Goal: Task Accomplishment & Management: Complete application form

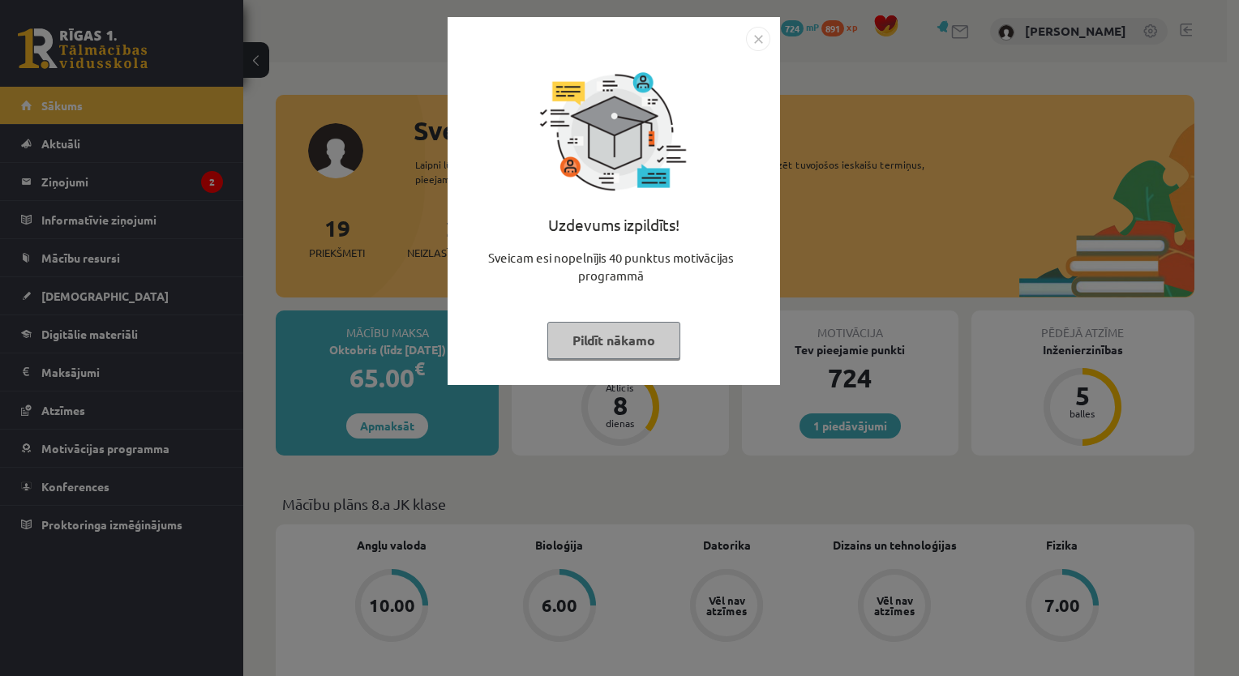
click at [598, 349] on button "Pildīt nākamo" at bounding box center [613, 340] width 133 height 37
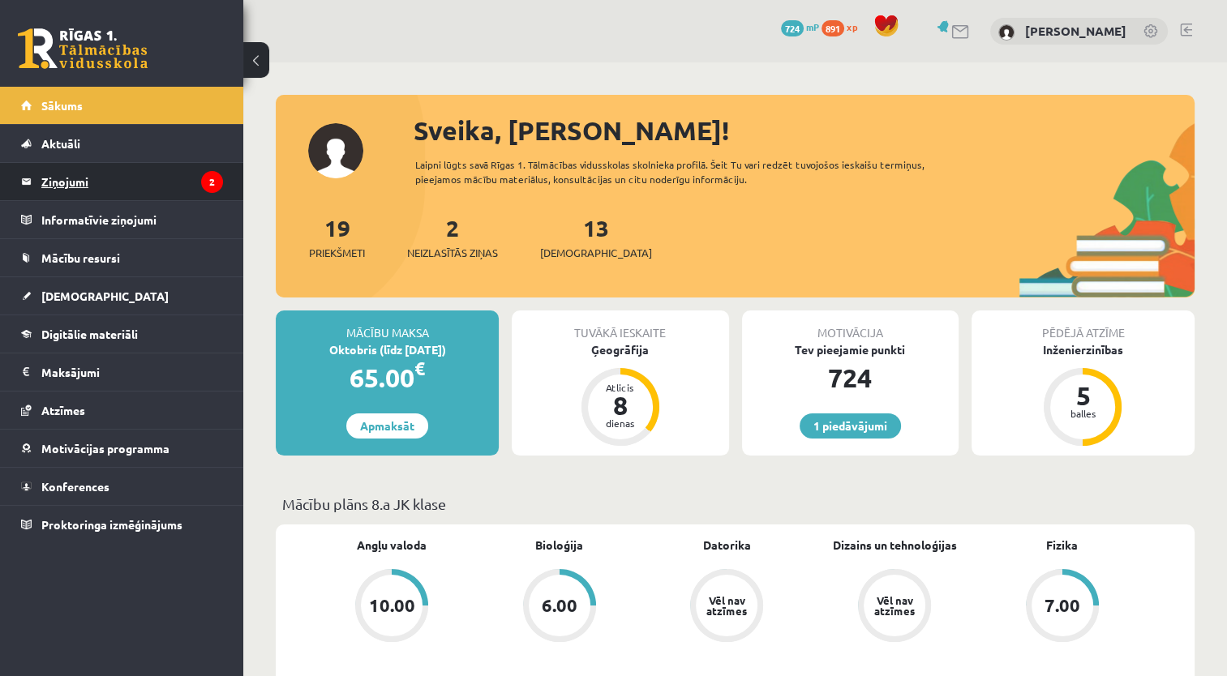
click at [68, 174] on legend "Ziņojumi 2" at bounding box center [132, 181] width 182 height 37
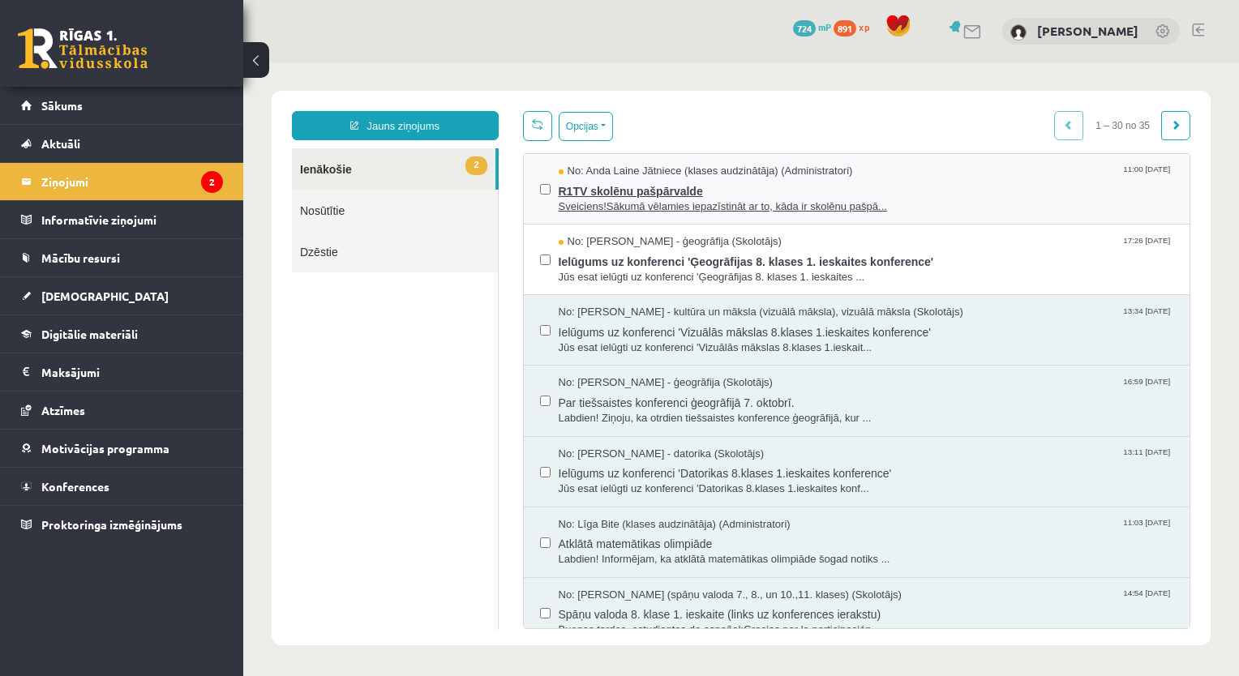
click at [600, 187] on span "R1TV skolēnu pašpārvalde" at bounding box center [866, 189] width 615 height 20
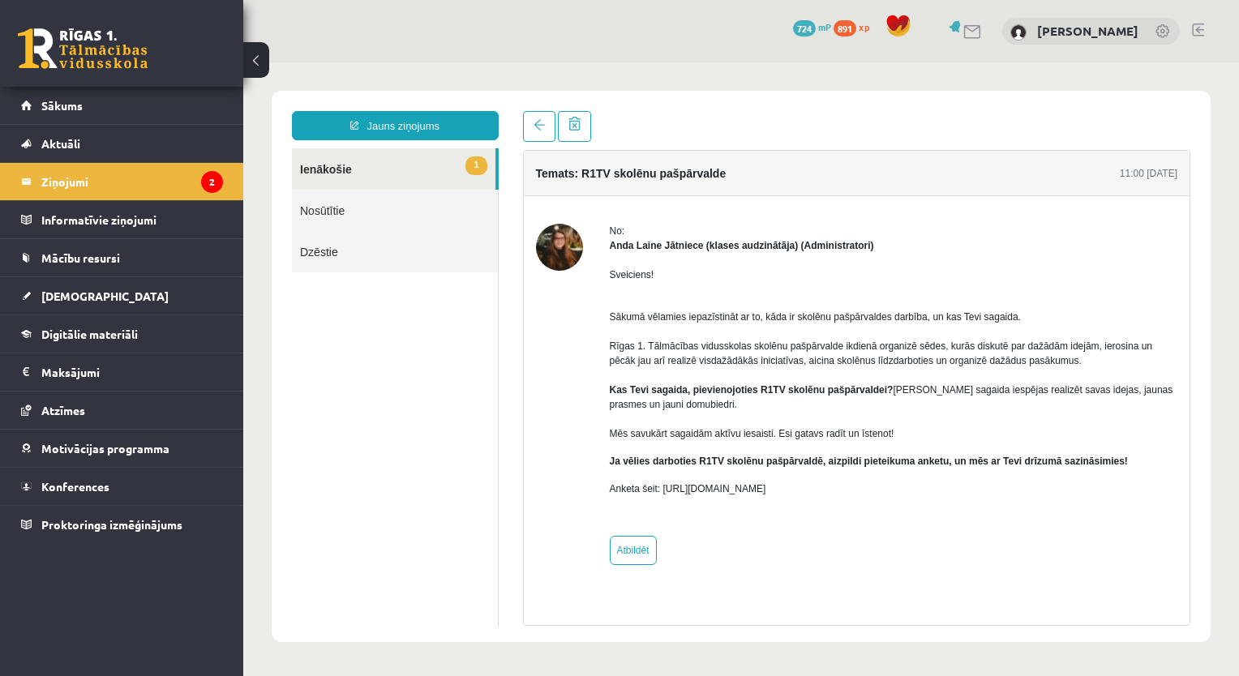
click at [317, 169] on link "1 Ienākošie" at bounding box center [394, 168] width 204 height 41
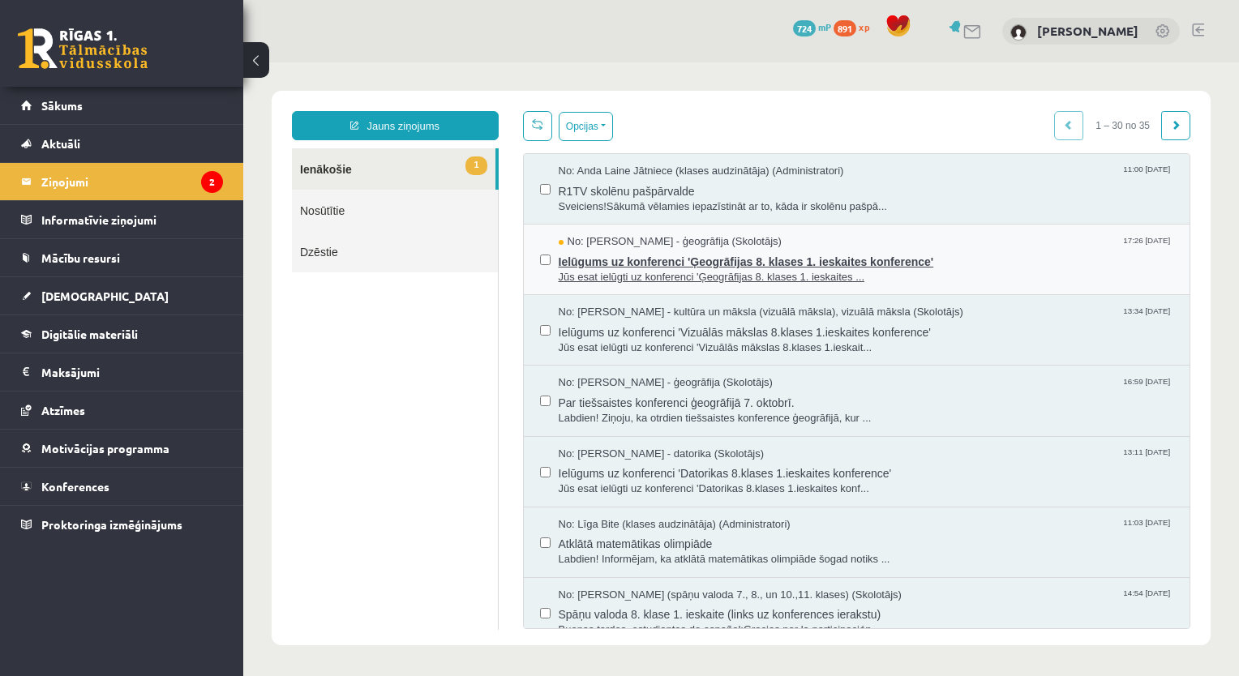
click at [595, 258] on span "Ielūgums uz konferenci 'Ģeogrāfijas 8. klases 1. ieskaites konference'" at bounding box center [866, 260] width 615 height 20
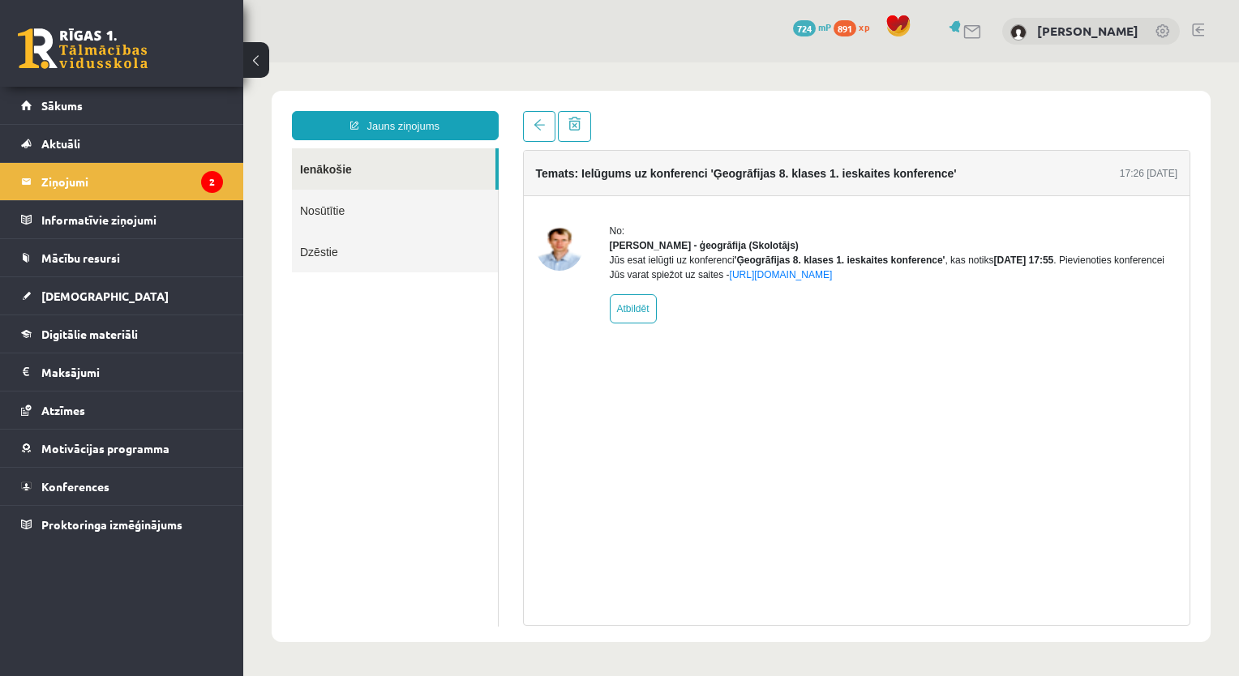
click at [332, 167] on link "Ienākošie" at bounding box center [394, 168] width 204 height 41
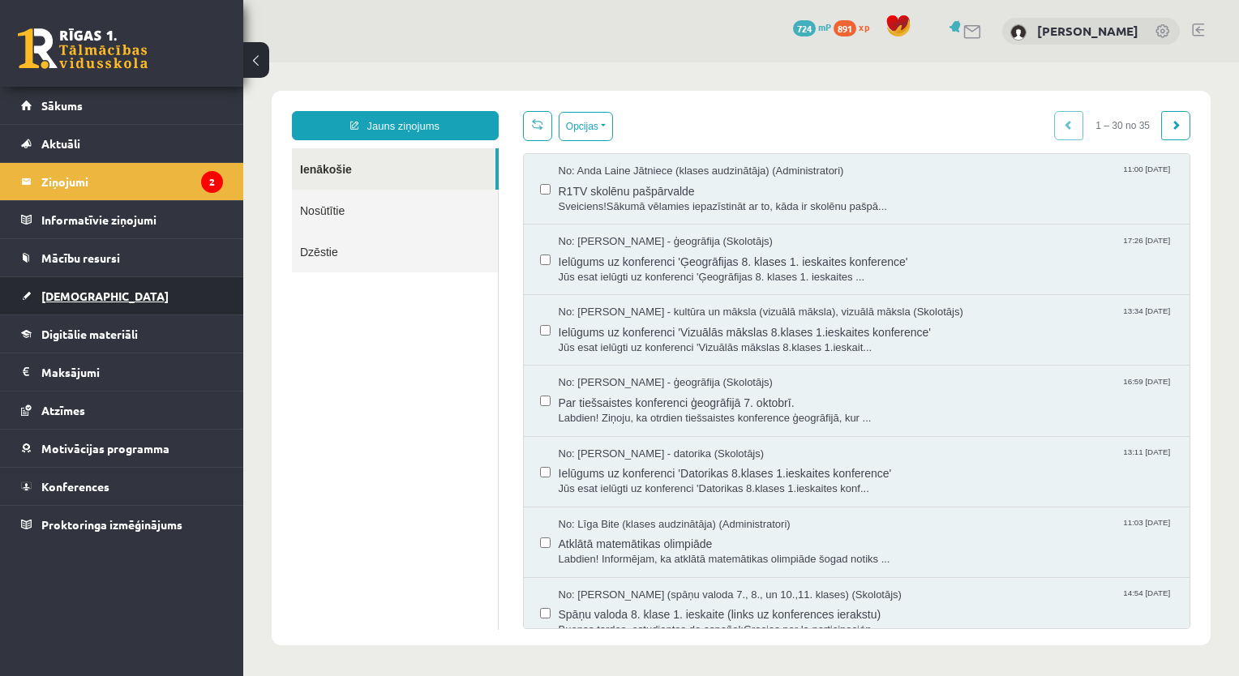
click at [71, 292] on span "[DEMOGRAPHIC_DATA]" at bounding box center [104, 296] width 127 height 15
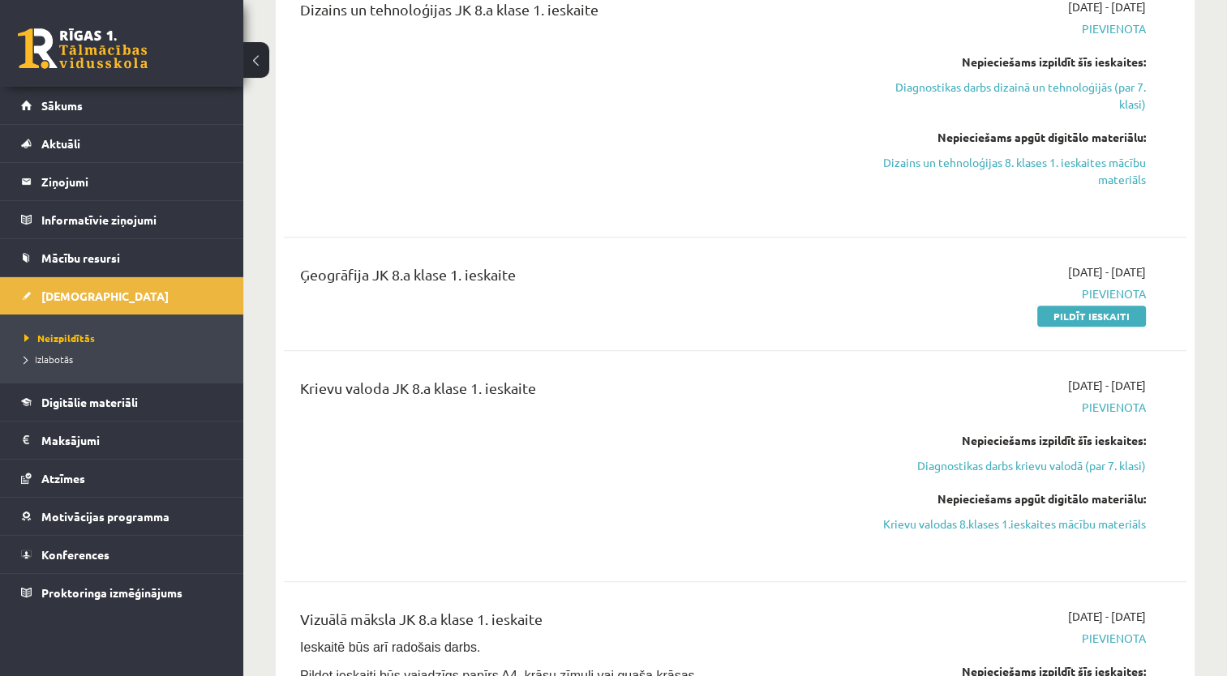
scroll to position [892, 0]
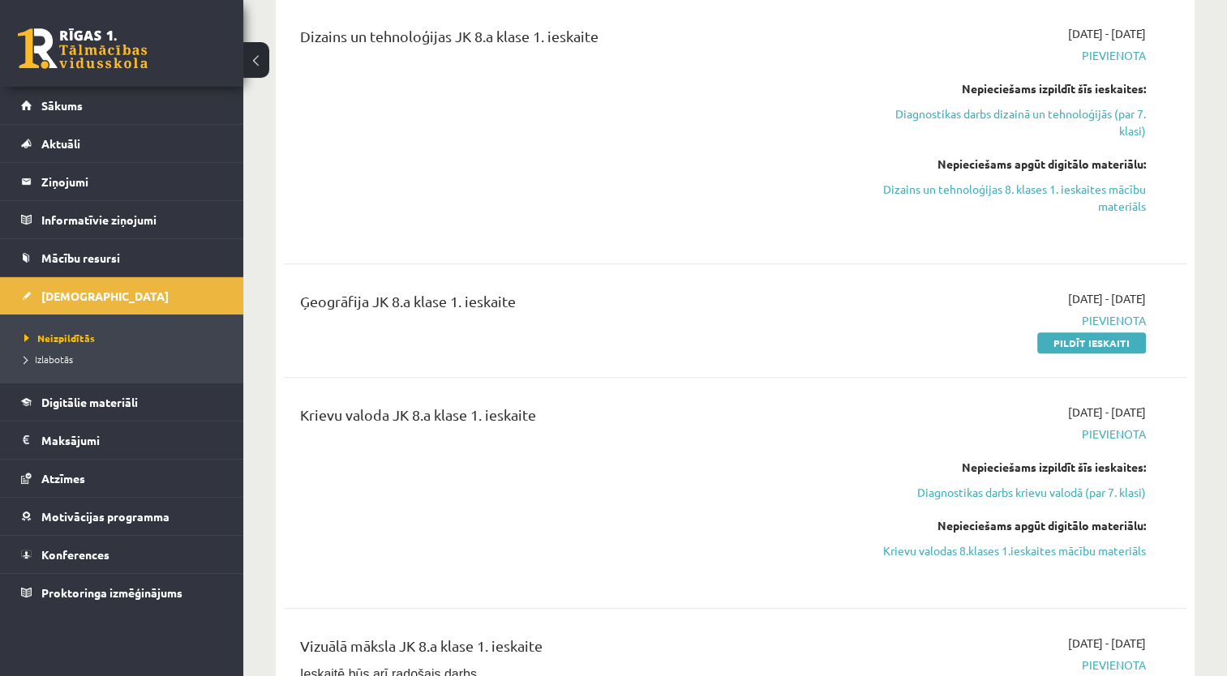
drag, startPoint x: 1105, startPoint y: 348, endPoint x: 694, endPoint y: 79, distance: 490.9
click at [1104, 348] on link "Pildīt ieskaiti" at bounding box center [1091, 342] width 109 height 21
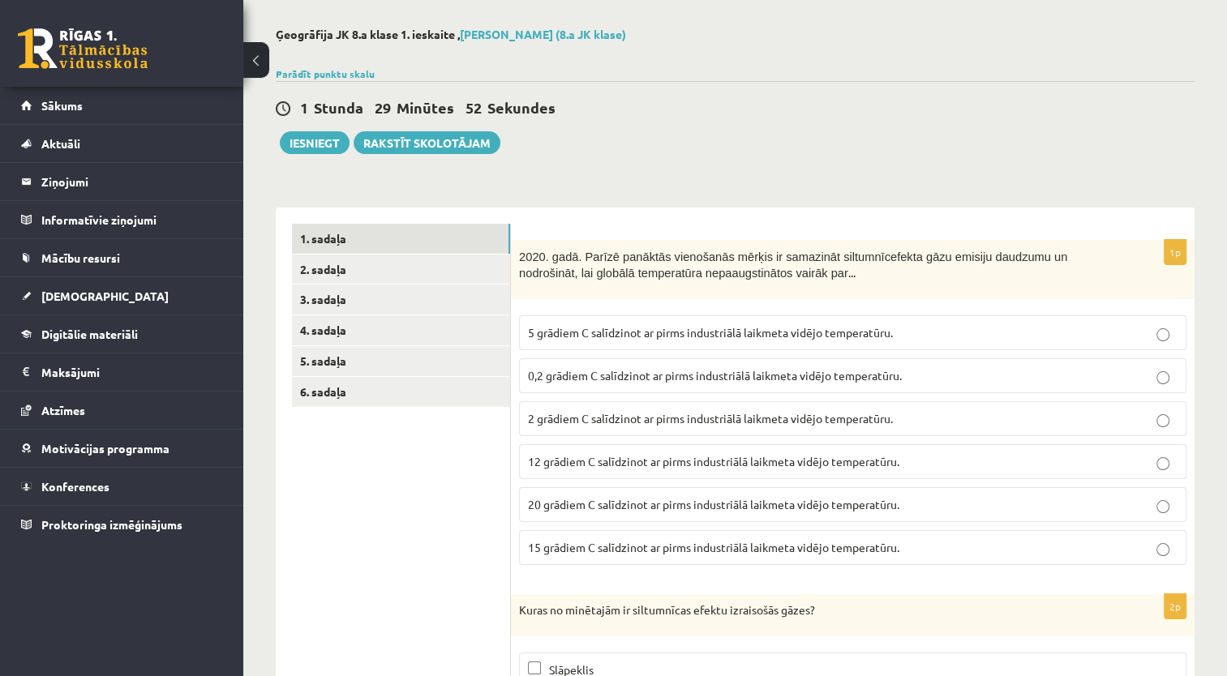
scroll to position [104, 0]
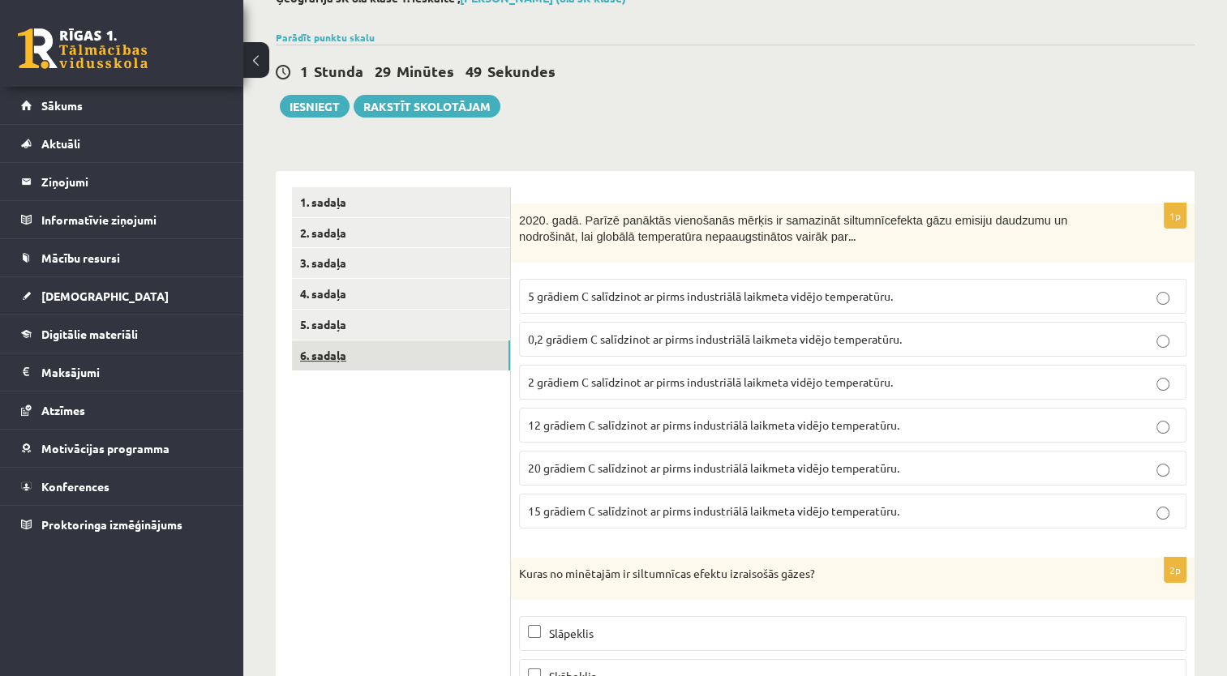
click at [332, 358] on link "6. sadaļa" at bounding box center [401, 356] width 218 height 30
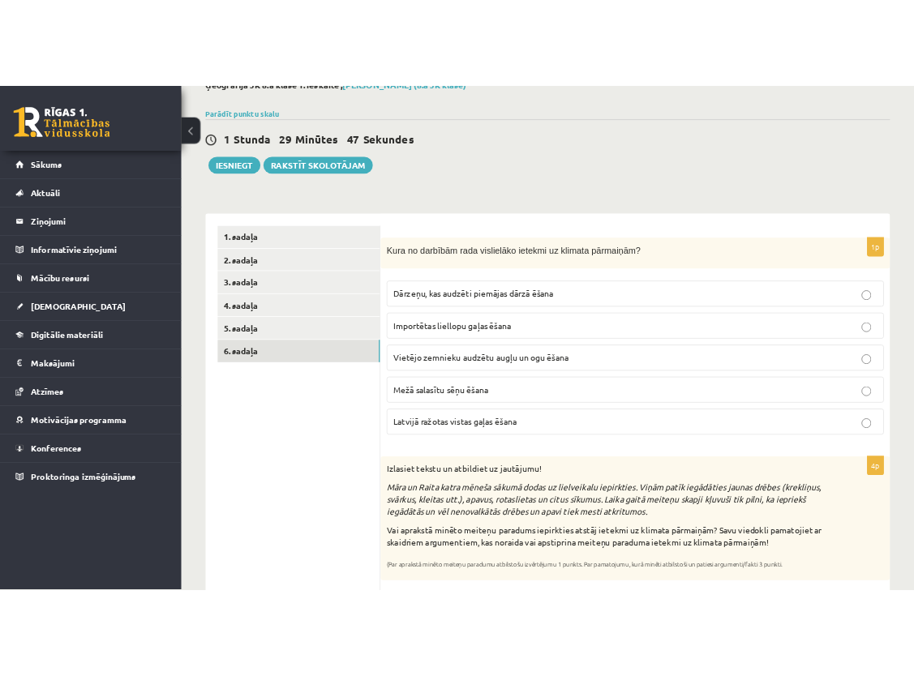
scroll to position [103, 0]
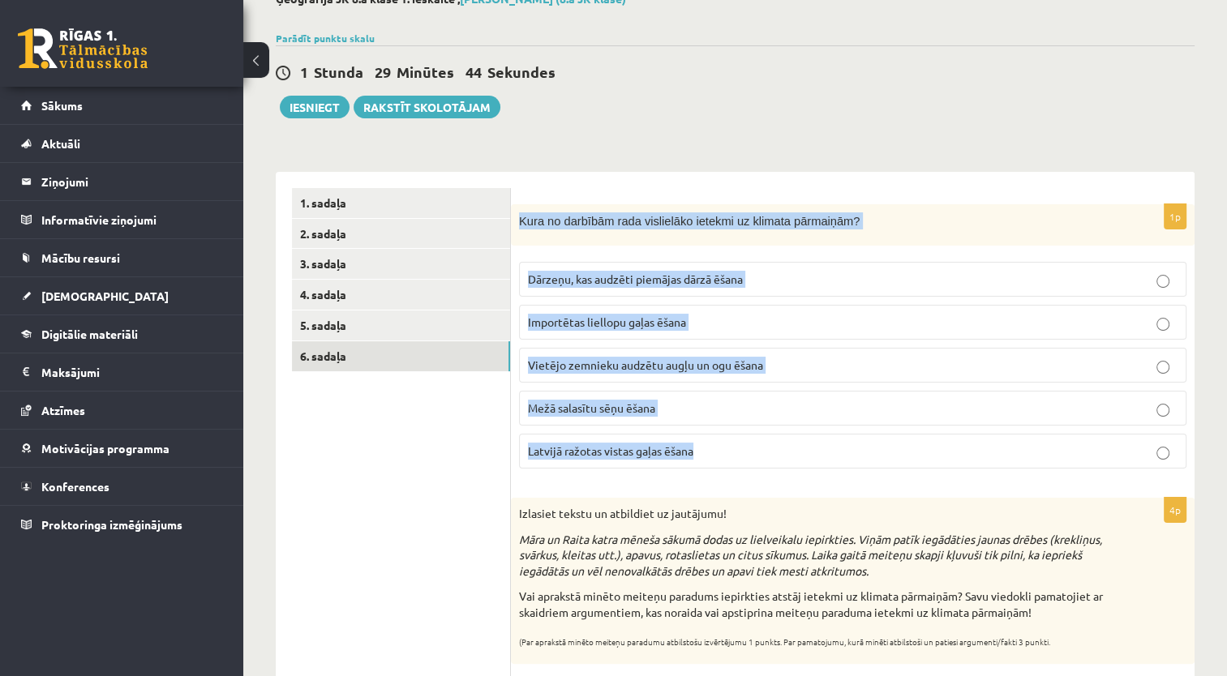
drag, startPoint x: 514, startPoint y: 219, endPoint x: 702, endPoint y: 449, distance: 297.3
click at [702, 449] on div "1p Kura no darbībām rada vislielāko ietekmi uz klimata pārmaiņām? Dārzeņu, kas …" at bounding box center [852, 342] width 683 height 277
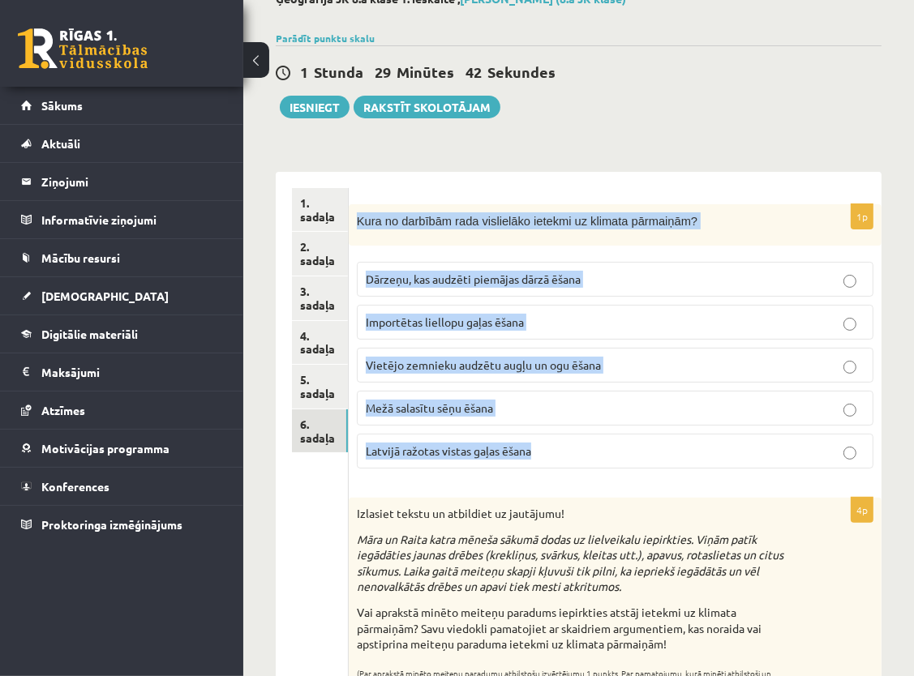
click at [729, 219] on p "Kura no darbībām rada vislielāko ietekmi uz klimata pārmaiņām?" at bounding box center [574, 220] width 435 height 17
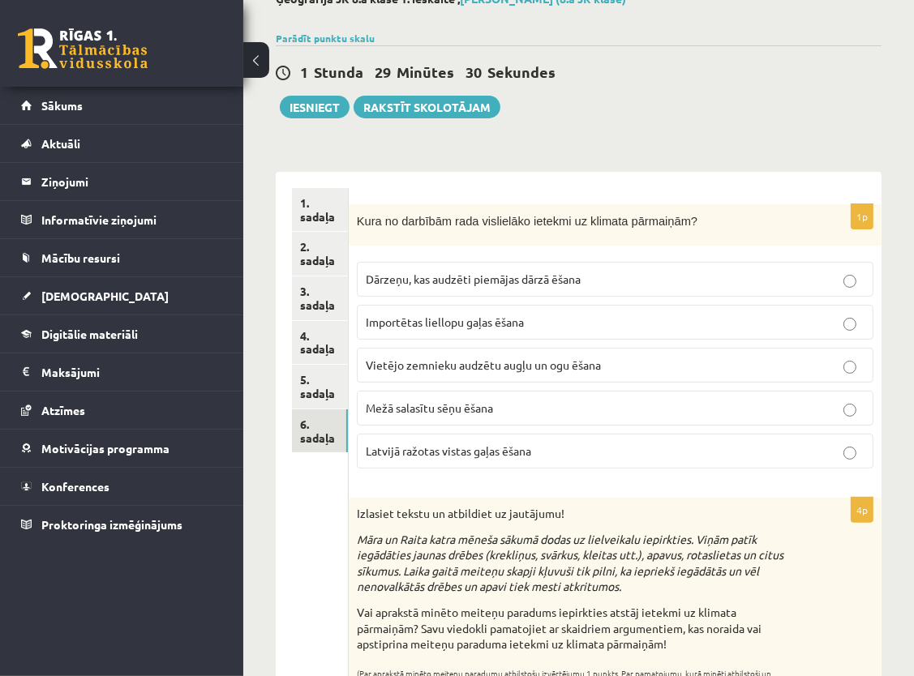
click at [519, 310] on label "Importētas liellopu gaļas ēšana" at bounding box center [615, 322] width 516 height 35
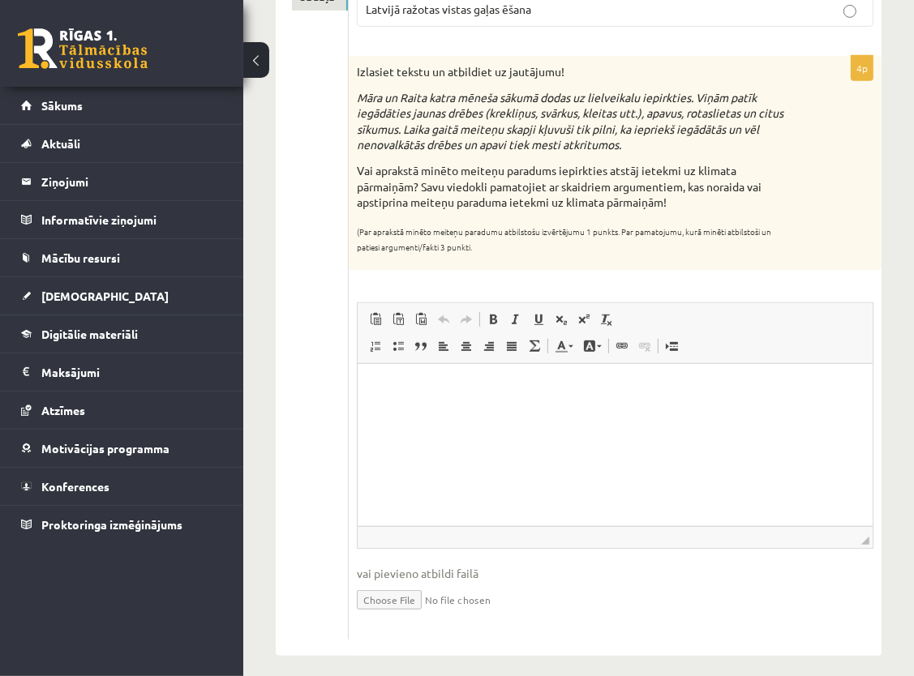
scroll to position [555, 0]
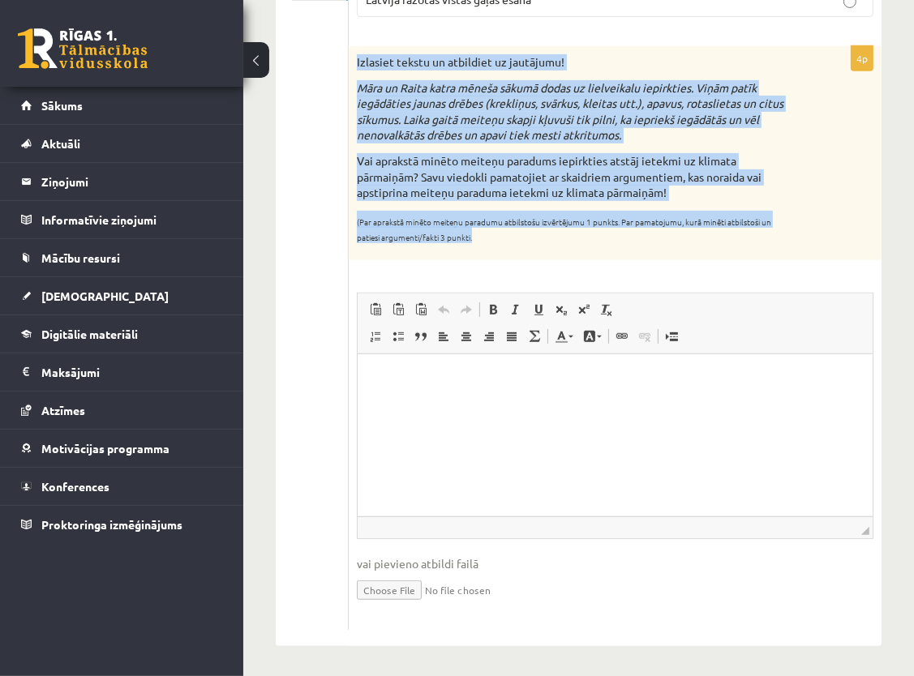
drag, startPoint x: 352, startPoint y: 57, endPoint x: 541, endPoint y: 241, distance: 263.7
click at [541, 241] on div "Izlasiet tekstu un atbildiet uz jautājumu! Māra un Raita katra mēneša sākumā do…" at bounding box center [615, 153] width 533 height 214
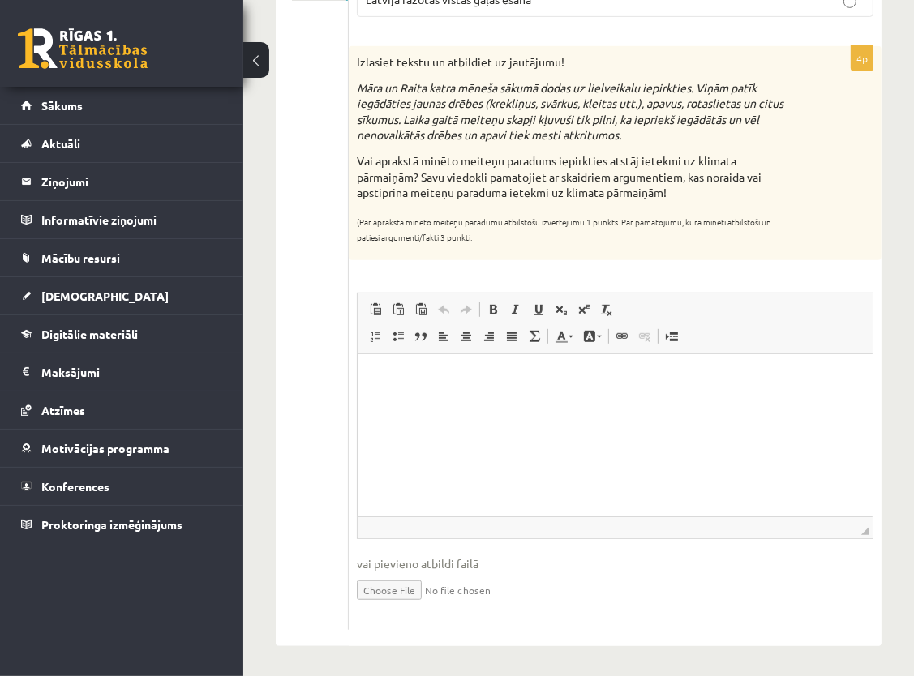
click at [669, 271] on div "4p Izlasiet tekstu un atbildiet uz jautājumu! Māra un Raita katra mēneša sākumā…" at bounding box center [615, 338] width 533 height 584
drag, startPoint x: 669, startPoint y: 271, endPoint x: 782, endPoint y: 287, distance: 113.9
click at [782, 287] on div "4p Izlasiet tekstu un atbildiet uz jautājumu! Māra un Raita katra mēneša sākumā…" at bounding box center [615, 338] width 533 height 584
click at [508, 402] on html at bounding box center [614, 378] width 515 height 49
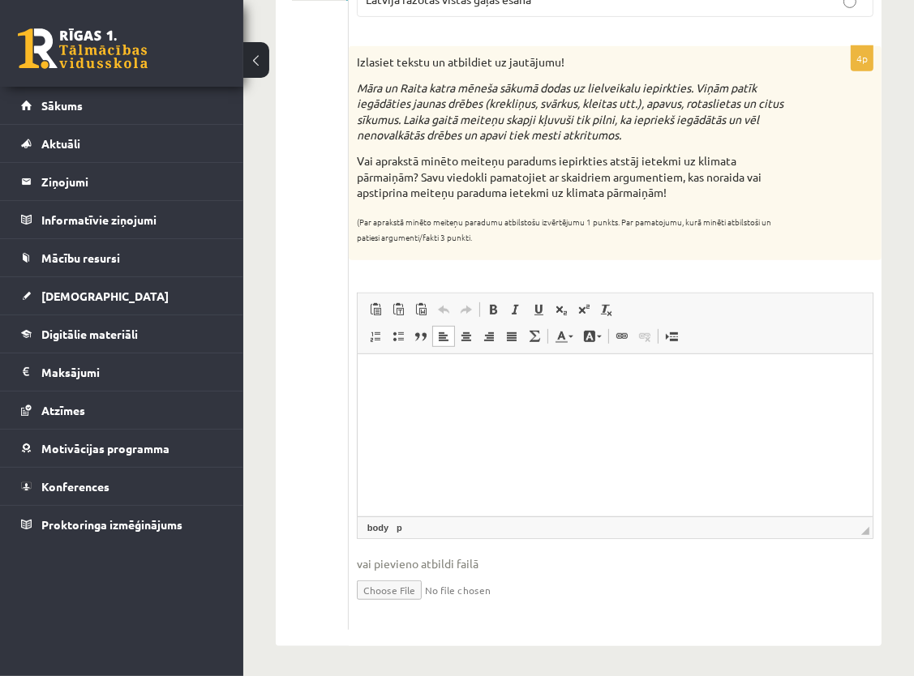
click at [716, 377] on p "Bagātinātā teksta redaktors, wiswyg-editor-user-answer-47433852880080" at bounding box center [614, 378] width 482 height 17
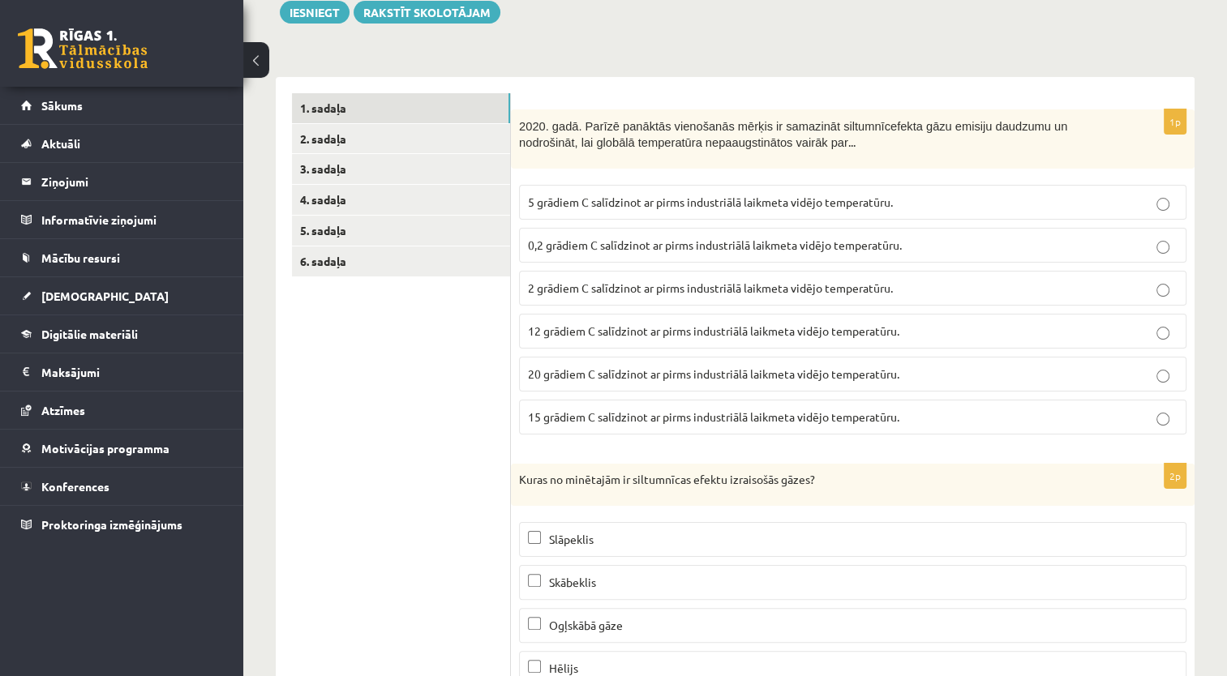
scroll to position [23, 0]
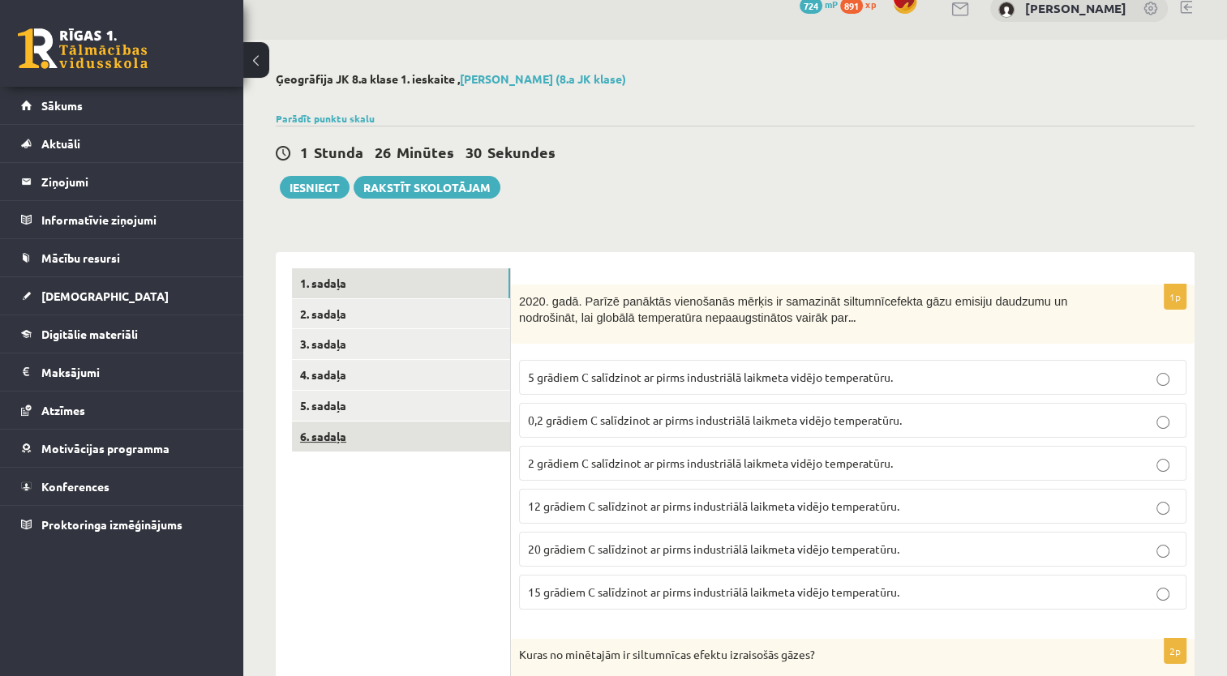
click at [340, 423] on link "6. sadaļa" at bounding box center [401, 437] width 218 height 30
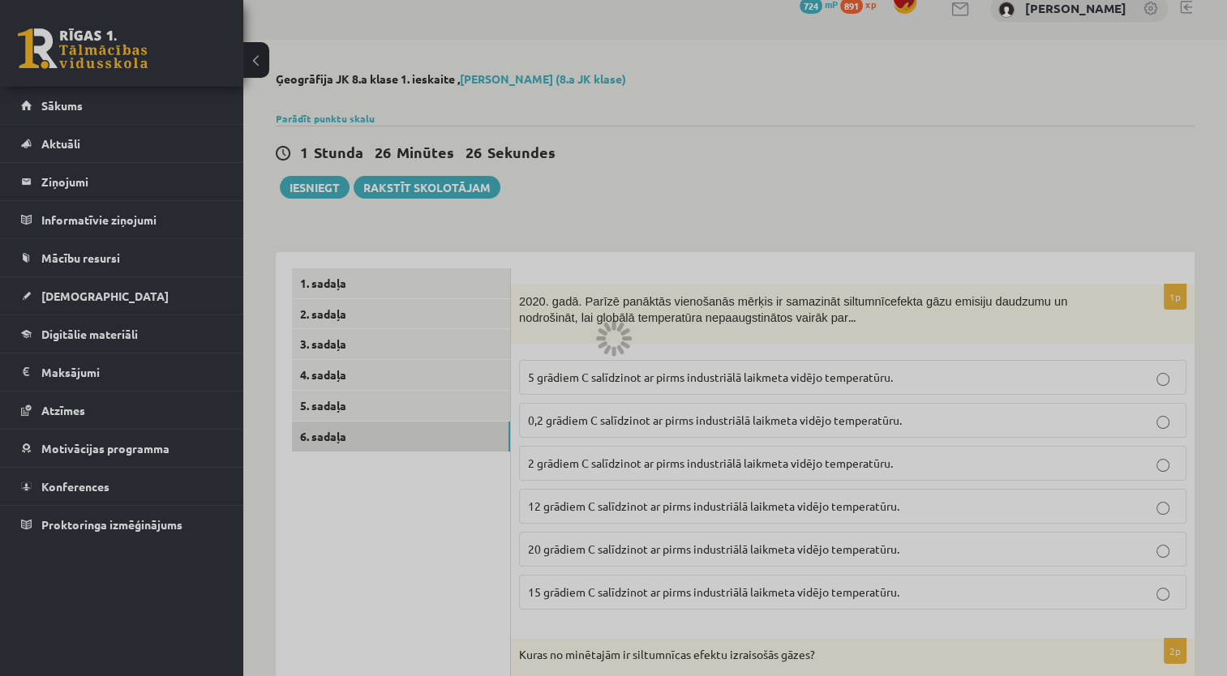
click at [331, 437] on div at bounding box center [613, 338] width 1227 height 676
click at [329, 281] on div at bounding box center [613, 338] width 1227 height 676
click at [383, 191] on div at bounding box center [613, 338] width 1227 height 676
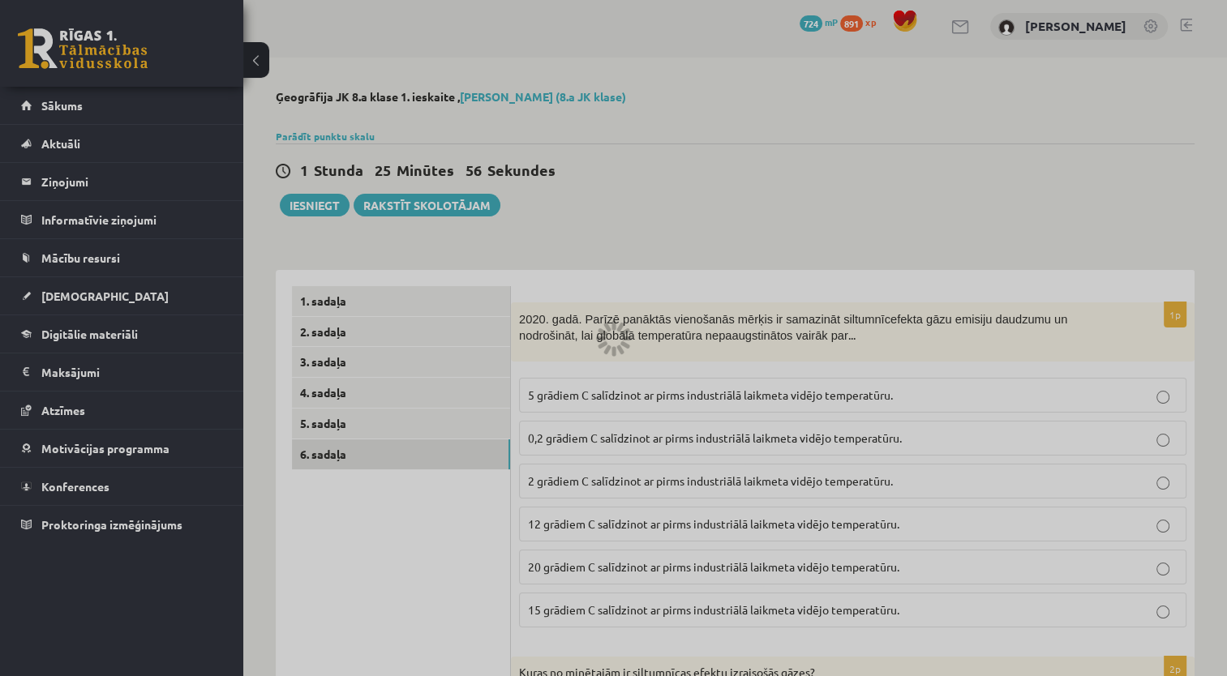
scroll to position [0, 0]
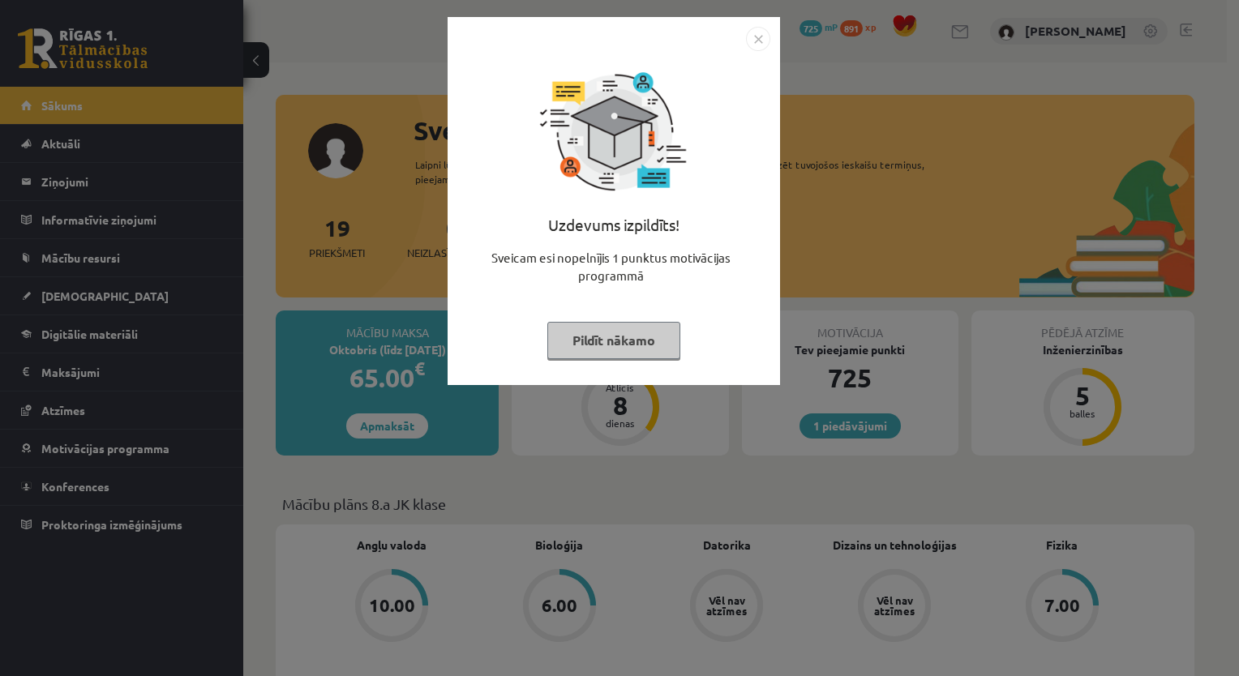
click at [591, 333] on button "Pildīt nākamo" at bounding box center [613, 340] width 133 height 37
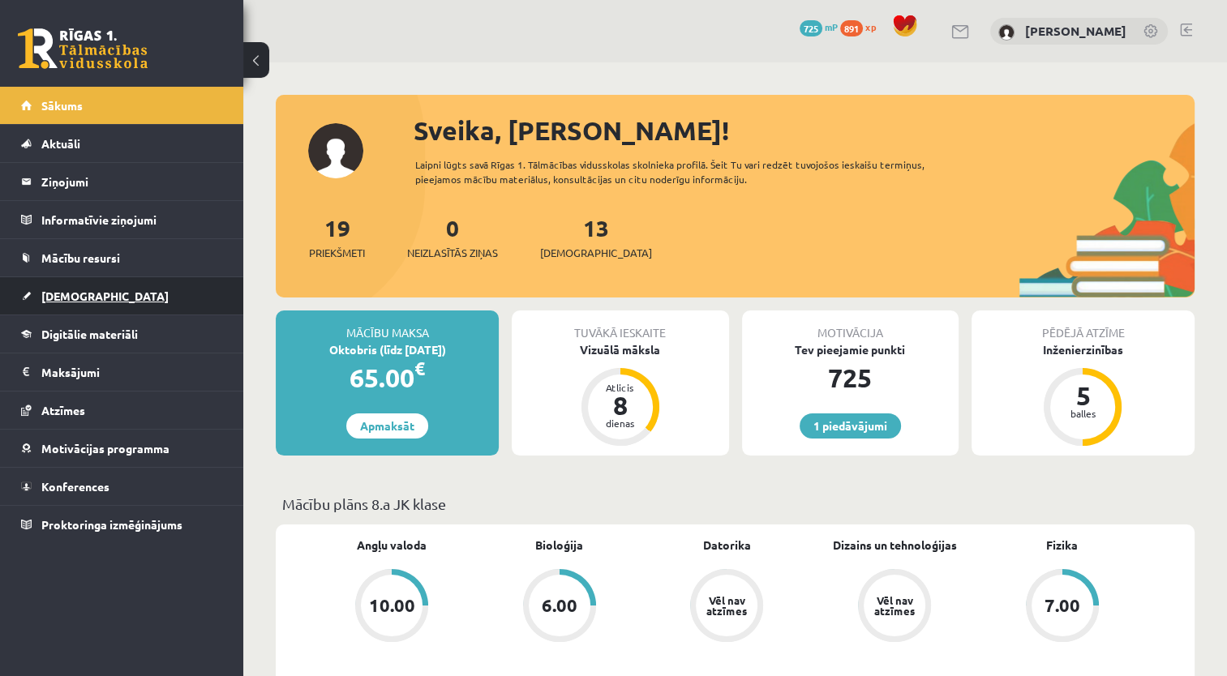
click at [70, 294] on span "[DEMOGRAPHIC_DATA]" at bounding box center [104, 296] width 127 height 15
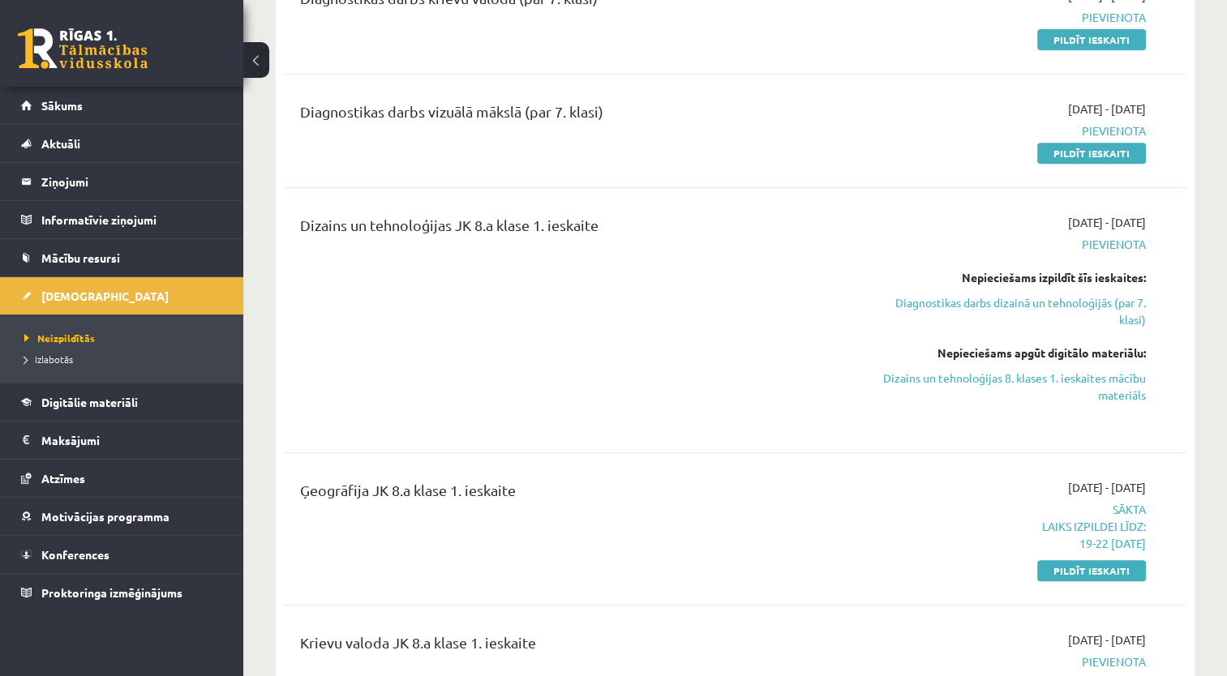
scroll to position [730, 0]
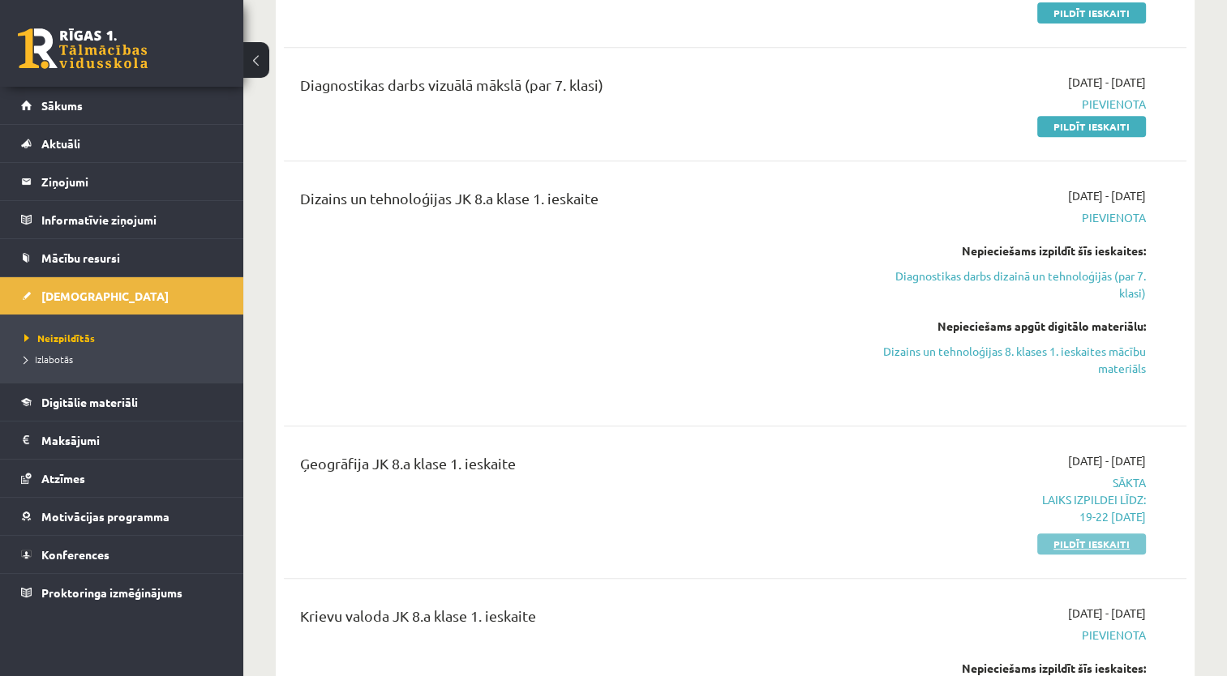
click at [1138, 544] on link "Pildīt ieskaiti" at bounding box center [1091, 543] width 109 height 21
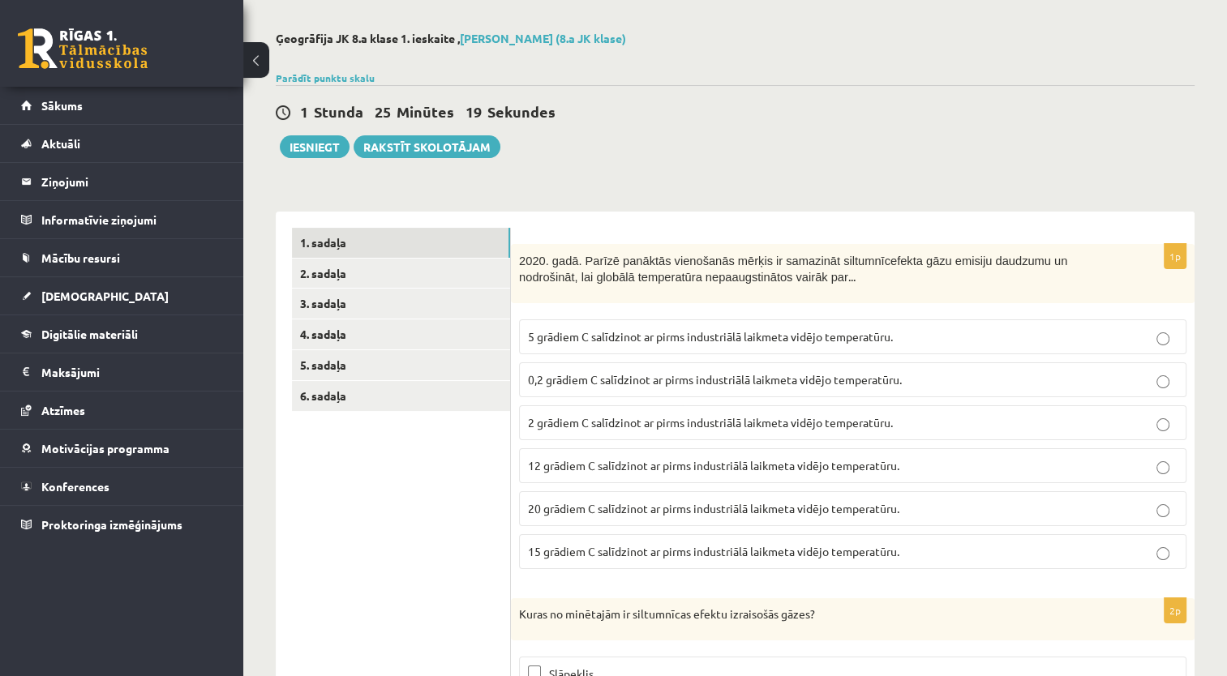
scroll to position [162, 0]
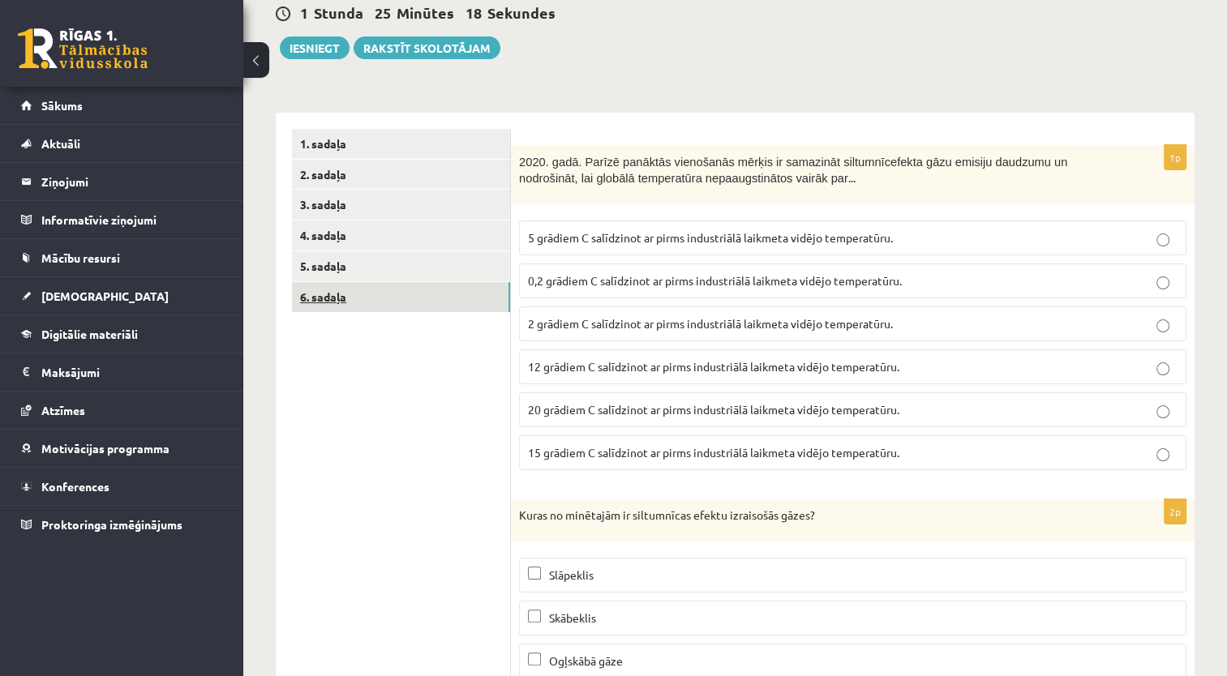
click at [326, 294] on link "6. sadaļa" at bounding box center [401, 297] width 218 height 30
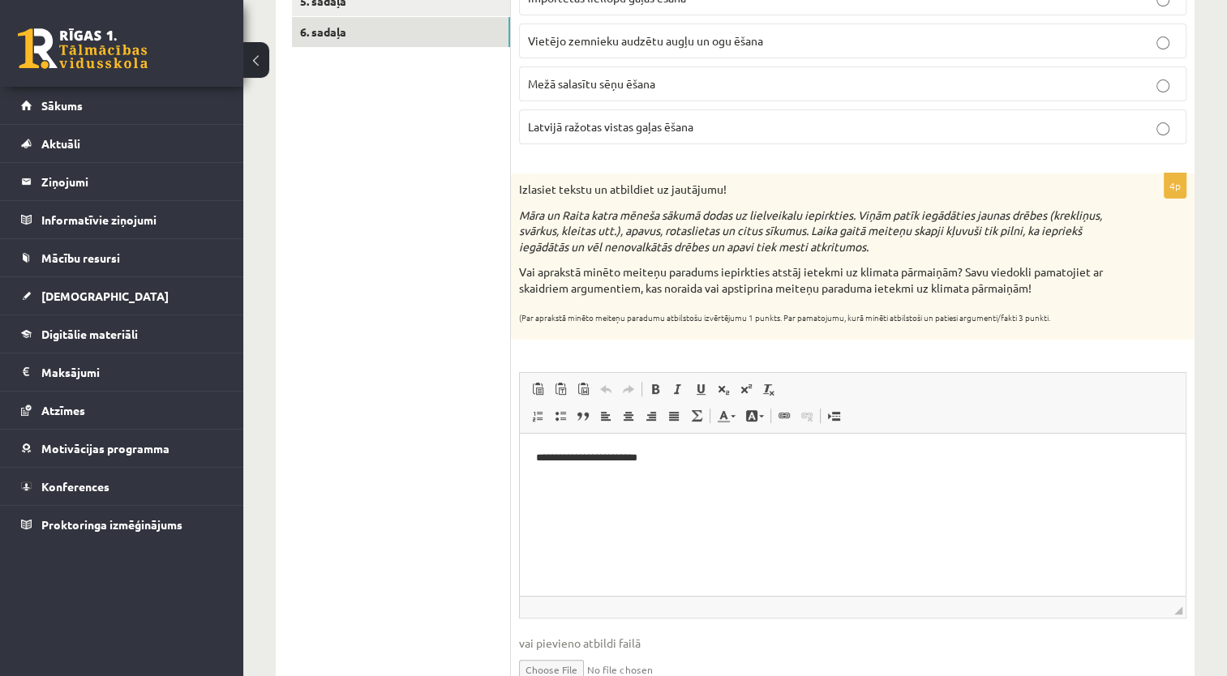
scroll to position [0, 0]
click at [705, 461] on p "**********" at bounding box center [853, 458] width 634 height 17
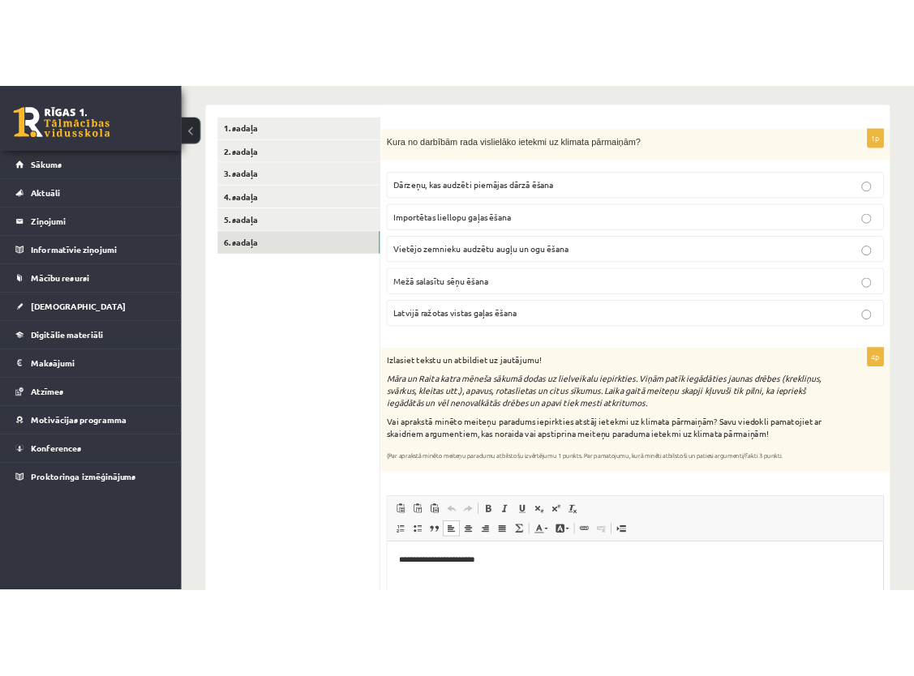
scroll to position [346, 0]
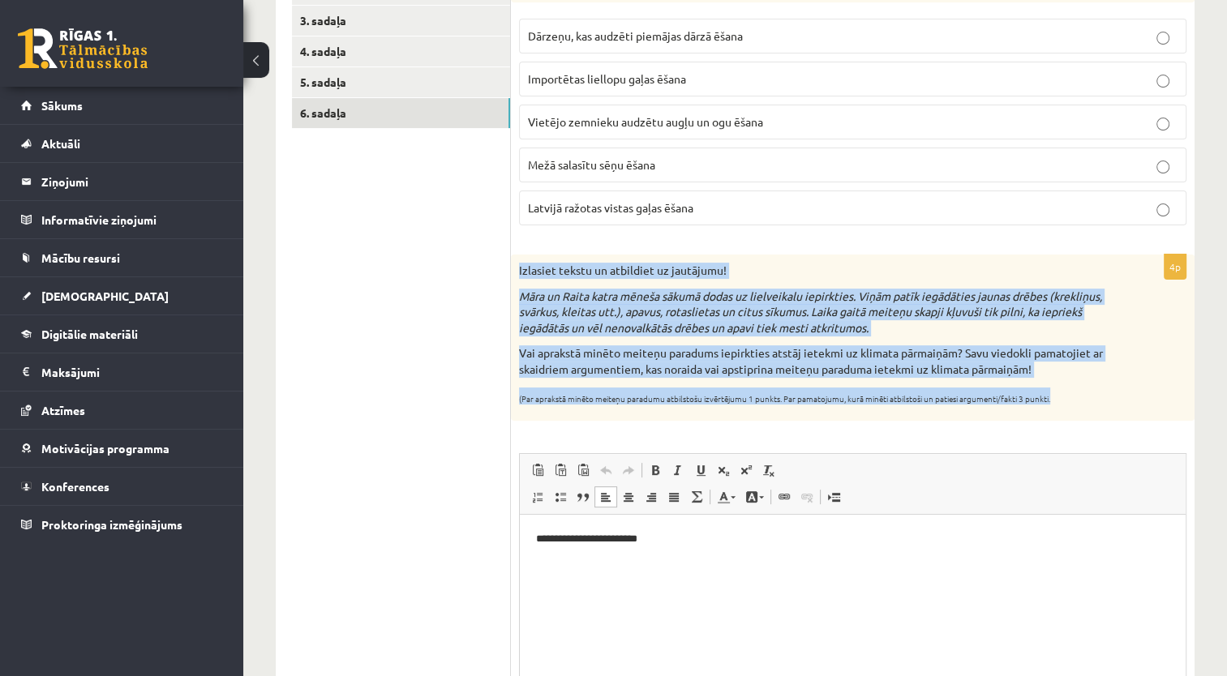
drag, startPoint x: 518, startPoint y: 268, endPoint x: 1051, endPoint y: 399, distance: 548.6
click at [1051, 399] on div "Izlasiet tekstu un atbildiet uz jautājumu! Māra un Raita katra mēneša sākumā do…" at bounding box center [852, 338] width 683 height 166
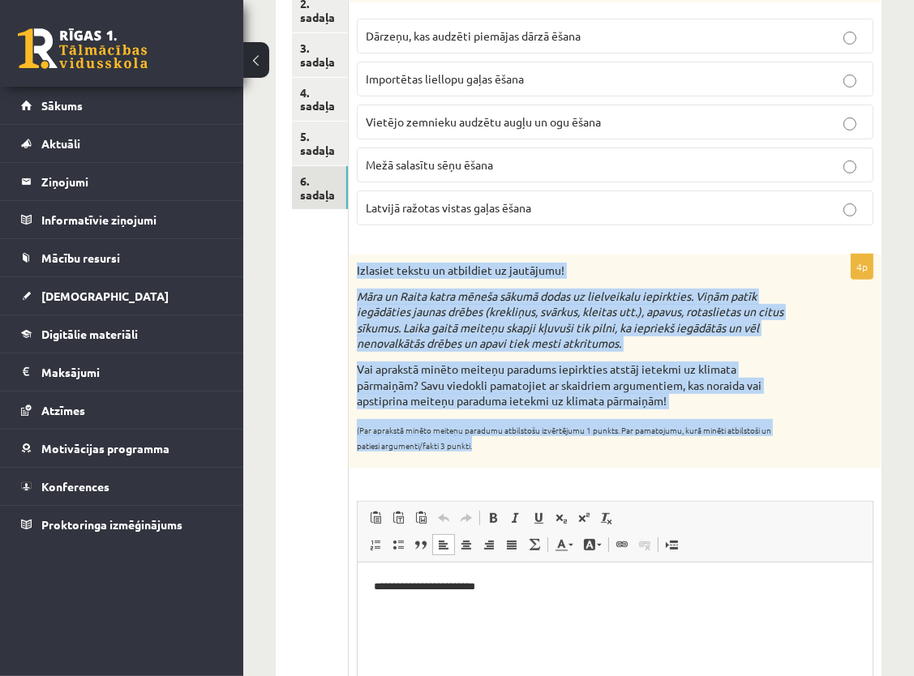
click at [821, 272] on div "Izlasiet tekstu un atbildiet uz jautājumu! Māra un Raita katra mēneša sākumā do…" at bounding box center [615, 362] width 533 height 214
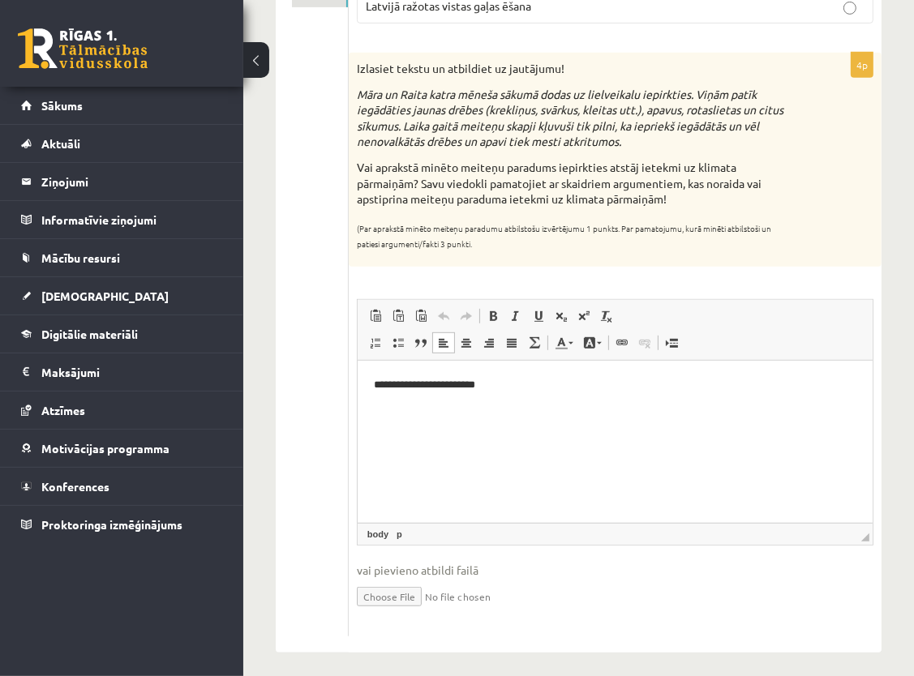
scroll to position [555, 0]
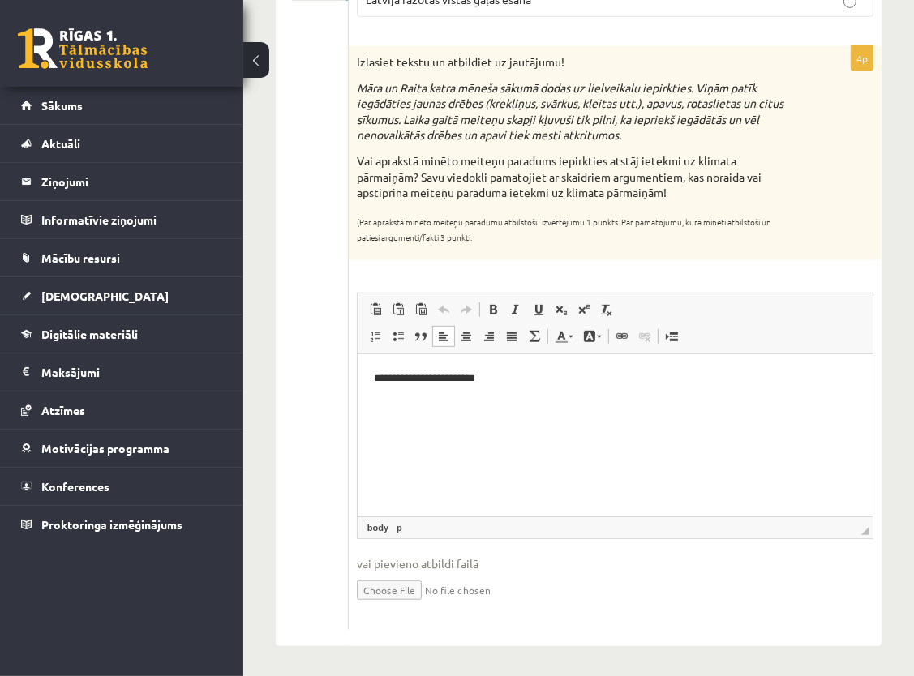
click at [616, 376] on p "**********" at bounding box center [614, 378] width 483 height 17
click at [566, 389] on html "**********" at bounding box center [614, 378] width 515 height 49
click at [728, 379] on p "**********" at bounding box center [614, 378] width 483 height 17
click at [739, 378] on p "**********" at bounding box center [614, 378] width 483 height 17
click at [765, 387] on html "**********" at bounding box center [614, 378] width 515 height 49
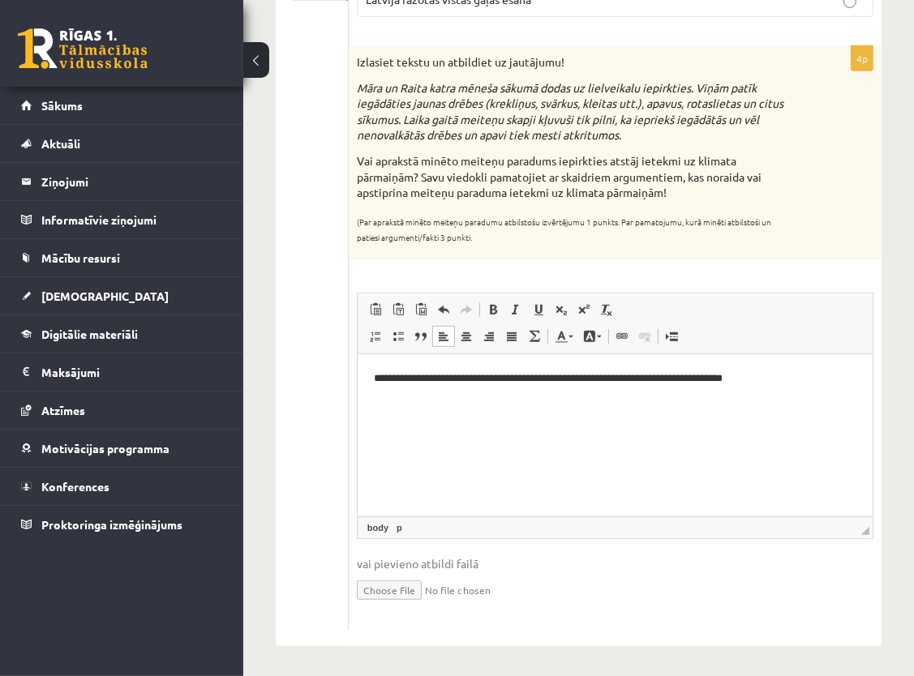
drag, startPoint x: 886, startPoint y: 332, endPoint x: 874, endPoint y: 322, distance: 16.1
click at [882, 328] on div "Ģeogrāfija JK 8.a klase 1. ieskaite , Valērija Kožemjakina (8.a JK klase) Parād…" at bounding box center [578, 93] width 671 height 1171
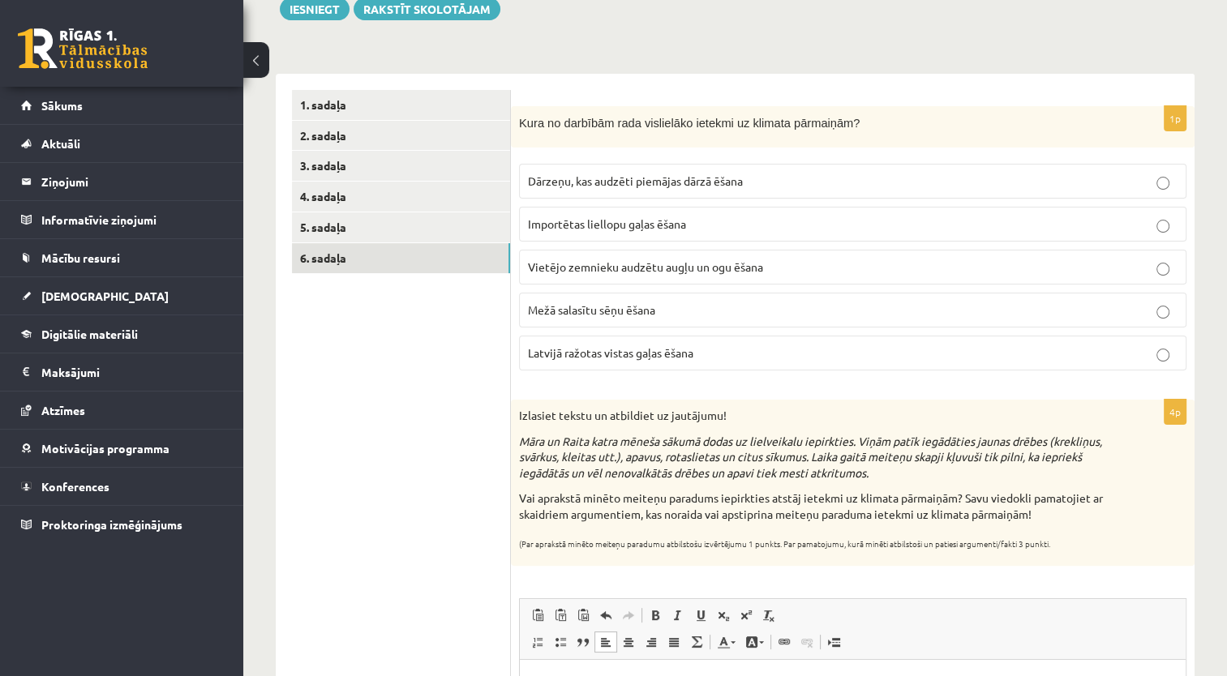
scroll to position [230, 0]
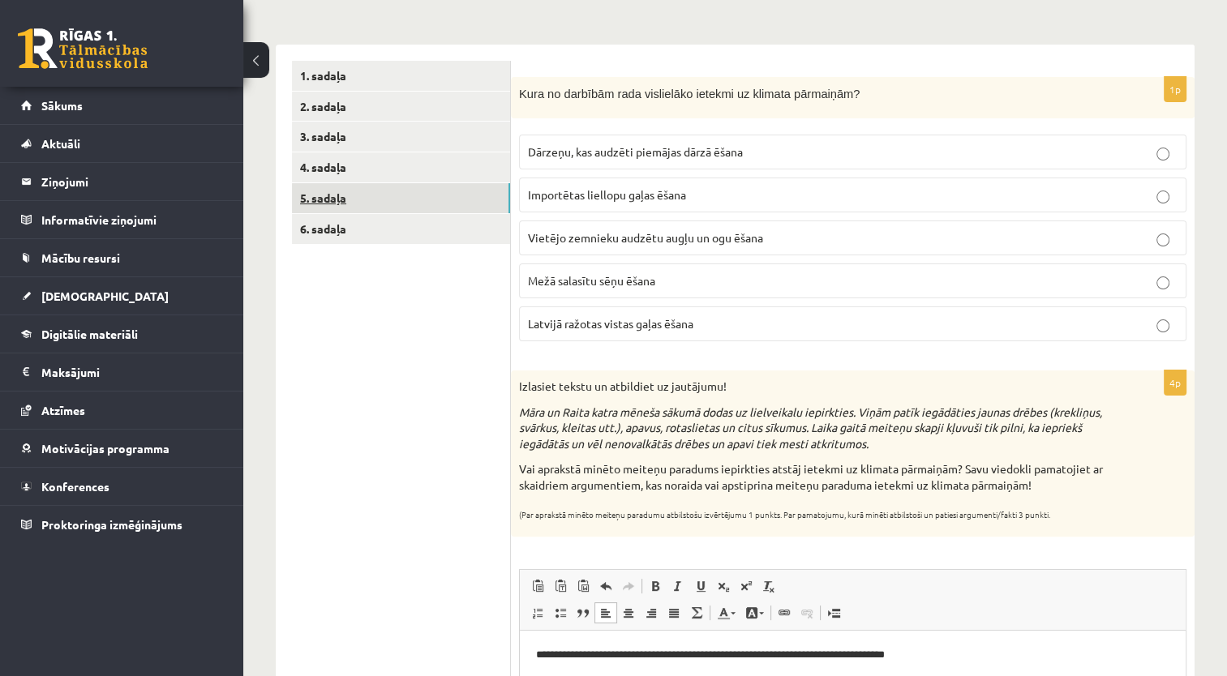
click at [322, 195] on link "5. sadaļa" at bounding box center [401, 198] width 218 height 30
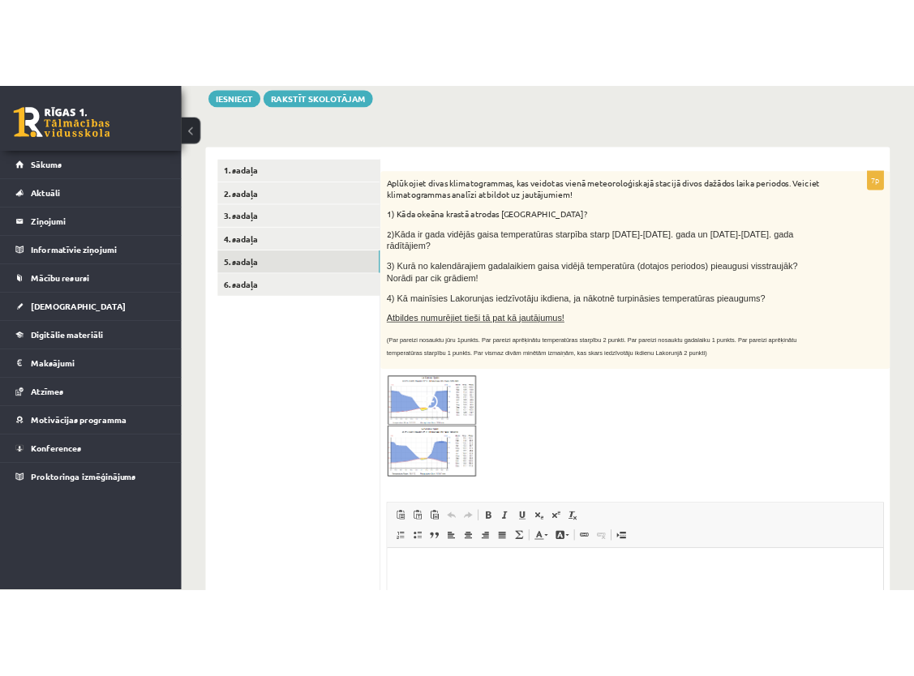
scroll to position [119, 0]
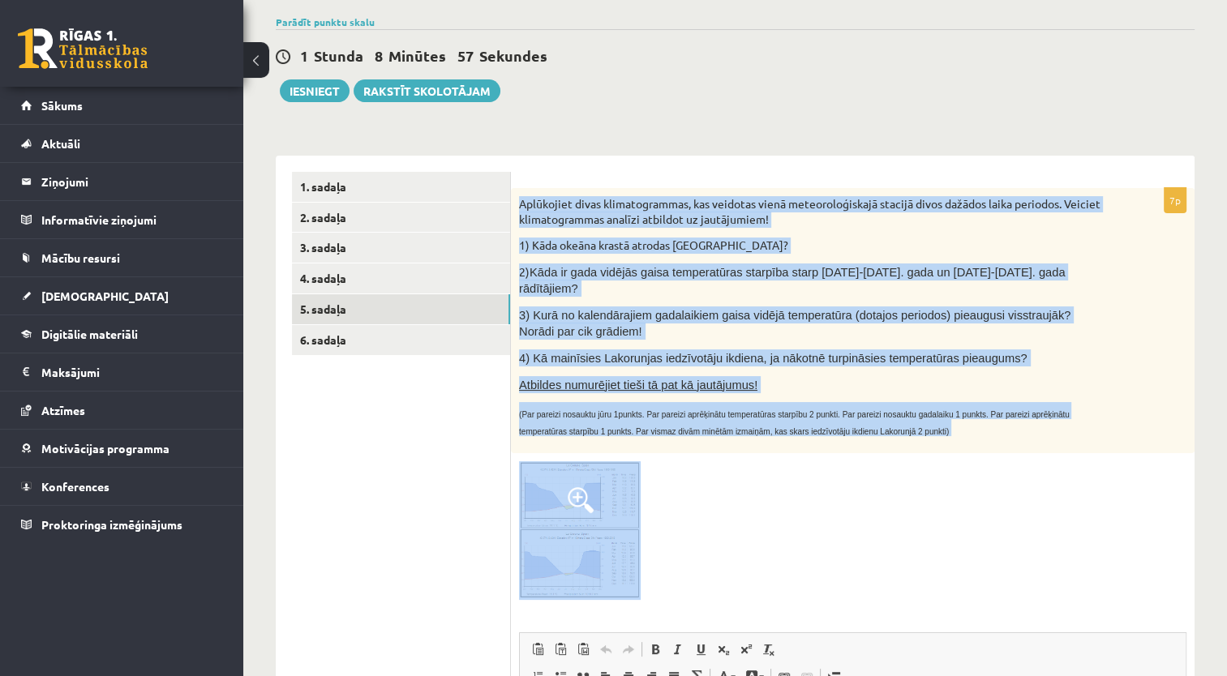
drag, startPoint x: 516, startPoint y: 203, endPoint x: 808, endPoint y: 507, distance: 421.5
click at [808, 507] on div "7p Aplūkojiet divas klimatogrammas, kas veidotas vienā meteoroloģiskajā stacijā…" at bounding box center [852, 579] width 683 height 782
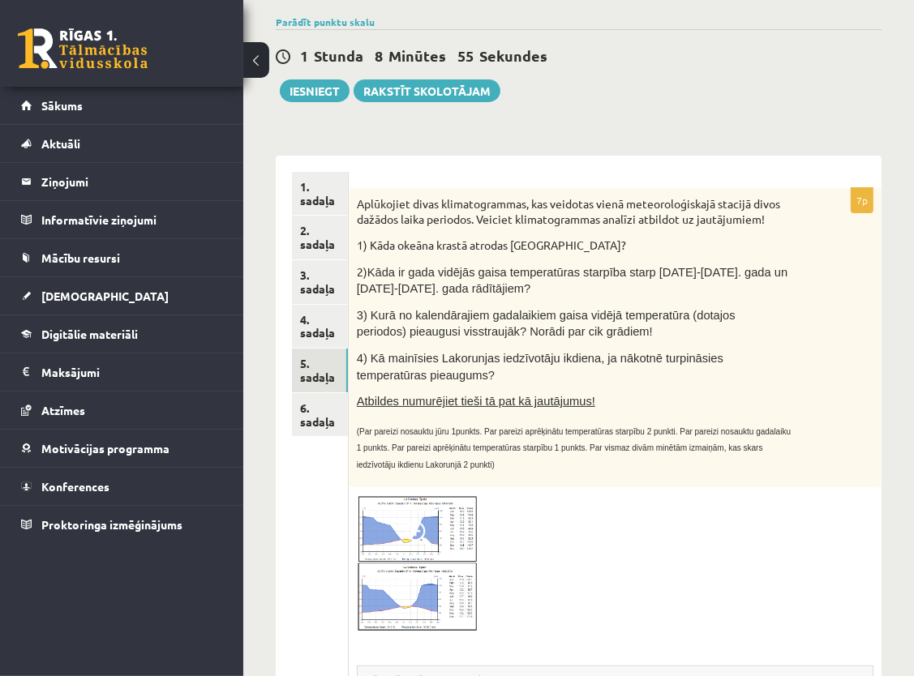
click at [777, 498] on div at bounding box center [615, 564] width 516 height 139
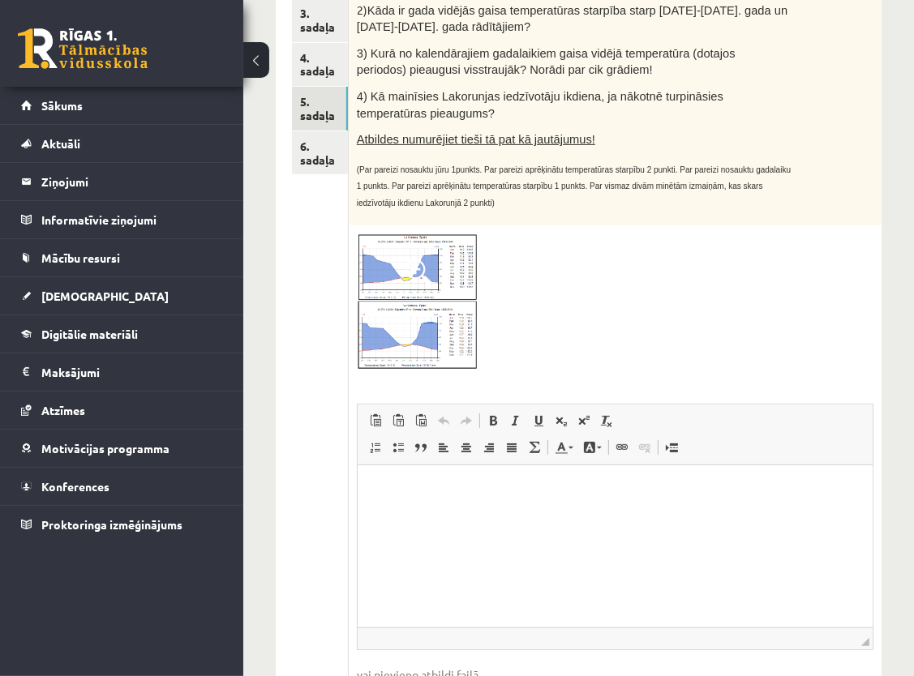
scroll to position [331, 0]
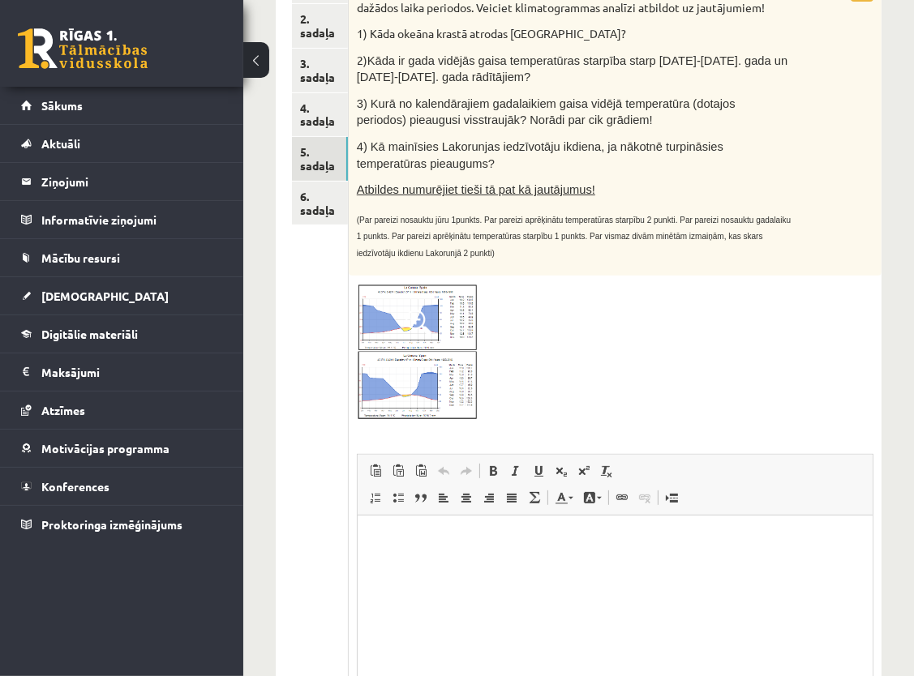
click at [585, 520] on html at bounding box center [614, 540] width 515 height 49
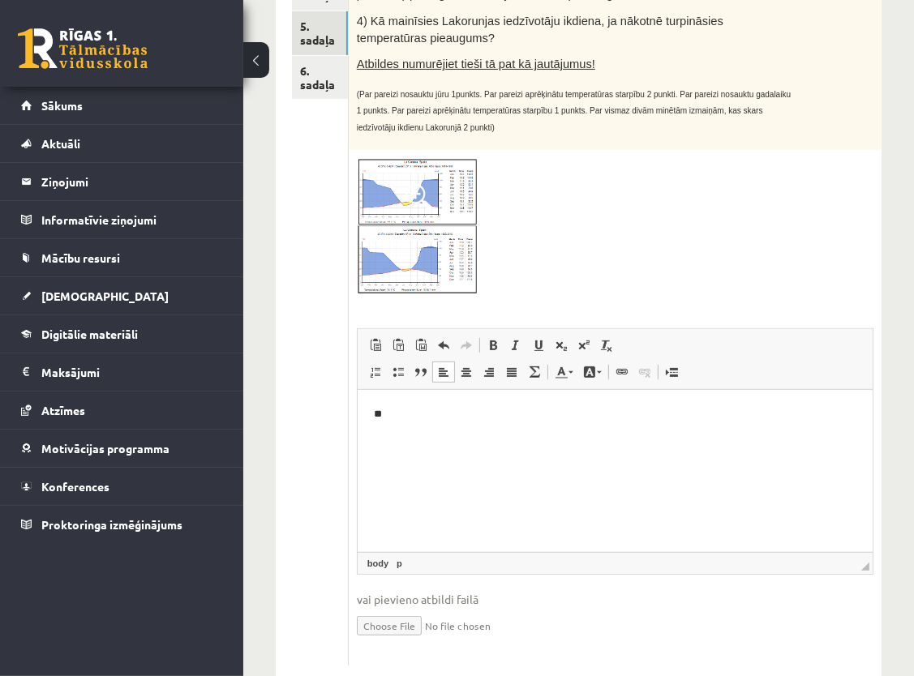
scroll to position [493, 0]
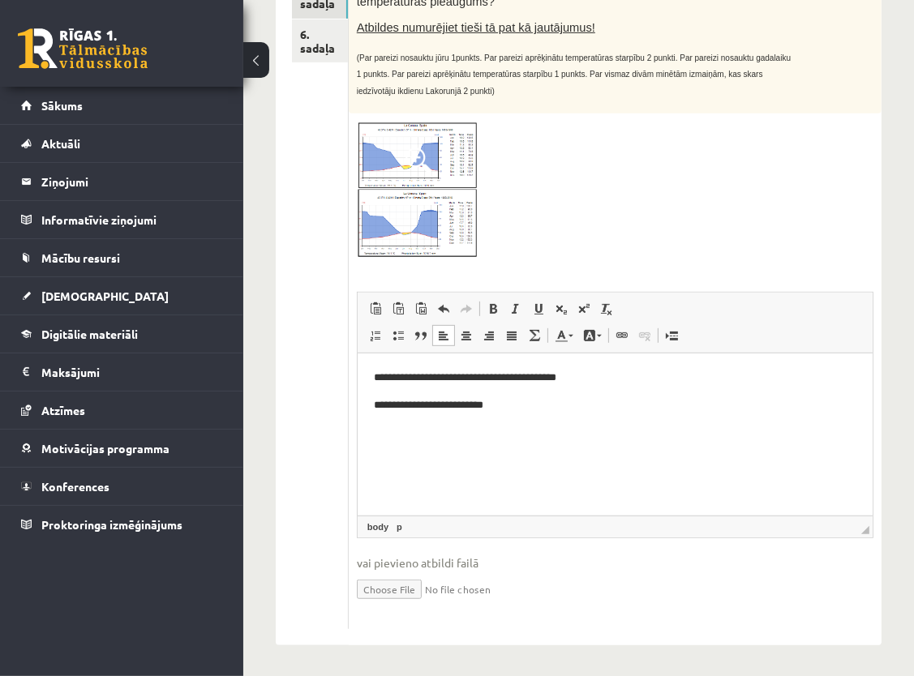
click at [399, 405] on p "**********" at bounding box center [614, 405] width 483 height 17
click at [551, 415] on html "**********" at bounding box center [614, 392] width 515 height 76
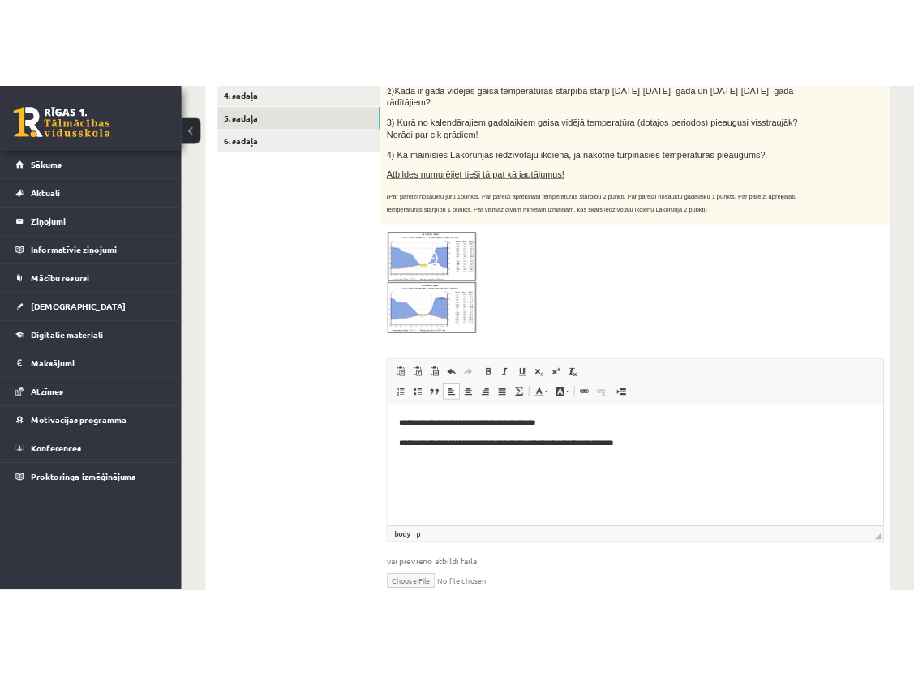
scroll to position [281, 0]
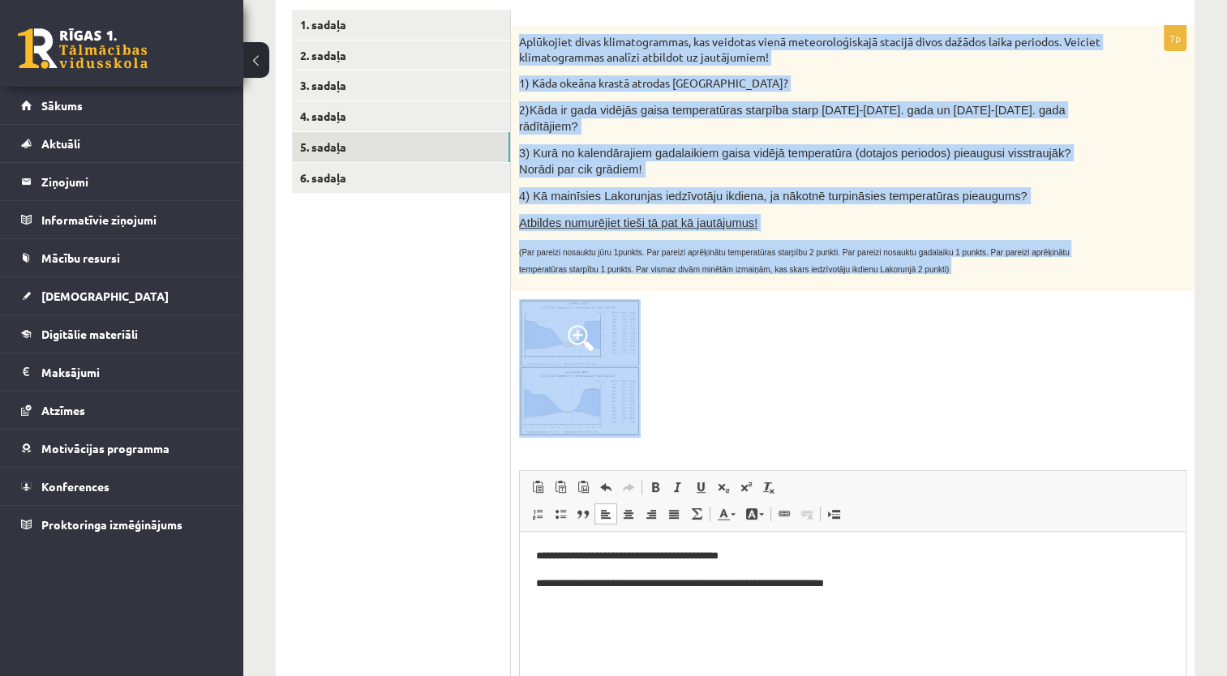
drag, startPoint x: 514, startPoint y: 41, endPoint x: 820, endPoint y: 346, distance: 432.3
click at [820, 346] on div "7p Aplūkojiet divas klimatogrammas, kas veidotas vienā meteoroloģiskajā stacijā…" at bounding box center [852, 417] width 683 height 782
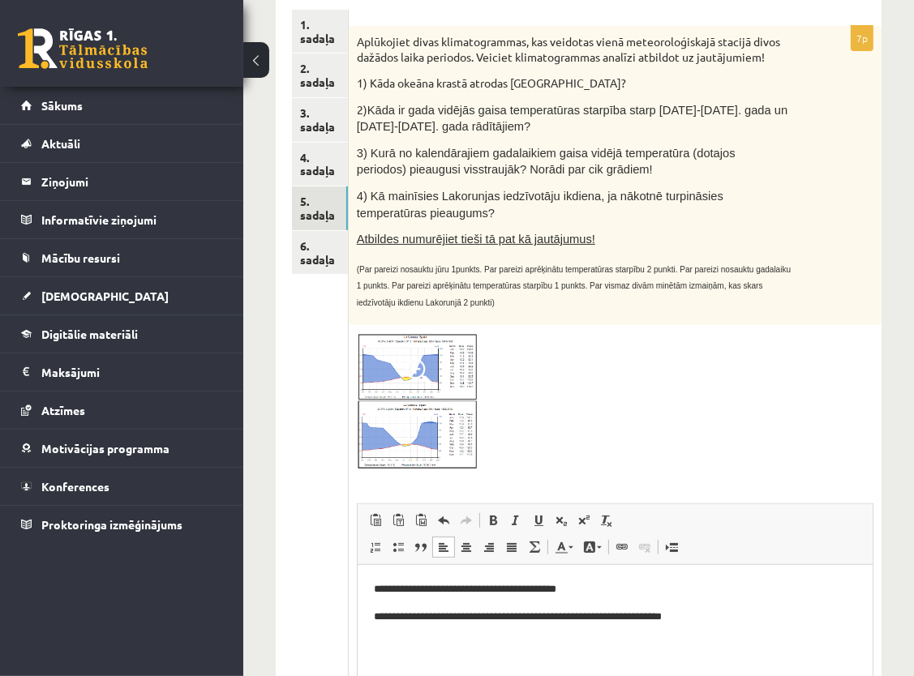
click at [778, 328] on div "7p Aplūkojiet divas klimatogrammas, kas veidotas vienā meteoroloģiskajā stacijā…" at bounding box center [615, 433] width 533 height 815
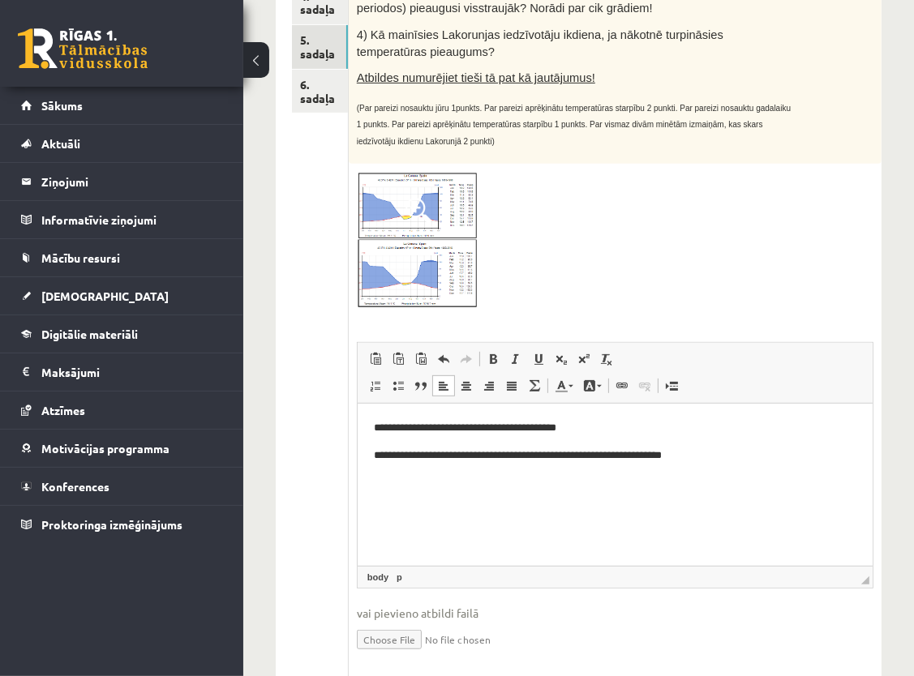
scroll to position [493, 0]
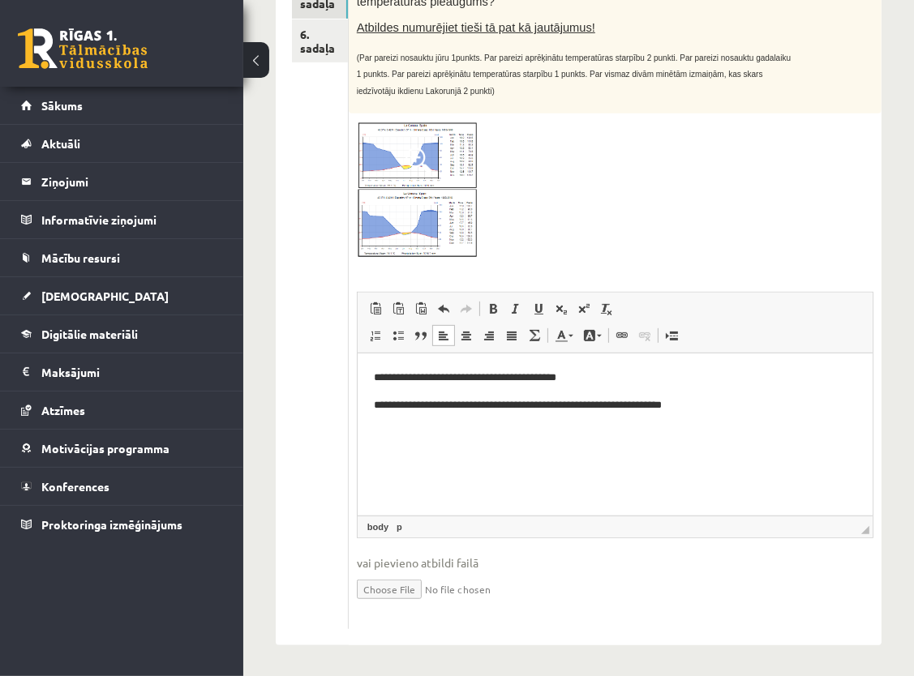
click at [739, 408] on p "**********" at bounding box center [614, 405] width 483 height 17
click at [500, 406] on p "**********" at bounding box center [614, 405] width 483 height 17
click at [560, 413] on html "**********" at bounding box center [614, 392] width 515 height 76
click at [507, 413] on p "**********" at bounding box center [614, 405] width 483 height 17
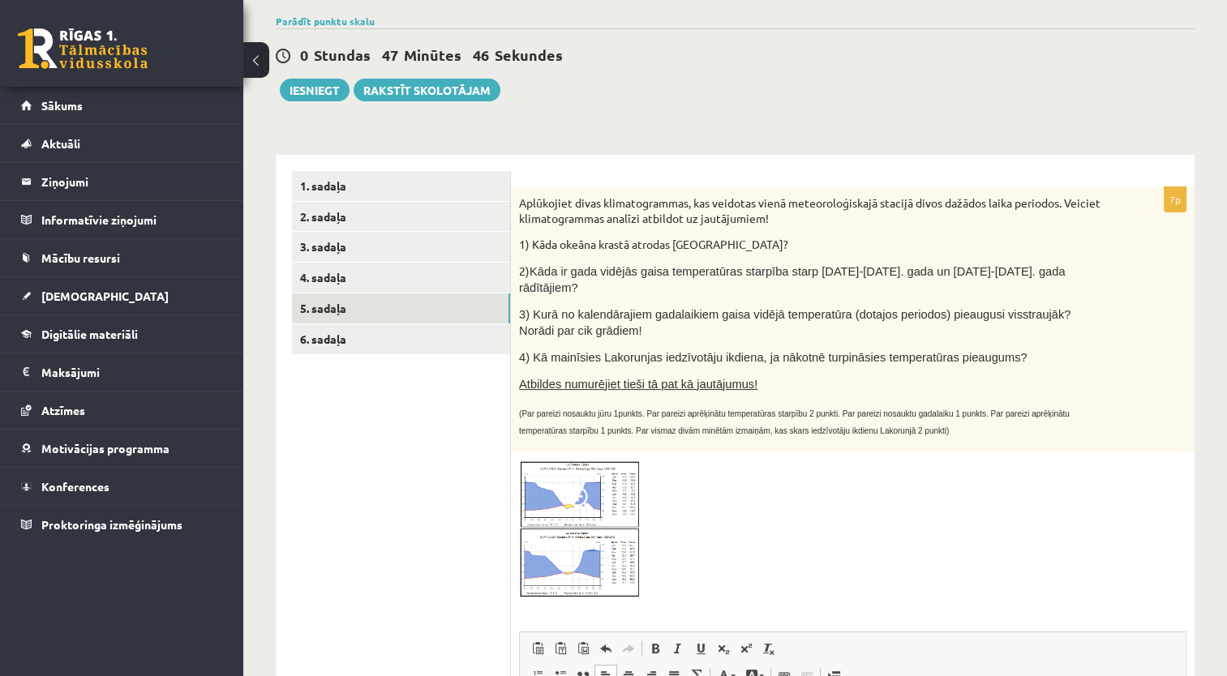
scroll to position [119, 0]
click at [328, 281] on link "4. sadaļa" at bounding box center [401, 279] width 218 height 30
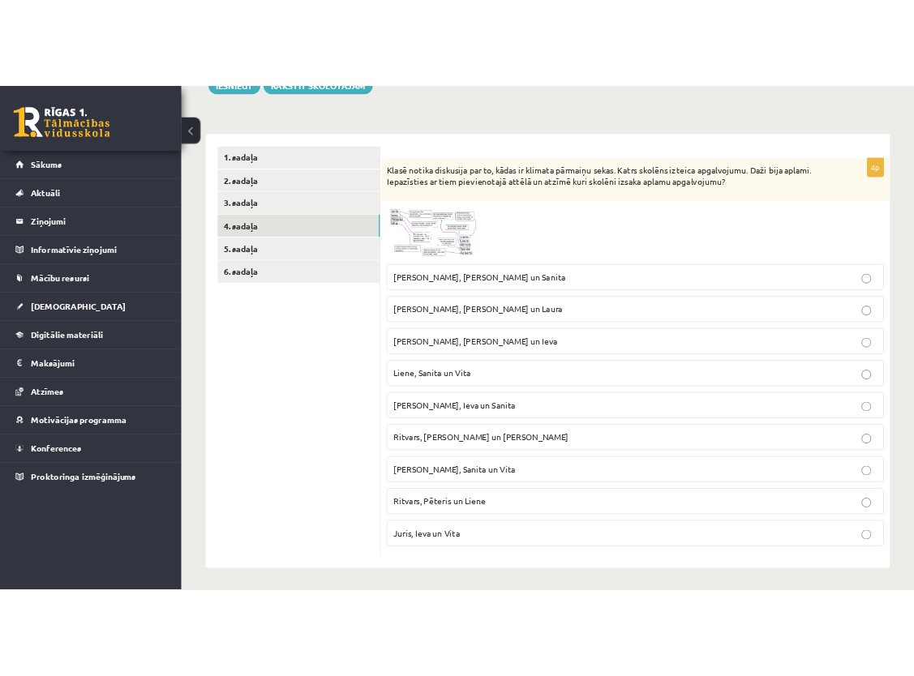
scroll to position [211, 0]
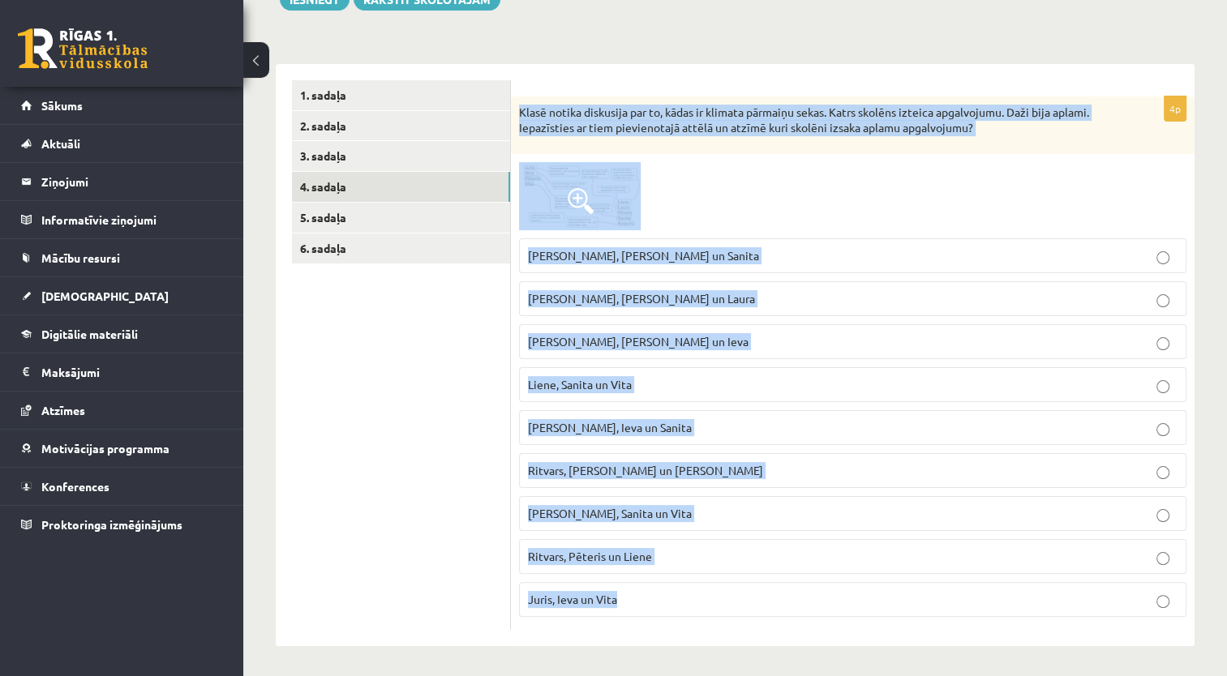
drag, startPoint x: 519, startPoint y: 107, endPoint x: 710, endPoint y: 592, distance: 521.2
click at [710, 592] on div "4p Klasē notika diskusija par to, kādas ir klimata pārmaiņu sekas. Katrs skolēn…" at bounding box center [852, 363] width 683 height 534
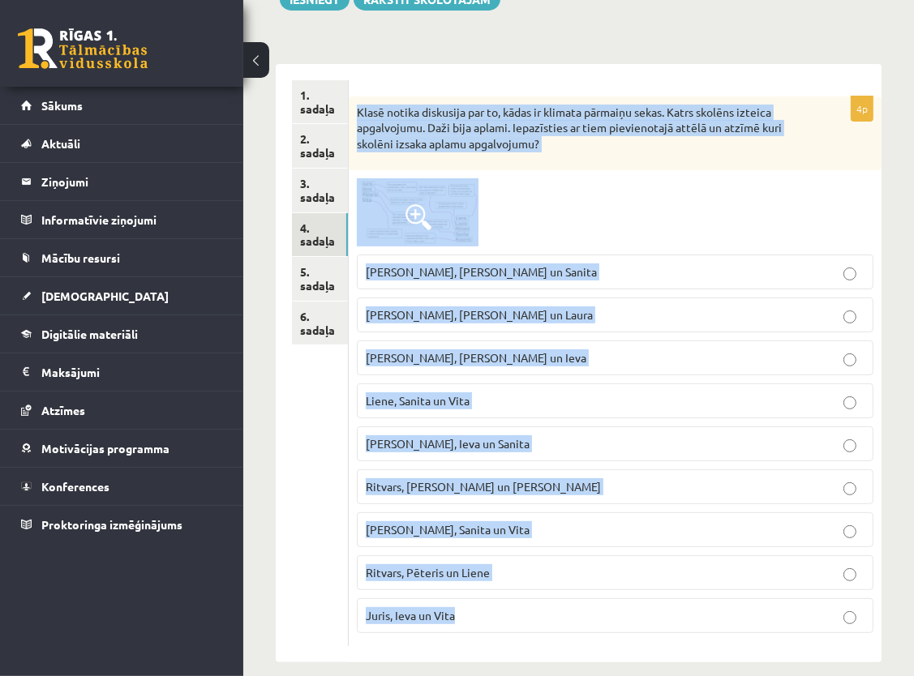
click at [691, 216] on div at bounding box center [615, 212] width 516 height 68
click at [696, 213] on div at bounding box center [615, 212] width 516 height 68
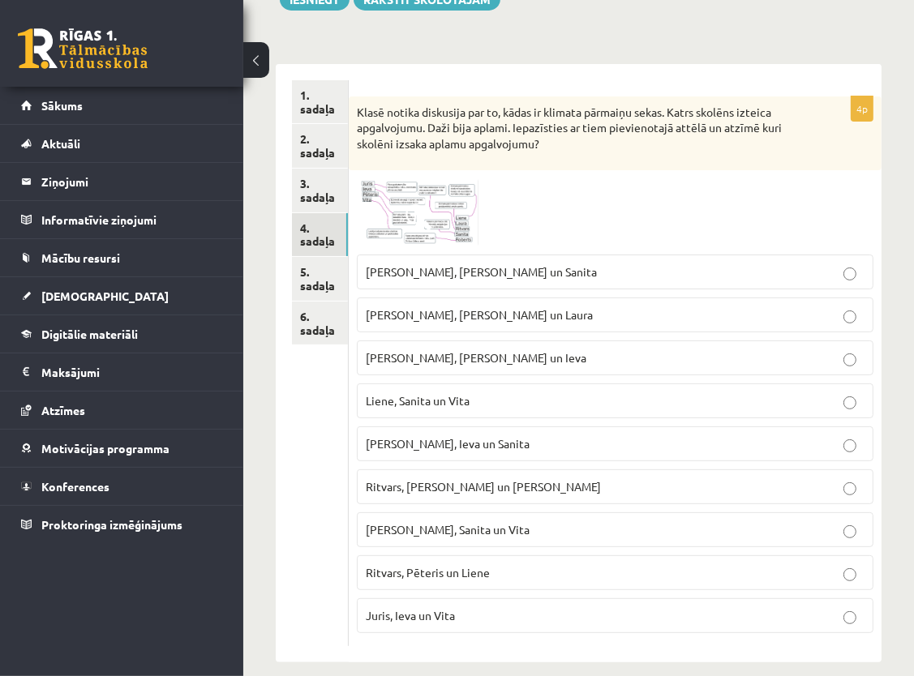
click at [427, 216] on span at bounding box center [418, 217] width 26 height 26
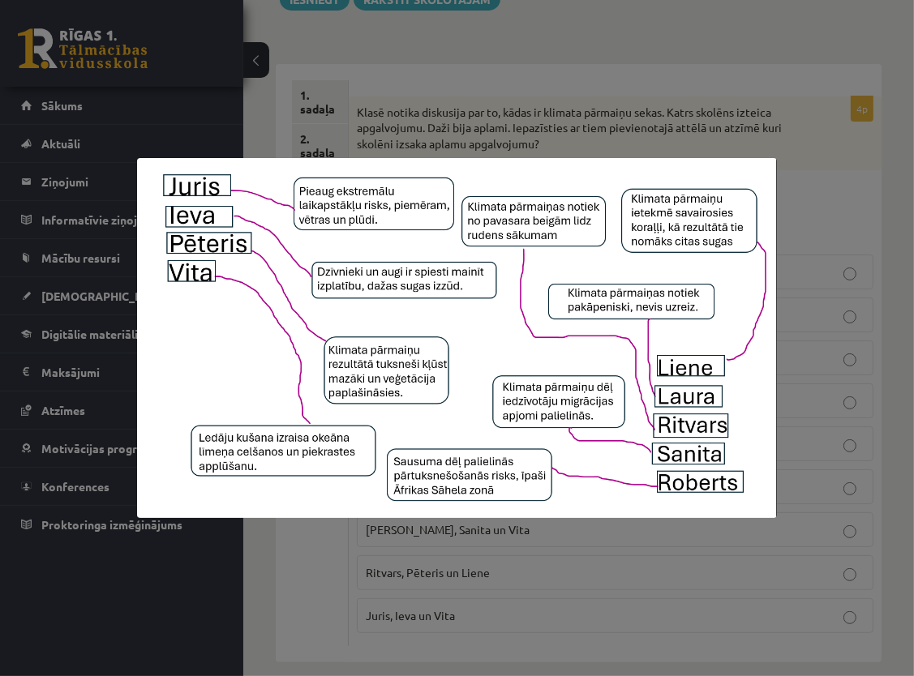
click at [769, 125] on div at bounding box center [457, 338] width 914 height 676
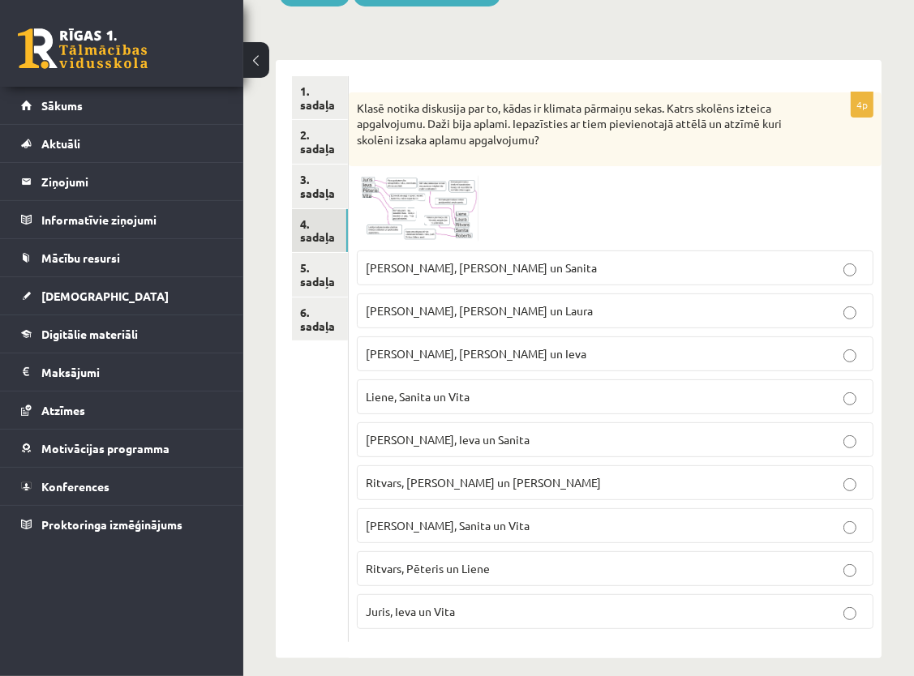
scroll to position [227, 0]
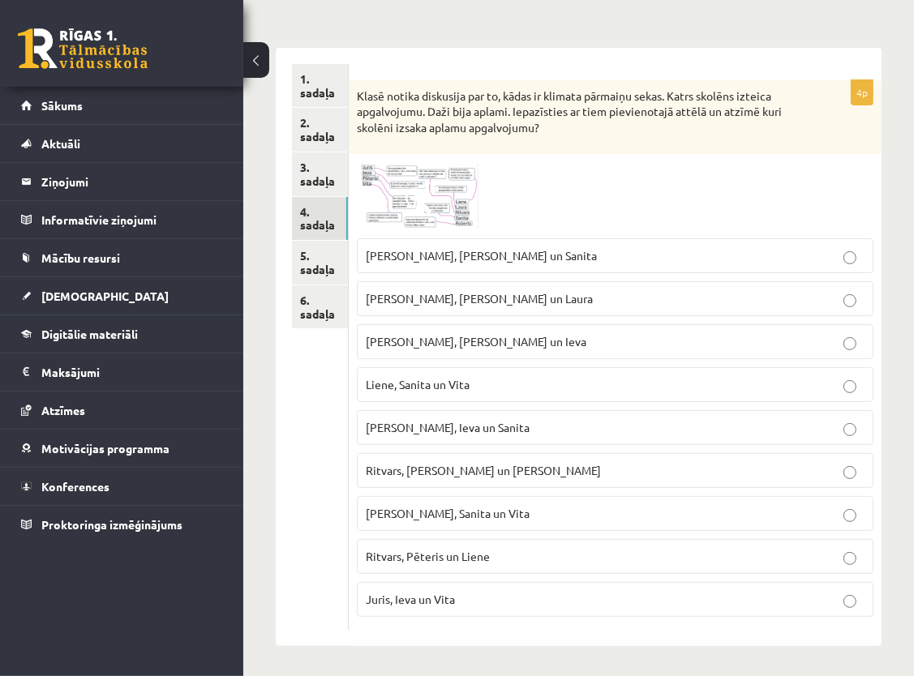
click at [463, 200] on img at bounding box center [418, 196] width 122 height 68
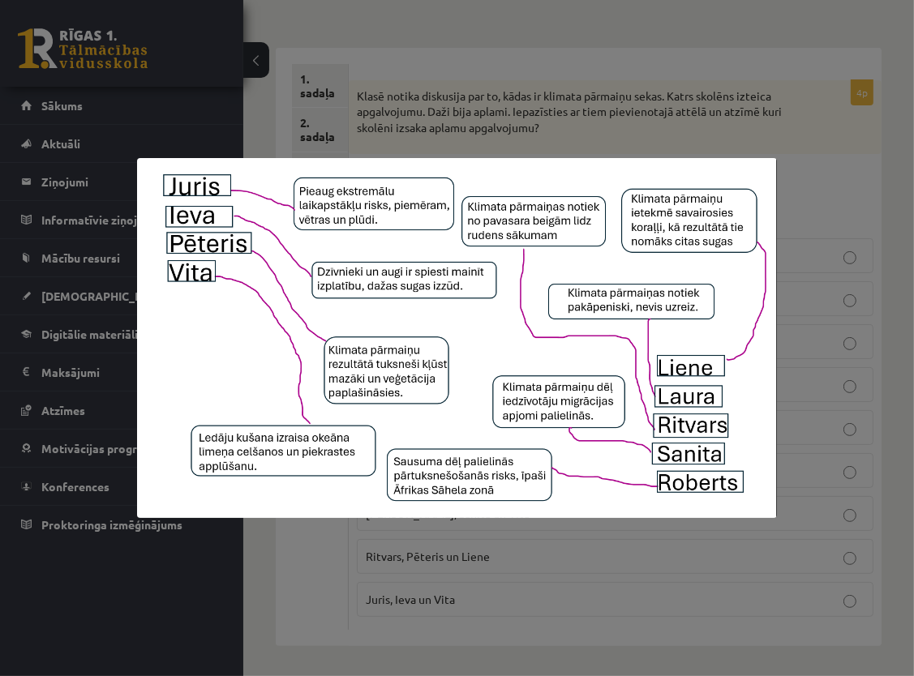
click at [464, 125] on div at bounding box center [457, 338] width 914 height 676
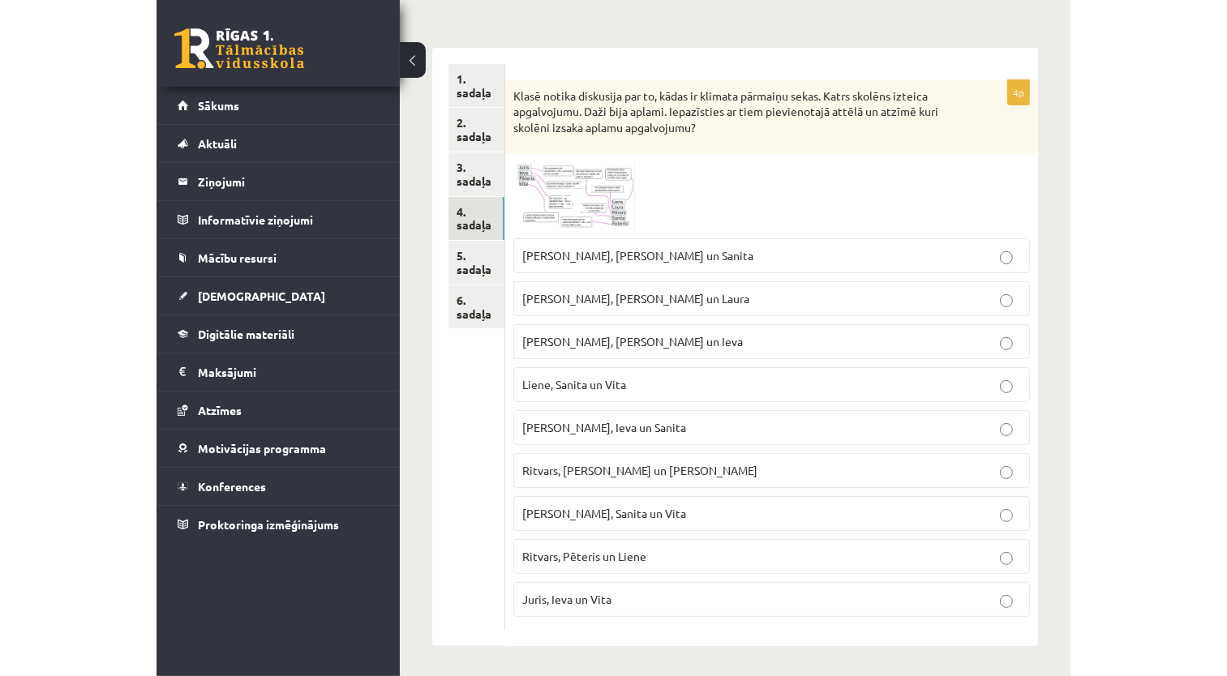
scroll to position [211, 0]
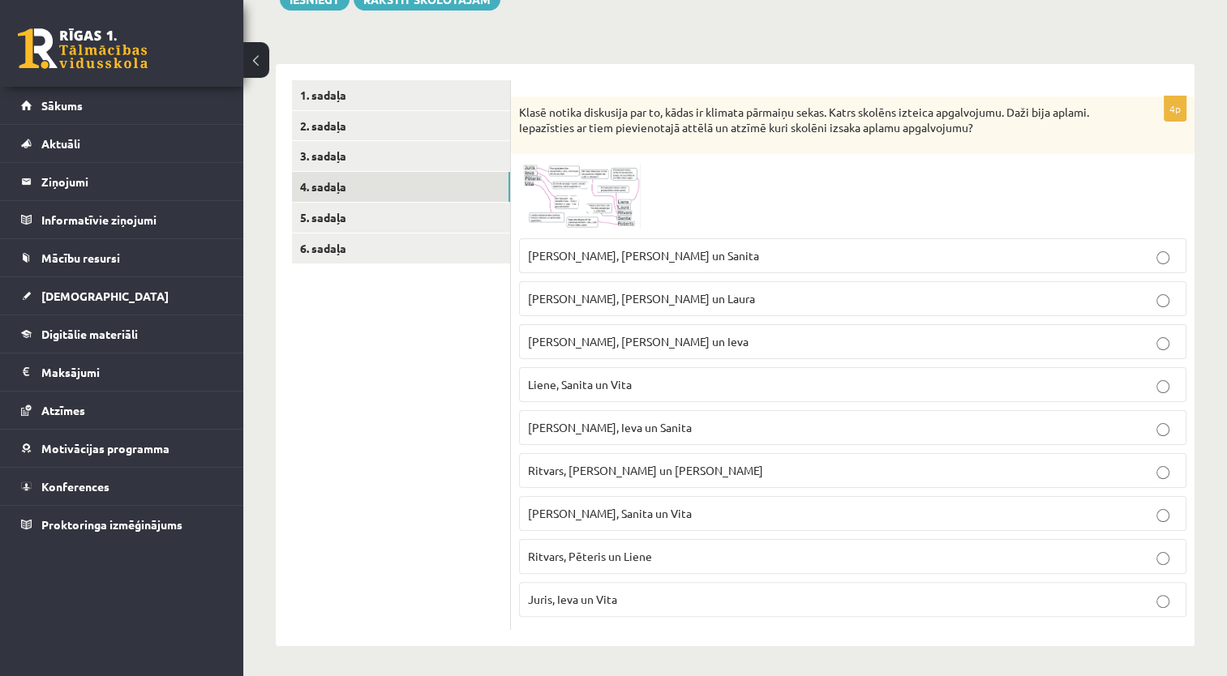
click at [642, 596] on p "Juris, Ieva un Vita" at bounding box center [852, 599] width 649 height 17
click at [785, 474] on label "Ritvars, Laura un Juris" at bounding box center [852, 470] width 667 height 35
click at [794, 446] on fieldset "Pēteris, Laura un Sanita Ieva, Juris un Laura Juris, Pēteris un Ieva Liene, San…" at bounding box center [852, 426] width 667 height 392
drag, startPoint x: 795, startPoint y: 448, endPoint x: 798, endPoint y: 527, distance: 79.5
click at [798, 527] on fieldset "Pēteris, Laura un Sanita Ieva, Juris un Laura Juris, Pēteris un Ieva Liene, San…" at bounding box center [852, 426] width 667 height 392
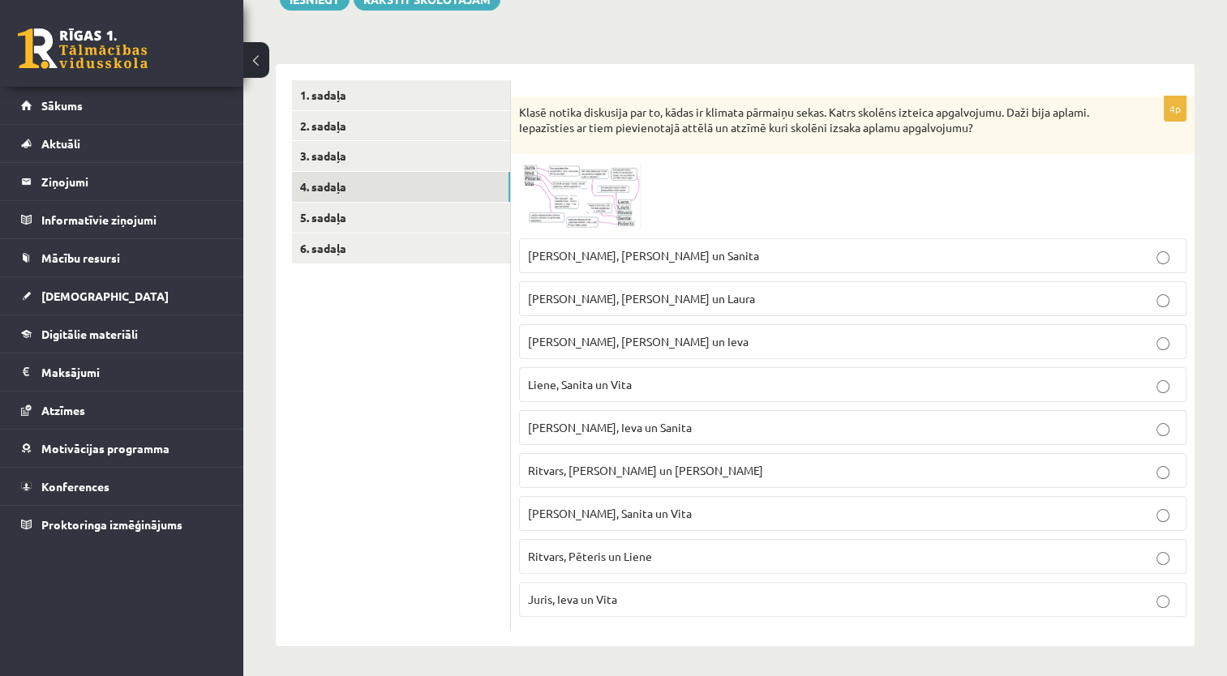
click at [799, 530] on fieldset "Pēteris, Laura un Sanita Ieva, Juris un Laura Juris, Pēteris un Ieva Liene, San…" at bounding box center [852, 426] width 667 height 392
click at [719, 598] on p "Juris, Ieva un Vita" at bounding box center [852, 599] width 649 height 17
click at [574, 508] on span "Laura, Sanita un Vita" at bounding box center [610, 513] width 164 height 15
click at [324, 152] on link "3. sadaļa" at bounding box center [401, 156] width 218 height 30
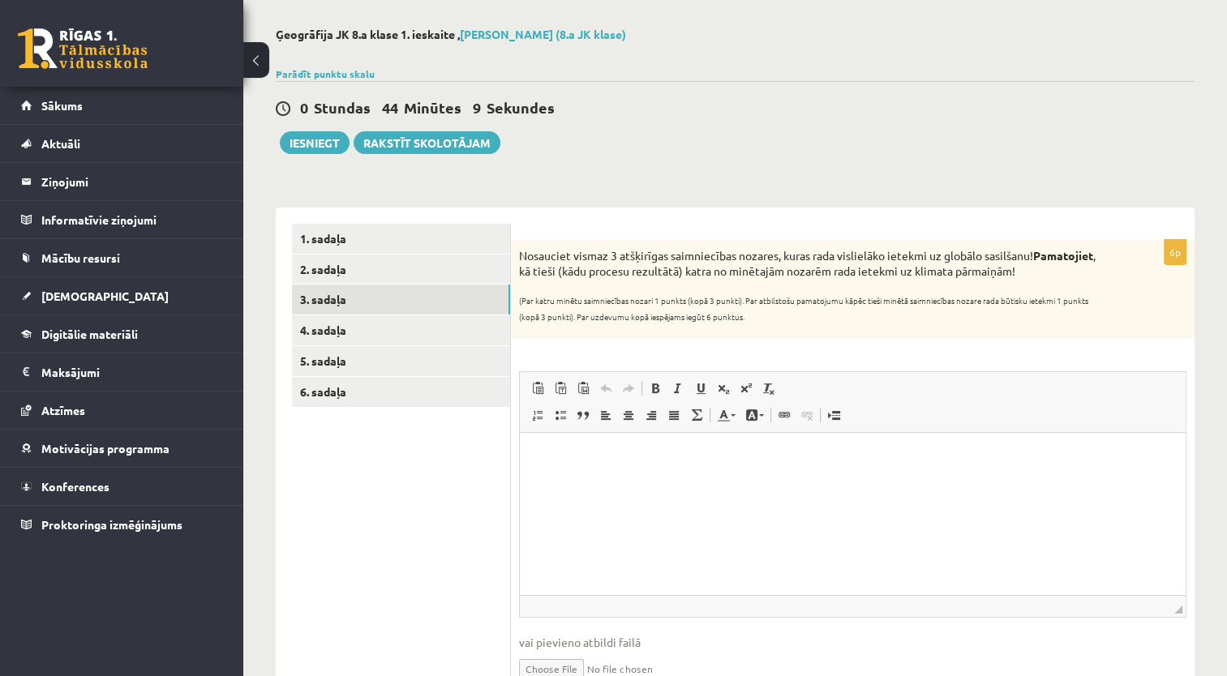
scroll to position [148, 0]
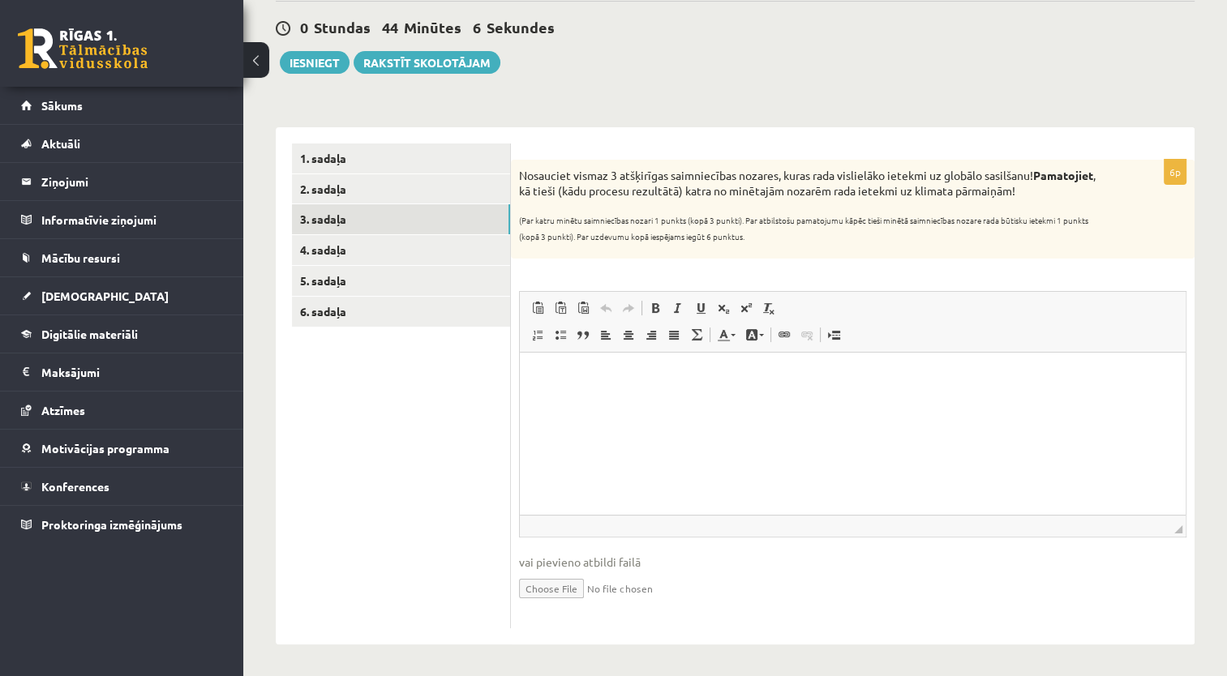
drag, startPoint x: 517, startPoint y: 171, endPoint x: 791, endPoint y: 250, distance: 284.3
click at [791, 250] on div "Nosauciet vismaz 3 atšķirīgas saimniecības nozares, kuras rada vislielāko ietek…" at bounding box center [852, 209] width 683 height 99
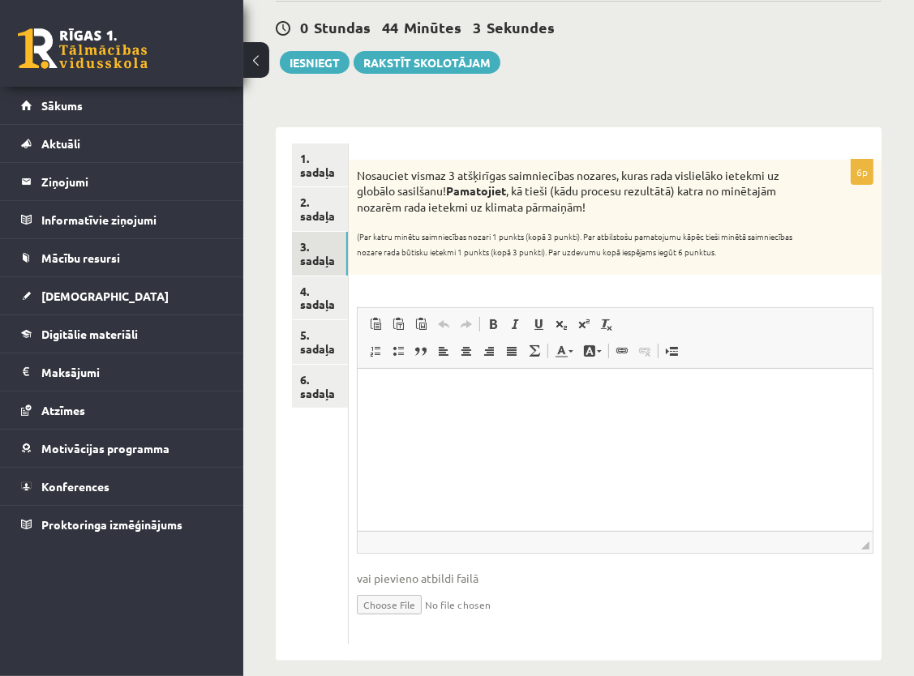
click at [748, 138] on div "6p Nosauciet vismaz 3 atšķirīgas saimniecības nozares, kuras rada vislielāko ie…" at bounding box center [615, 393] width 533 height 533
click at [817, 155] on form "6p Nosauciet vismaz 3 atšķirīgas saimniecības nozares, kuras rada vislielāko ie…" at bounding box center [615, 394] width 500 height 501
click at [597, 377] on html at bounding box center [614, 392] width 515 height 49
click at [483, 419] on p "Bagātinātā teksta redaktors, wiswyg-editor-user-answer-47433945003140" at bounding box center [614, 420] width 482 height 17
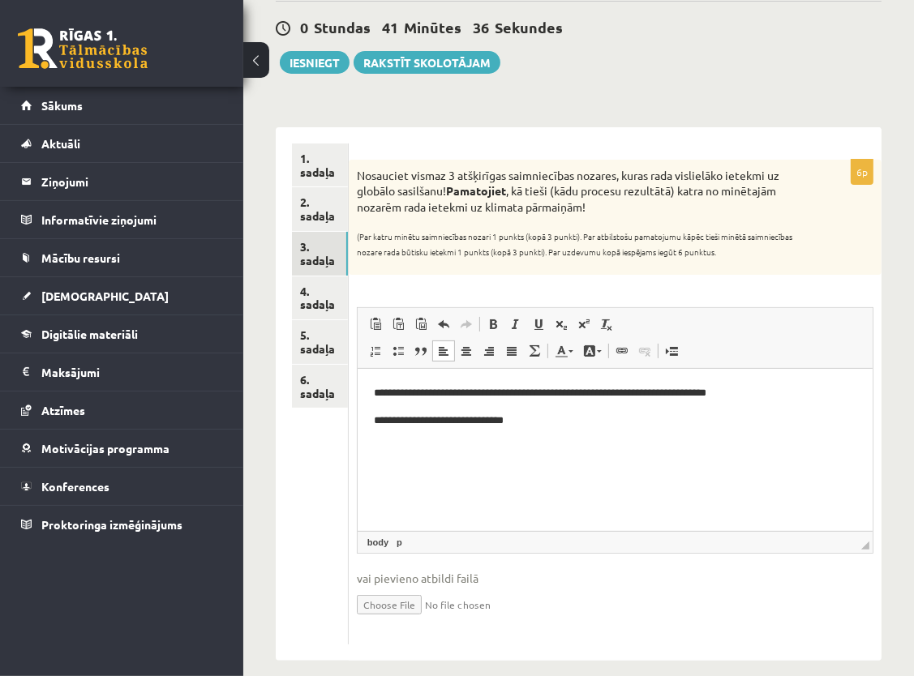
click at [630, 452] on p "Bagātinātā teksta redaktors, wiswyg-editor-user-answer-47433945003140" at bounding box center [614, 447] width 482 height 17
click at [449, 449] on p "**" at bounding box center [614, 447] width 483 height 17
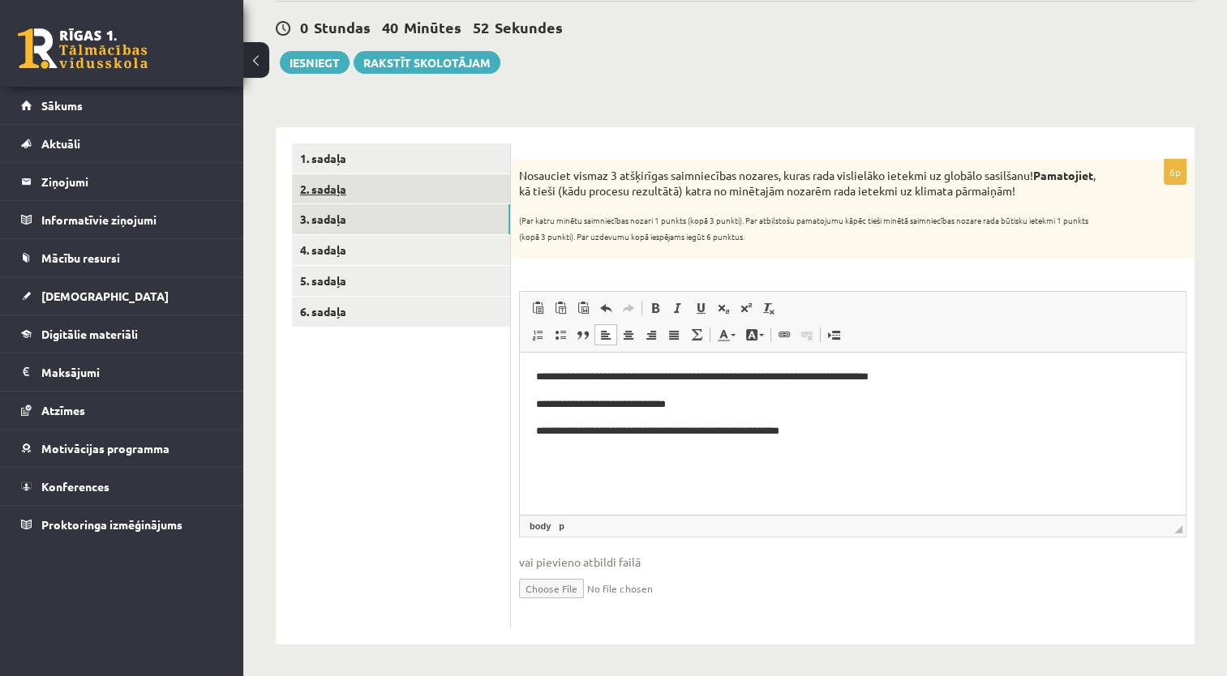
click at [325, 186] on link "2. sadaļa" at bounding box center [401, 189] width 218 height 30
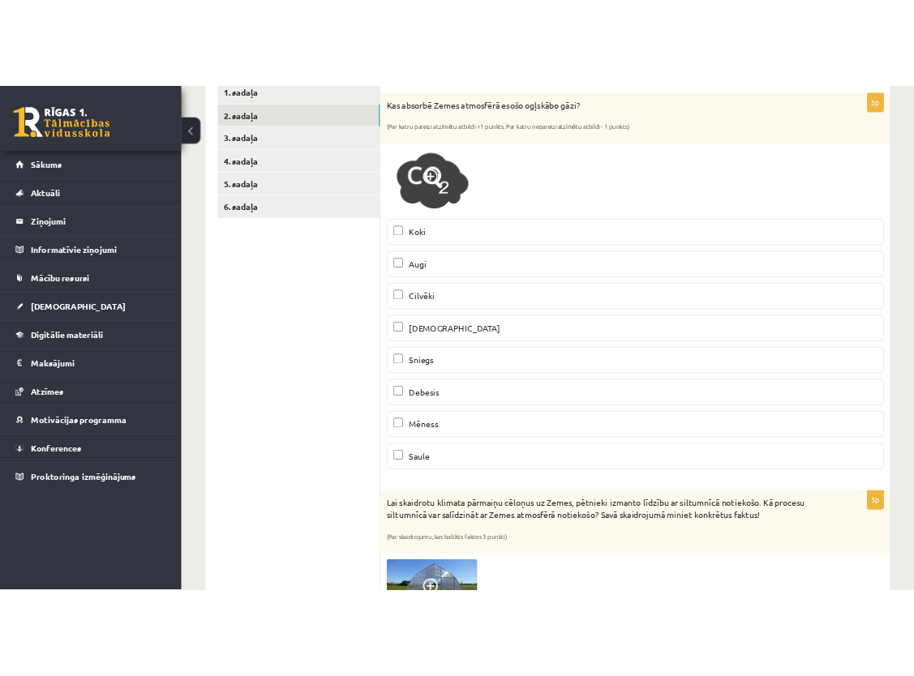
scroll to position [167, 0]
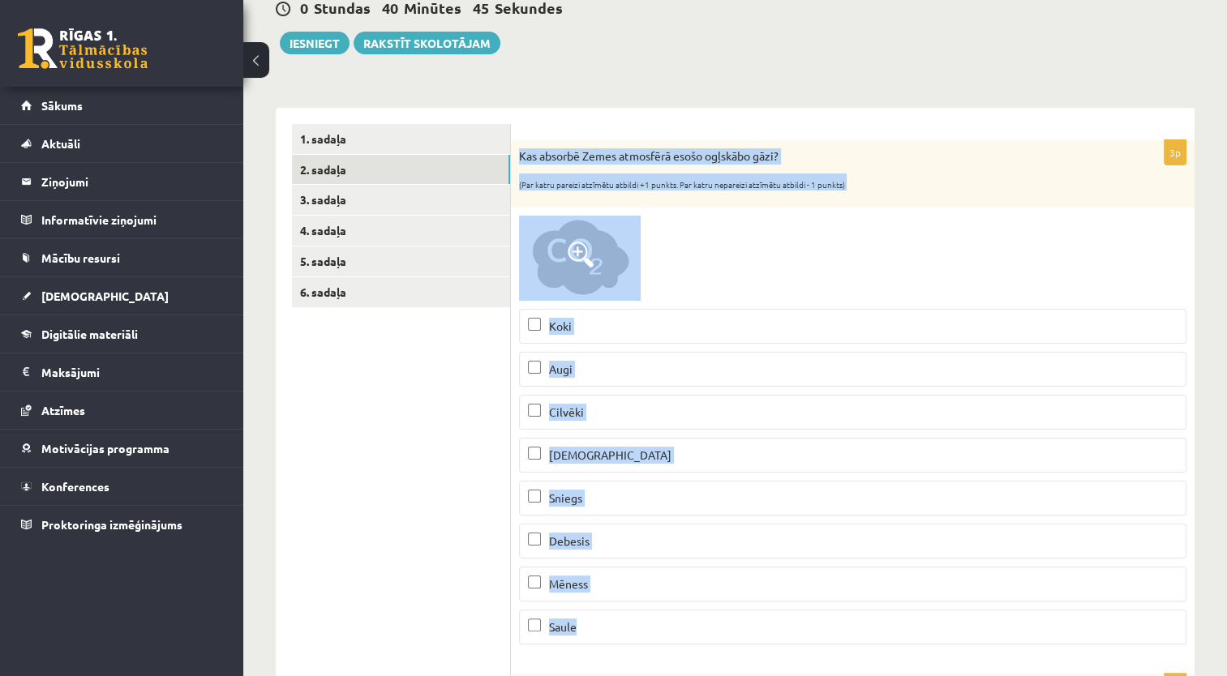
drag, startPoint x: 514, startPoint y: 152, endPoint x: 639, endPoint y: 618, distance: 481.8
click at [639, 618] on div "3p Kas absorbē Zemes atmosfērā esošo ogļskābo gāzi? (Par katru pareizi atzīmētu…" at bounding box center [852, 399] width 683 height 518
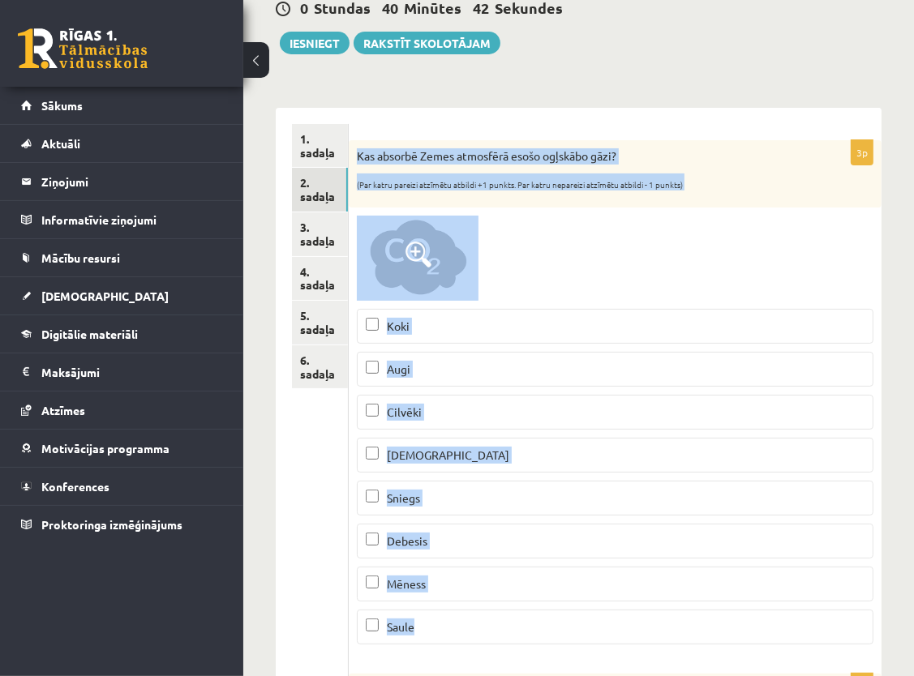
click at [745, 167] on div "Kas absorbē Zemes atmosfērā esošo ogļskābo gāzi? (Par katru pareizi atzīmētu at…" at bounding box center [615, 173] width 533 height 67
click at [760, 149] on p "Kas absorbē Zemes atmosfērā esošo ogļskābo gāzi?" at bounding box center [574, 156] width 435 height 16
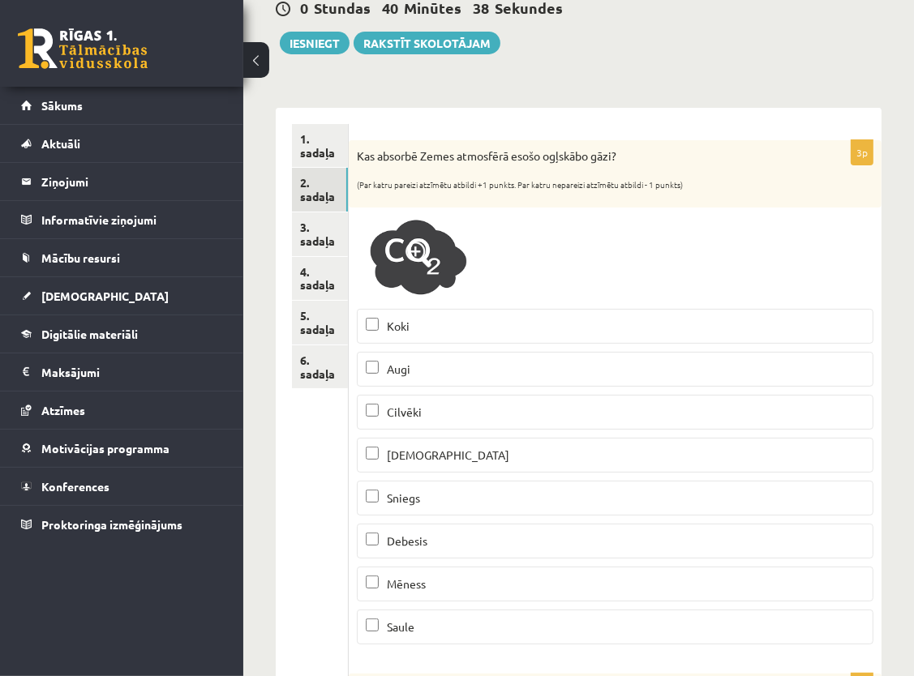
click at [417, 320] on p "Koki" at bounding box center [615, 326] width 499 height 17
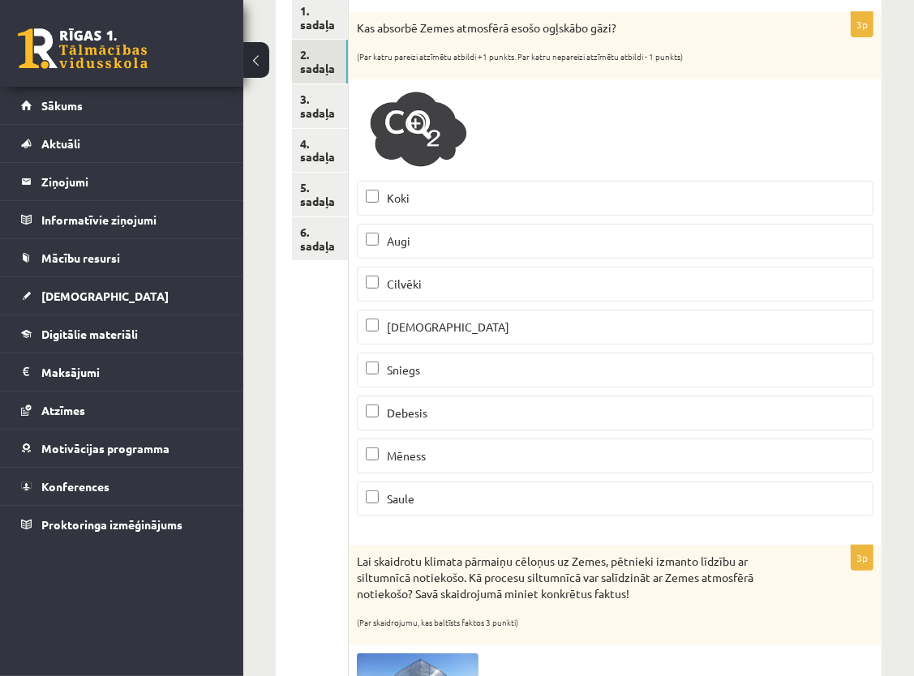
scroll to position [329, 0]
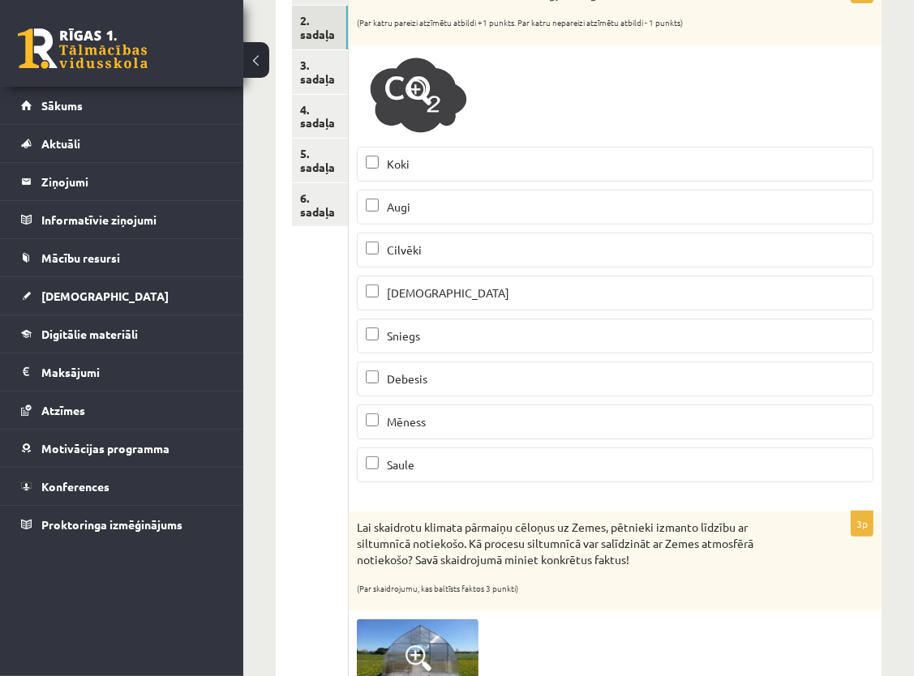
click at [412, 205] on p "Augi" at bounding box center [615, 207] width 499 height 17
click at [473, 285] on p "Jūra" at bounding box center [615, 293] width 499 height 17
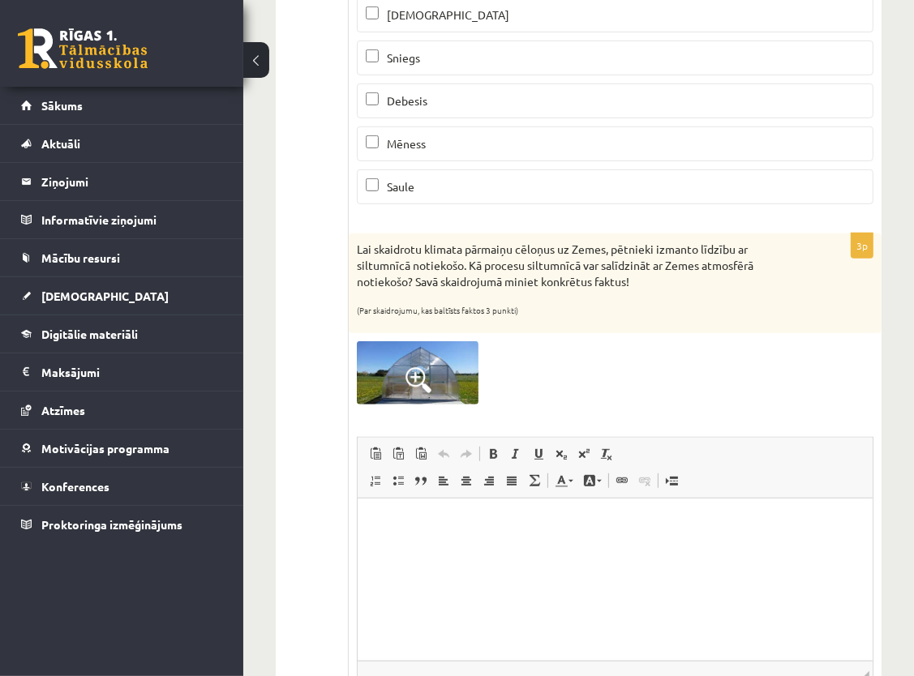
scroll to position [653, 0]
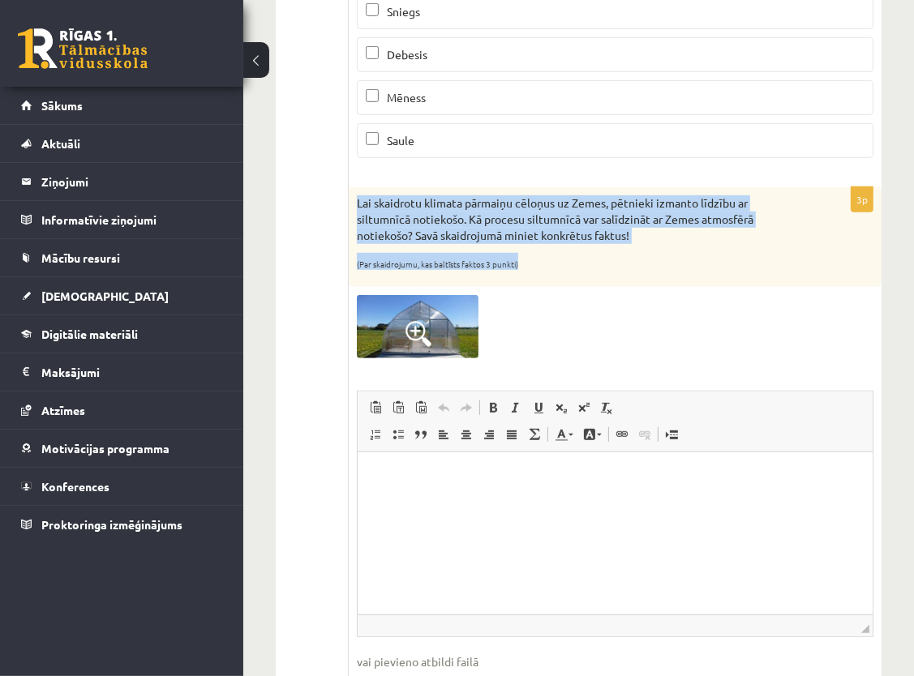
drag, startPoint x: 350, startPoint y: 199, endPoint x: 526, endPoint y: 273, distance: 190.8
click at [526, 273] on div "Lai skaidrotu klimata pārmaiņu cēloņus uz Zemes, pētnieki izmanto līdzību ar si…" at bounding box center [615, 236] width 533 height 99
click at [551, 180] on form "3p Kas absorbē Zemes atmosfērā esošo ogļskābo gāzi? (Par katru pareizi atzīmētu…" at bounding box center [615, 183] width 500 height 1091
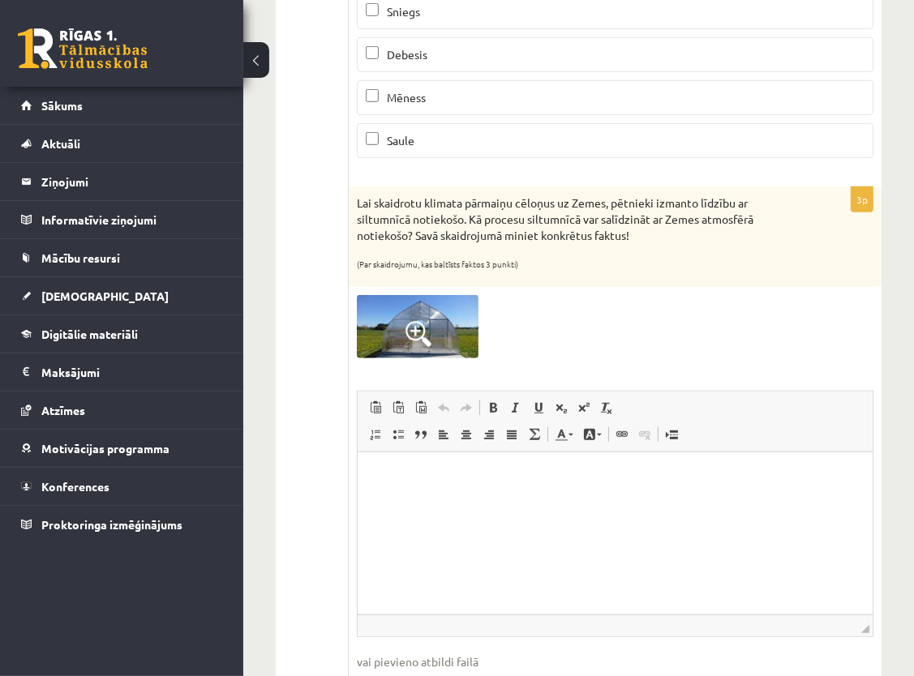
click at [704, 499] on html at bounding box center [614, 476] width 515 height 49
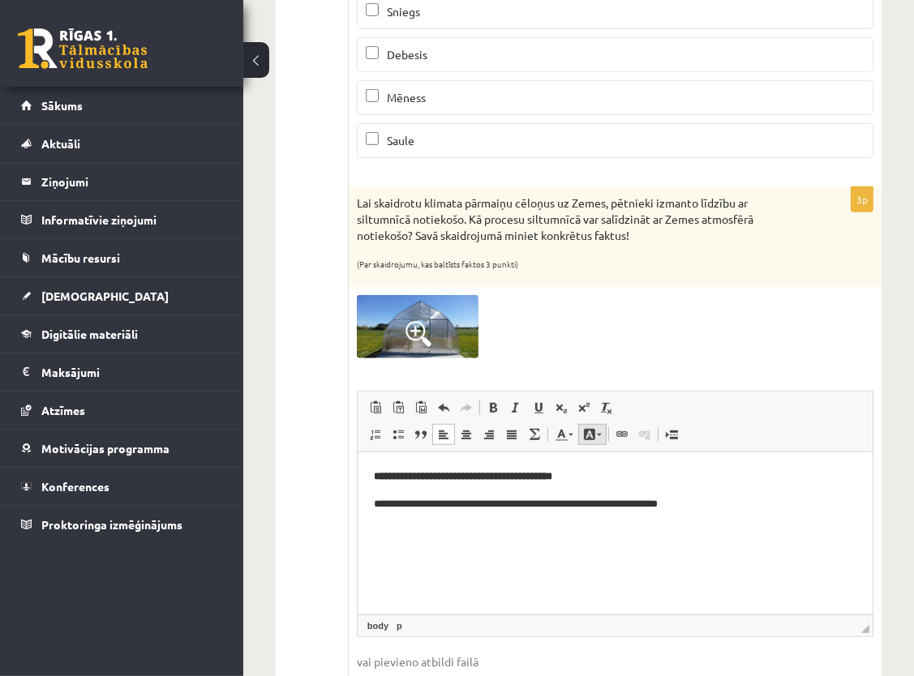
click at [593, 432] on span at bounding box center [589, 434] width 13 height 13
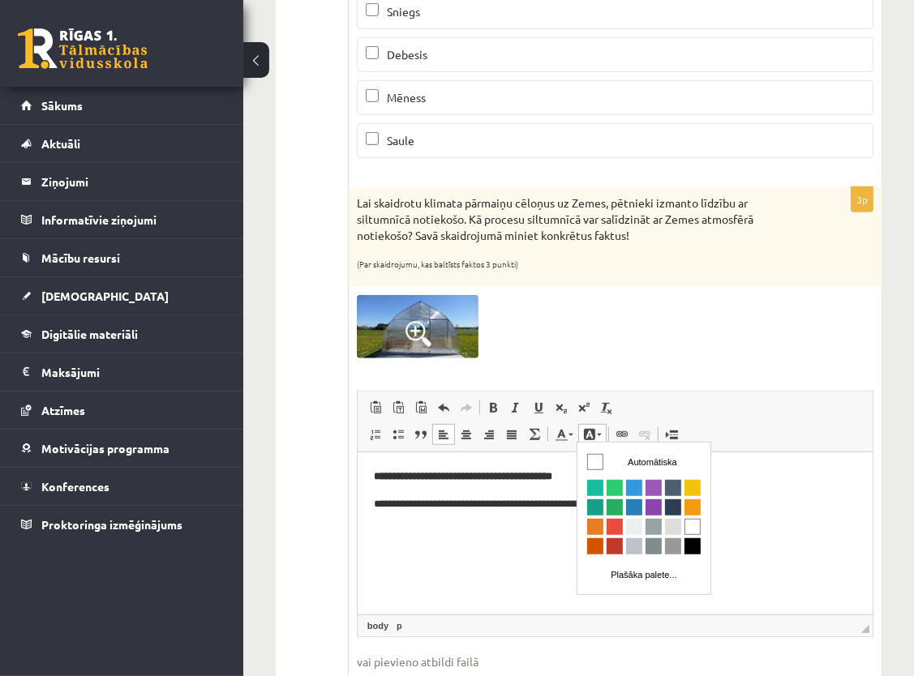
scroll to position [0, 0]
click at [609, 488] on span "Krāsa" at bounding box center [614, 487] width 16 height 16
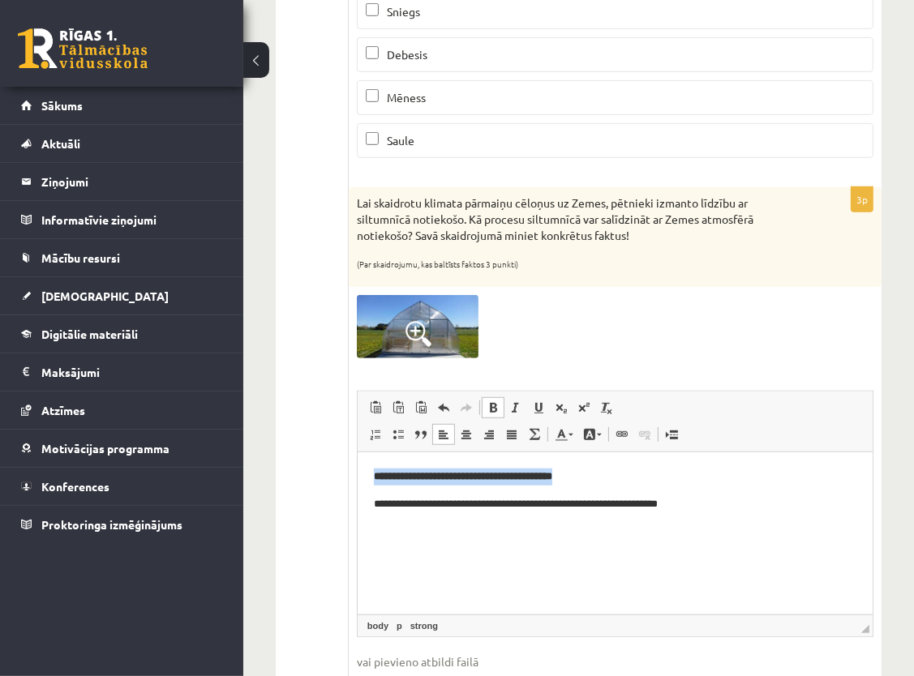
drag, startPoint x: 369, startPoint y: 477, endPoint x: 603, endPoint y: 470, distance: 234.4
click at [603, 470] on html "**********" at bounding box center [614, 490] width 515 height 76
click at [599, 431] on link "Fona krāsa" at bounding box center [592, 434] width 28 height 21
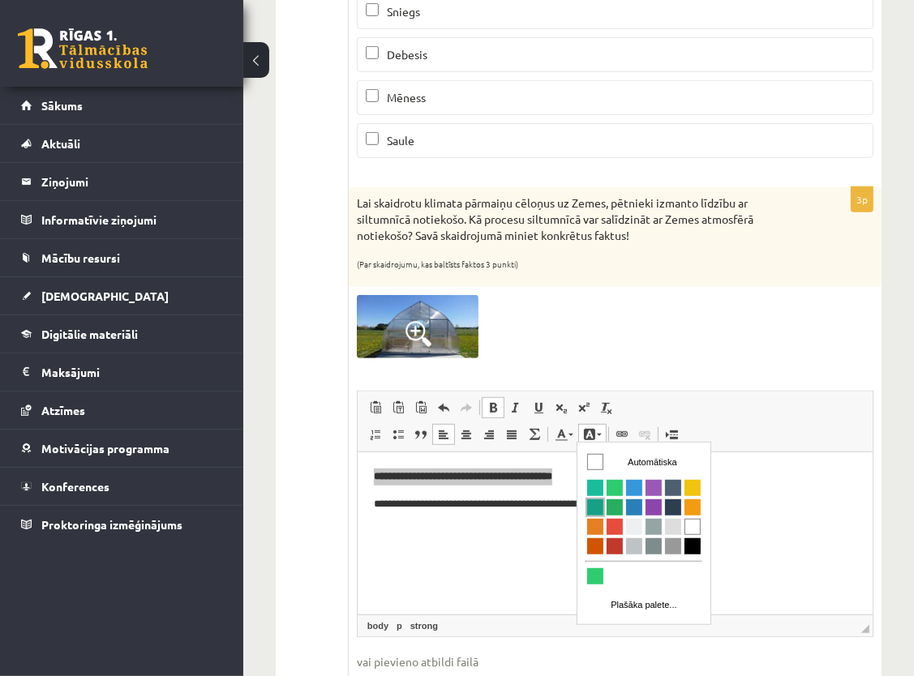
click at [590, 501] on span "Krāsa" at bounding box center [594, 507] width 16 height 16
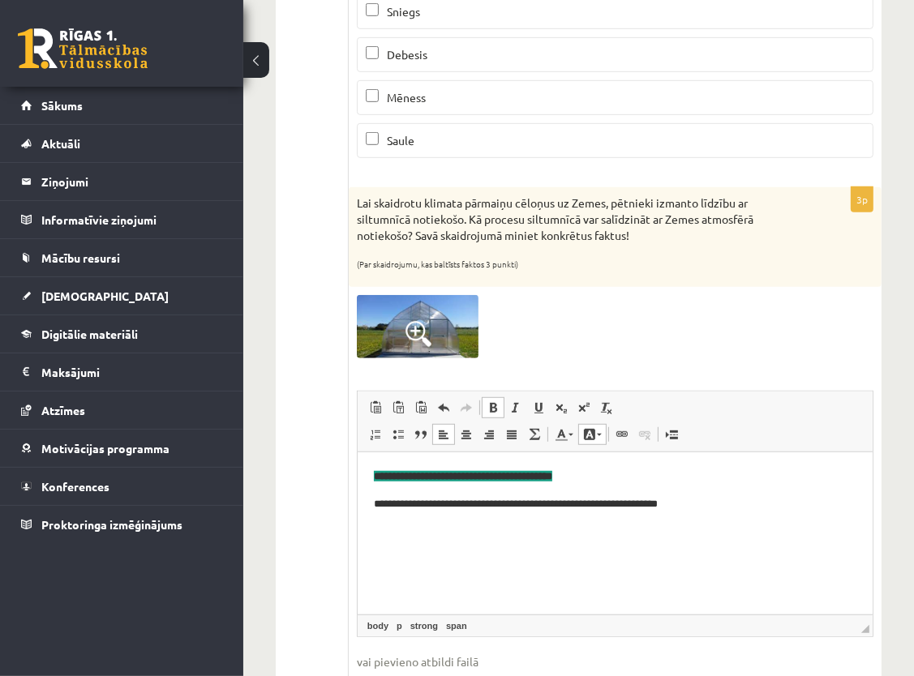
click at [614, 464] on html "**********" at bounding box center [614, 490] width 515 height 76
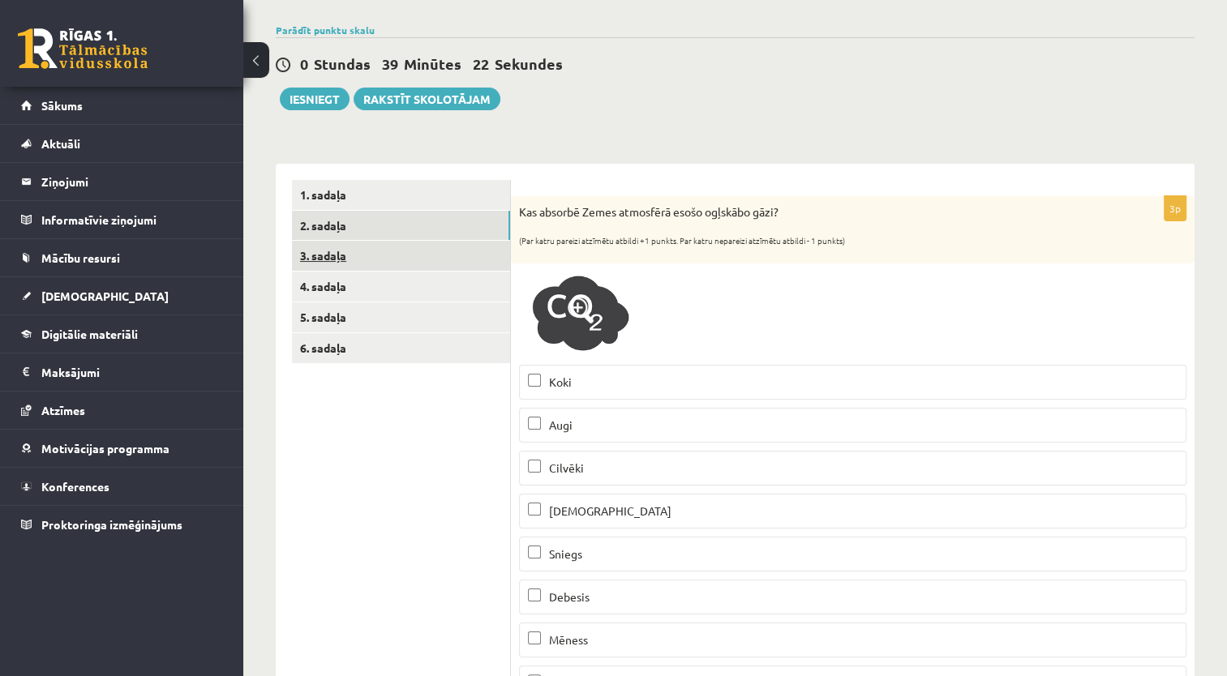
scroll to position [86, 0]
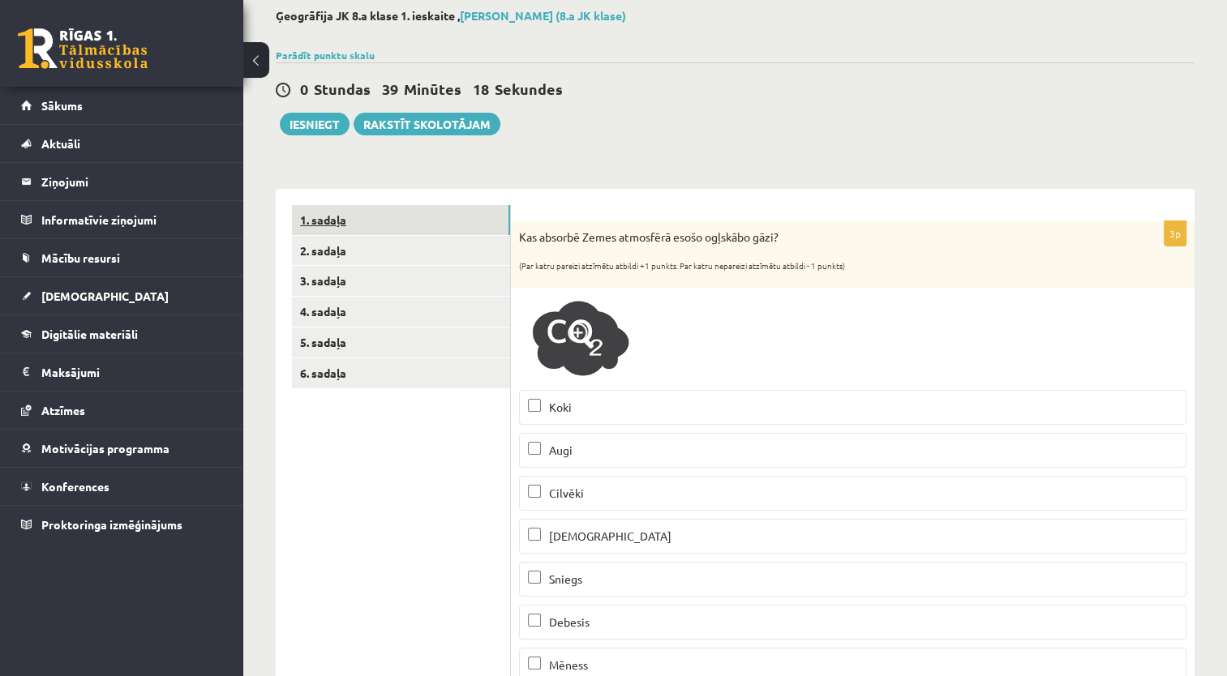
click at [334, 216] on link "1. sadaļa" at bounding box center [401, 220] width 218 height 30
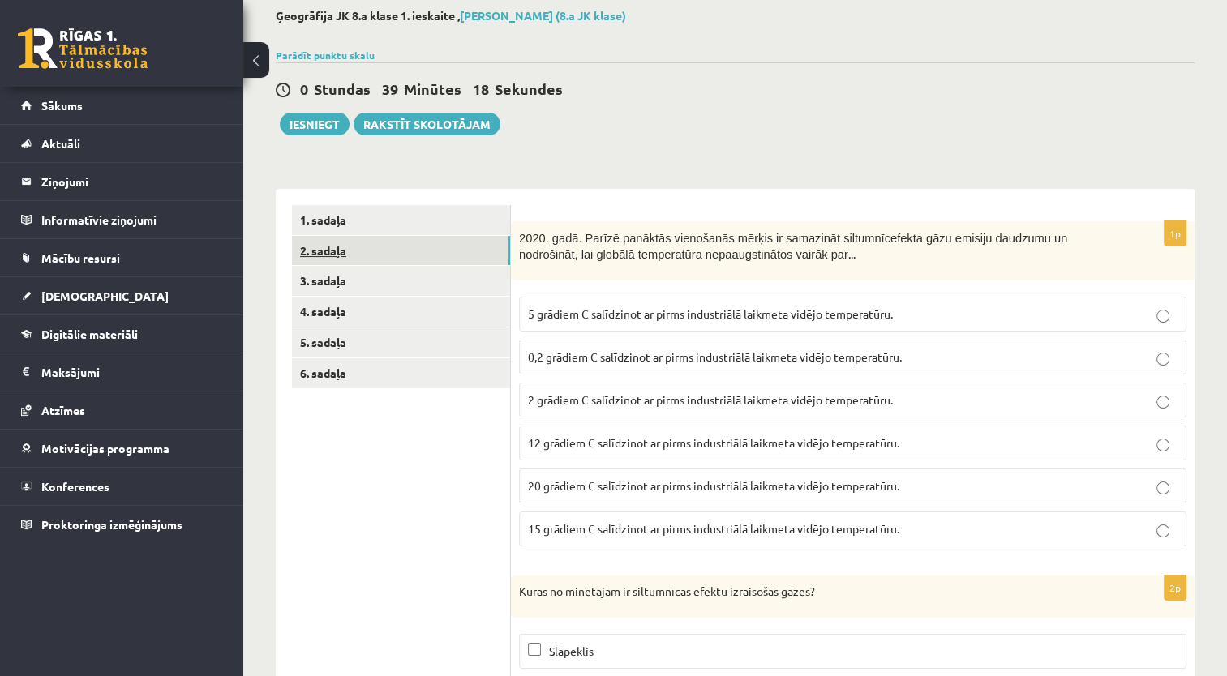
click at [334, 252] on link "2. sadaļa" at bounding box center [401, 251] width 218 height 30
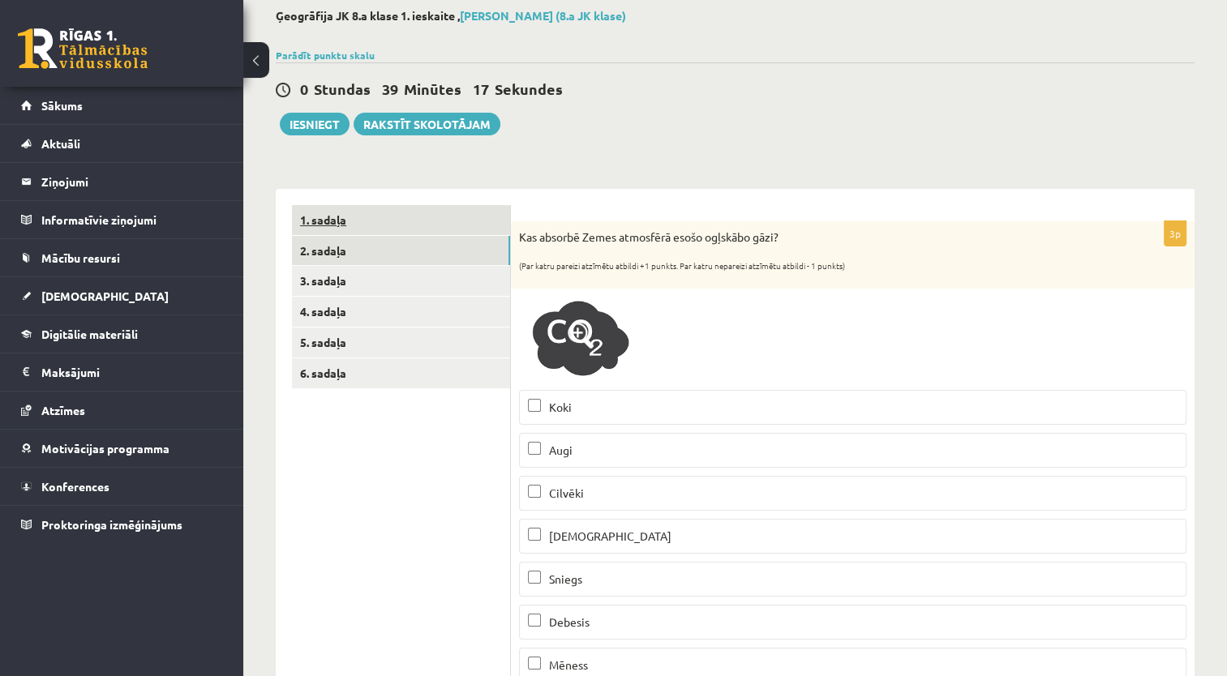
click at [337, 217] on link "1. sadaļa" at bounding box center [401, 220] width 218 height 30
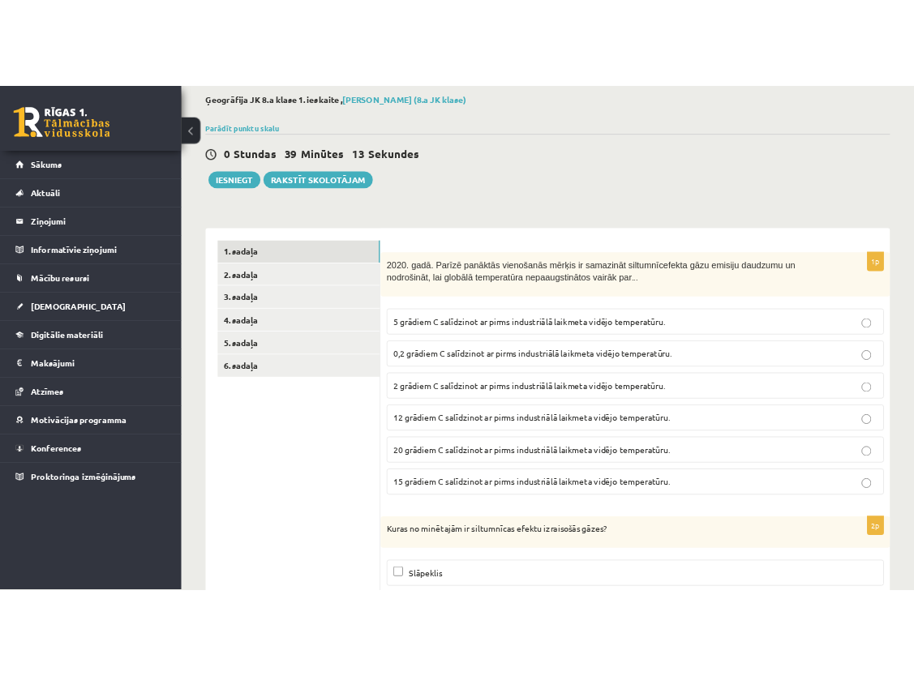
scroll to position [162, 0]
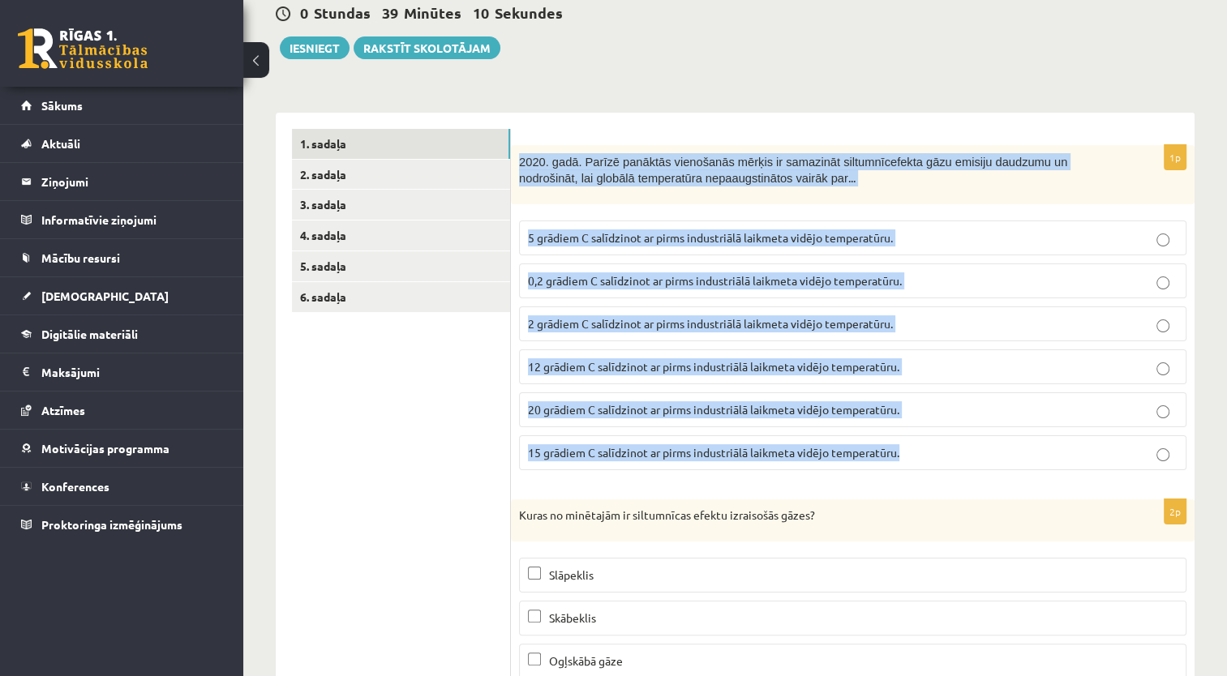
drag, startPoint x: 516, startPoint y: 164, endPoint x: 907, endPoint y: 454, distance: 486.8
click at [907, 454] on div "1p 2020. gadā. Parīzē panāktās vienošanās mērķis ir samazināt siltumnīcefekta g…" at bounding box center [852, 314] width 683 height 338
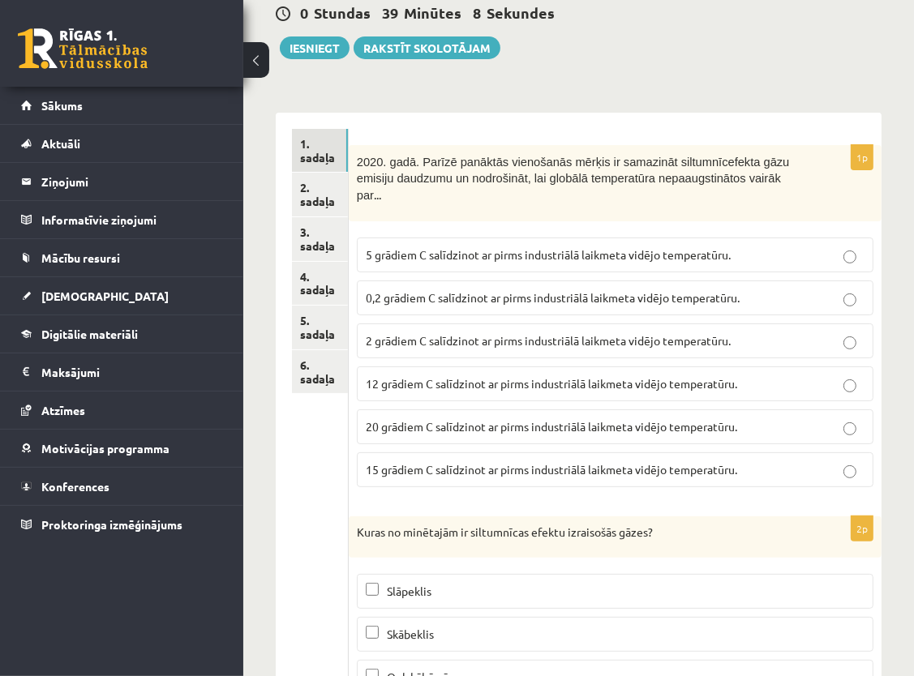
click at [417, 333] on span "2 grādiem C salīdzinot ar pirms industriālā laikmeta vidējo temperatūru." at bounding box center [548, 340] width 365 height 15
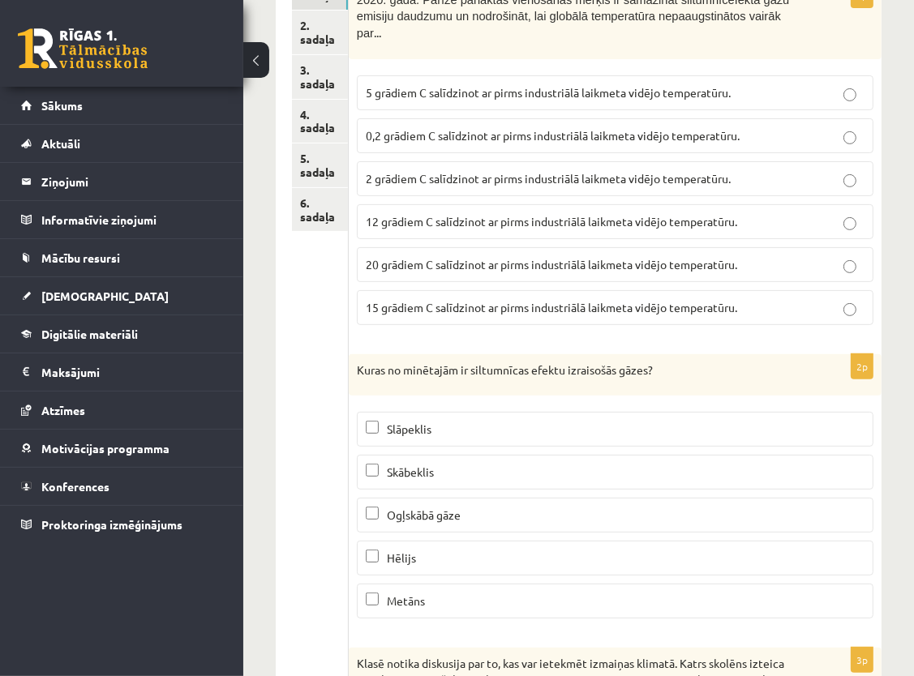
scroll to position [405, 0]
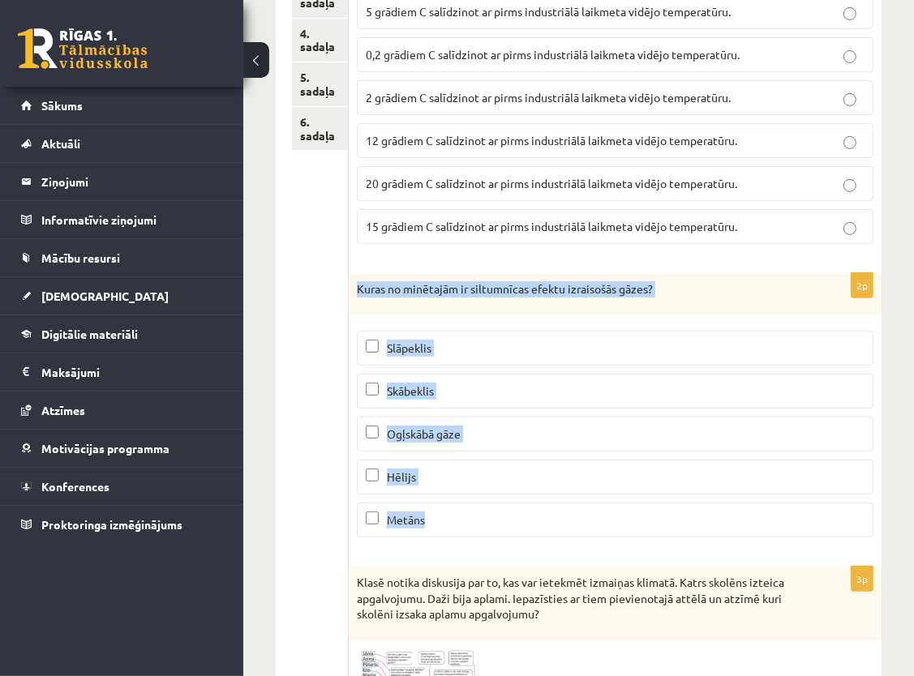
drag, startPoint x: 358, startPoint y: 268, endPoint x: 460, endPoint y: 499, distance: 253.4
click at [460, 499] on div "2p Kuras no minētajām ir siltumnīcas efektu izraisošās gāzes? Slāpeklis Skābekl…" at bounding box center [615, 412] width 533 height 278
click at [495, 426] on p "Ogļskābā gāze" at bounding box center [615, 434] width 499 height 17
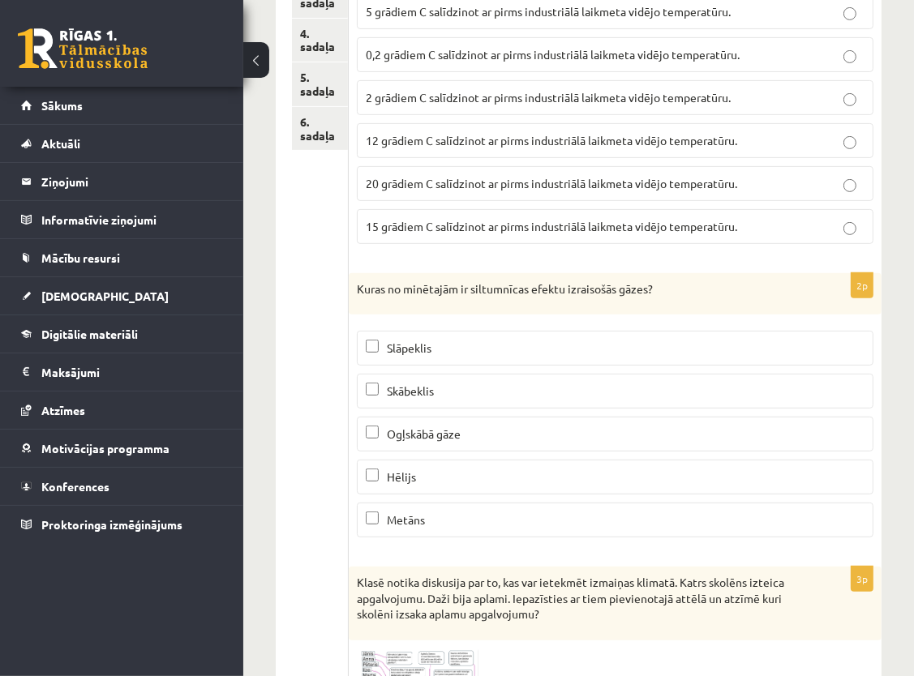
click at [695, 281] on p "Kuras no minētajām ir siltumnīcas efektu izraisošās gāzes?" at bounding box center [574, 289] width 435 height 16
click at [443, 512] on p "Metāns" at bounding box center [615, 520] width 499 height 17
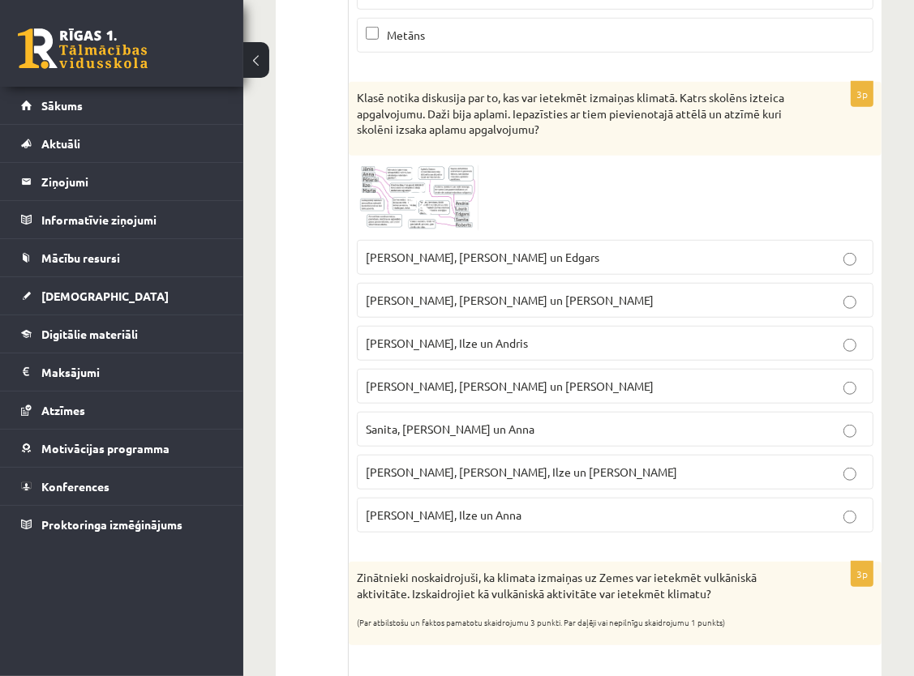
scroll to position [892, 0]
click at [402, 167] on img at bounding box center [418, 196] width 122 height 68
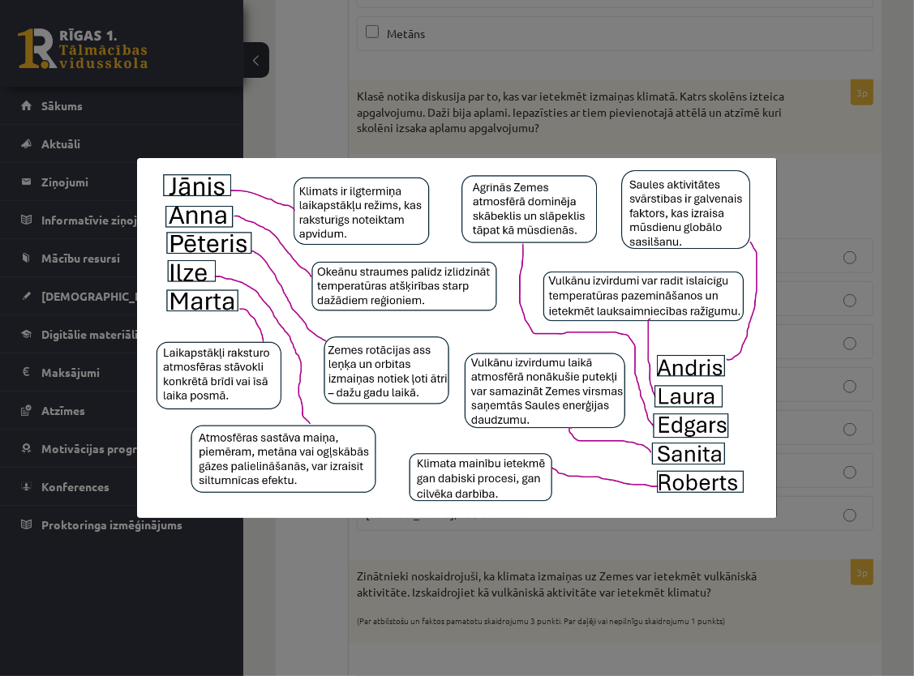
click at [844, 186] on div at bounding box center [457, 338] width 914 height 676
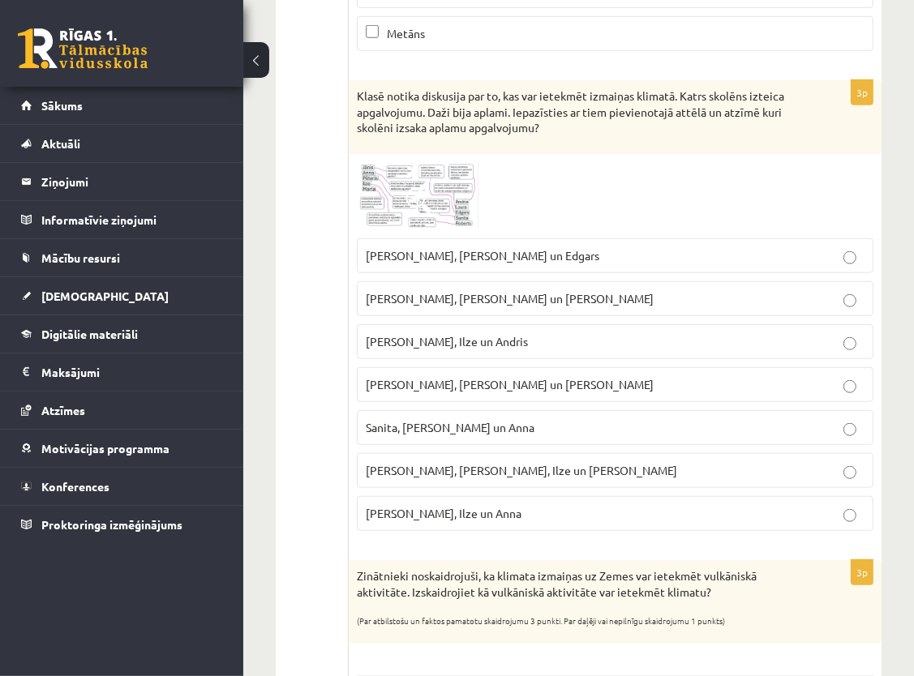
click at [482, 419] on p "Sanita, Marta un Anna" at bounding box center [615, 427] width 499 height 17
click at [558, 333] on p "Roberts, Ilze un Andris" at bounding box center [615, 341] width 499 height 17
drag, startPoint x: 544, startPoint y: 345, endPoint x: 542, endPoint y: 363, distance: 18.8
click at [542, 362] on fieldset "Pēteris, Andris un Edgars Sanita, Laura un Pēteris Roberts, Ilze un Andris Laur…" at bounding box center [615, 383] width 516 height 306
click at [542, 373] on label "Laura, Anna un Jānis" at bounding box center [615, 384] width 516 height 35
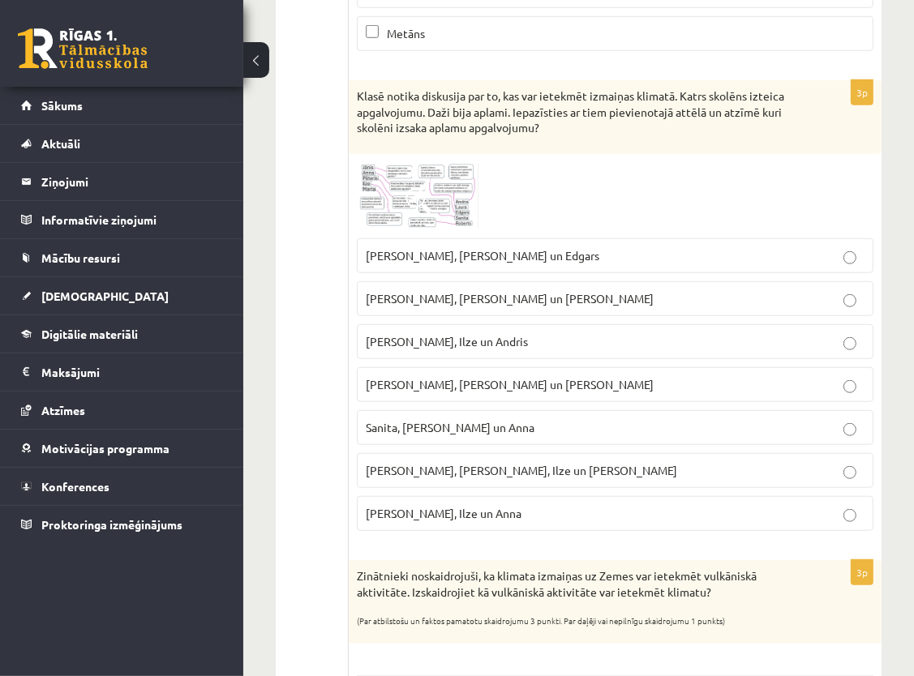
click at [535, 462] on p "Jānis, Pēteris, Ilze un Roberts" at bounding box center [615, 470] width 499 height 17
click at [526, 423] on fieldset "Pēteris, Andris un Edgars Sanita, Laura un Pēteris Roberts, Ilze un Andris Laur…" at bounding box center [615, 383] width 516 height 306
drag, startPoint x: 526, startPoint y: 423, endPoint x: 529, endPoint y: 350, distance: 73.0
click at [529, 367] on label "Laura, Anna un Jānis" at bounding box center [615, 384] width 516 height 35
click at [529, 345] on fieldset "Pēteris, Andris un Edgars Sanita, Laura un Pēteris Roberts, Ilze un Andris Laur…" at bounding box center [615, 383] width 516 height 306
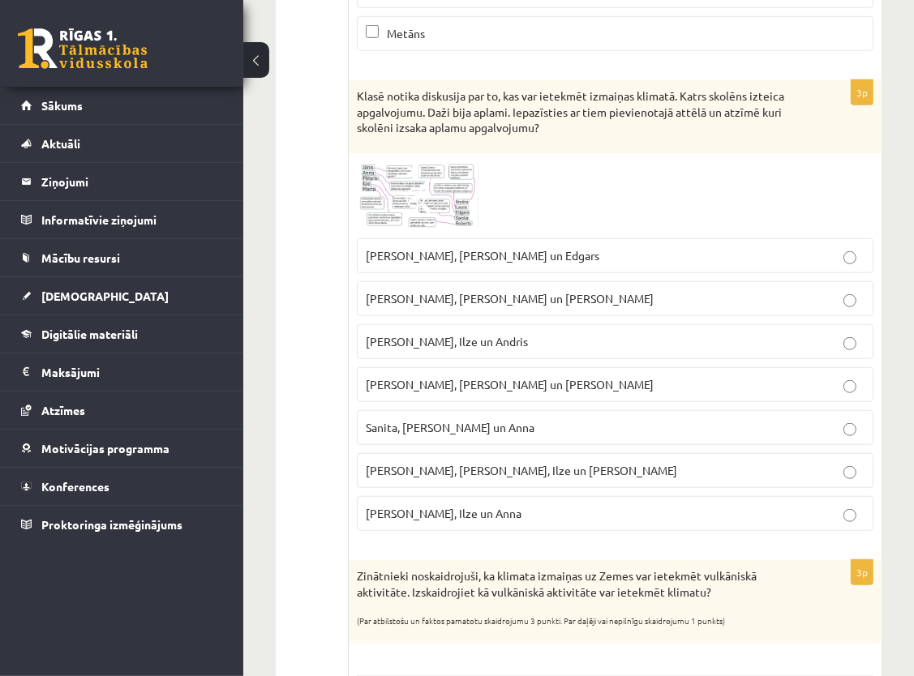
click at [532, 333] on p "Roberts, Ilze un Andris" at bounding box center [615, 341] width 499 height 17
click at [535, 293] on label "Sanita, Laura un Pēteris" at bounding box center [615, 298] width 516 height 35
drag, startPoint x: 535, startPoint y: 302, endPoint x: 534, endPoint y: 313, distance: 10.6
click at [534, 313] on fieldset "Pēteris, Andris un Edgars Sanita, Laura un Pēteris Roberts, Ilze un Andris Laur…" at bounding box center [615, 383] width 516 height 306
drag, startPoint x: 534, startPoint y: 313, endPoint x: 532, endPoint y: 407, distance: 94.1
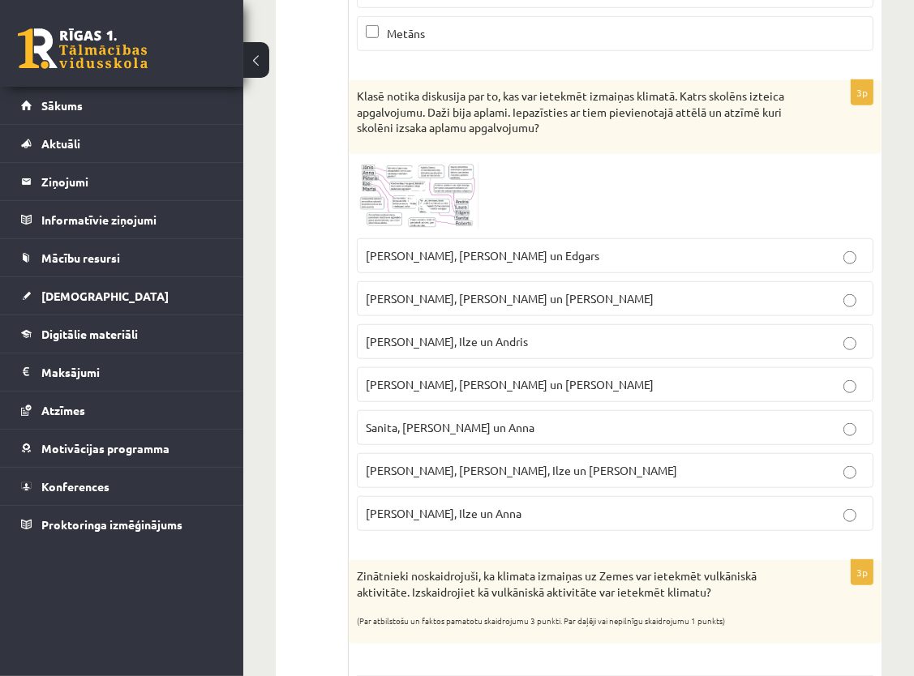
click at [532, 419] on p "Sanita, Marta un Anna" at bounding box center [615, 427] width 499 height 17
drag, startPoint x: 532, startPoint y: 407, endPoint x: 529, endPoint y: 351, distance: 56.0
click at [532, 410] on label "Sanita, Marta un Anna" at bounding box center [615, 427] width 516 height 35
click at [529, 330] on fieldset "Pēteris, Andris un Edgars Sanita, Laura un Pēteris Roberts, Ilze un Andris Laur…" at bounding box center [615, 383] width 516 height 306
drag, startPoint x: 532, startPoint y: 301, endPoint x: 533, endPoint y: 336, distance: 35.7
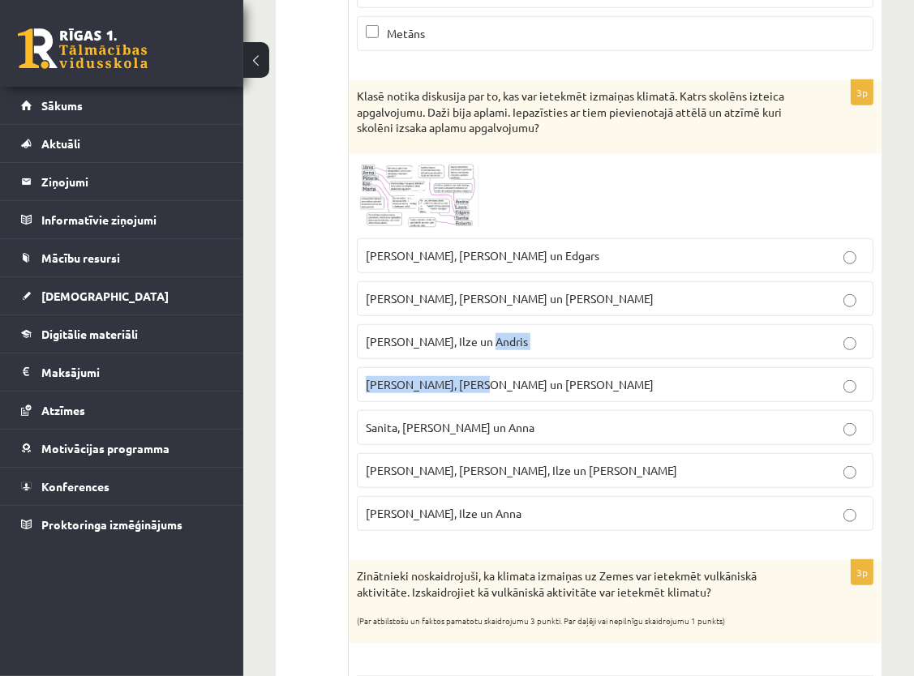
click at [532, 303] on fieldset "Pēteris, Andris un Edgars Sanita, Laura un Pēteris Roberts, Ilze un Andris Laur…" at bounding box center [615, 383] width 516 height 306
click at [536, 344] on fieldset "Pēteris, Andris un Edgars Sanita, Laura un Pēteris Roberts, Ilze un Andris Laur…" at bounding box center [615, 383] width 516 height 306
click at [336, 422] on ul "1. sadaļa 2. sadaļa 3. sadaļa 4. sadaļa 5. sadaļa 6. sadaļa" at bounding box center [320, 206] width 57 height 1614
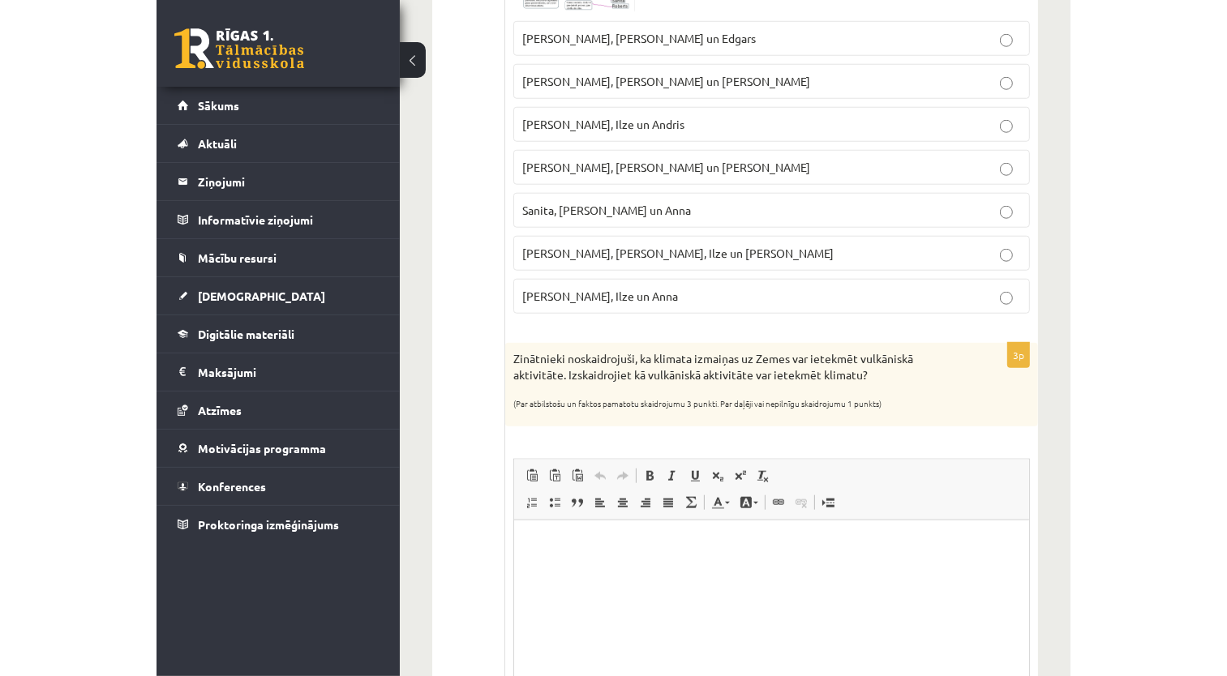
scroll to position [1135, 0]
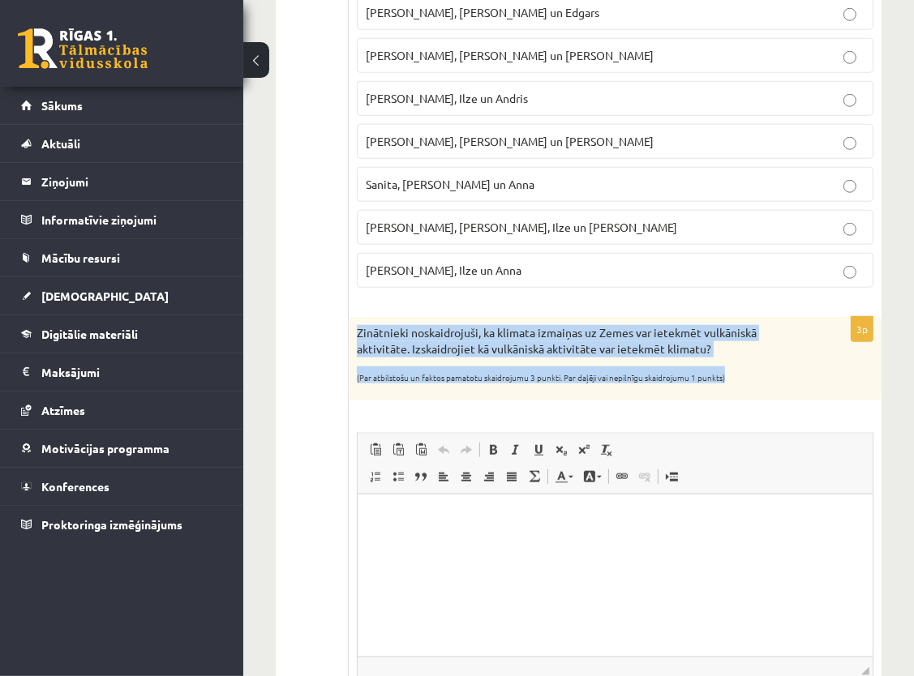
drag, startPoint x: 355, startPoint y: 305, endPoint x: 731, endPoint y: 360, distance: 380.2
click at [731, 360] on div "Zinātnieki noskaidrojuši, ka klimata izmaiņas uz Zemes var ietekmēt vulkāniskā …" at bounding box center [615, 359] width 533 height 84
click at [772, 317] on div "Zinātnieki noskaidrojuši, ka klimata izmaiņas uz Zemes var ietekmēt vulkāniskā …" at bounding box center [615, 359] width 533 height 84
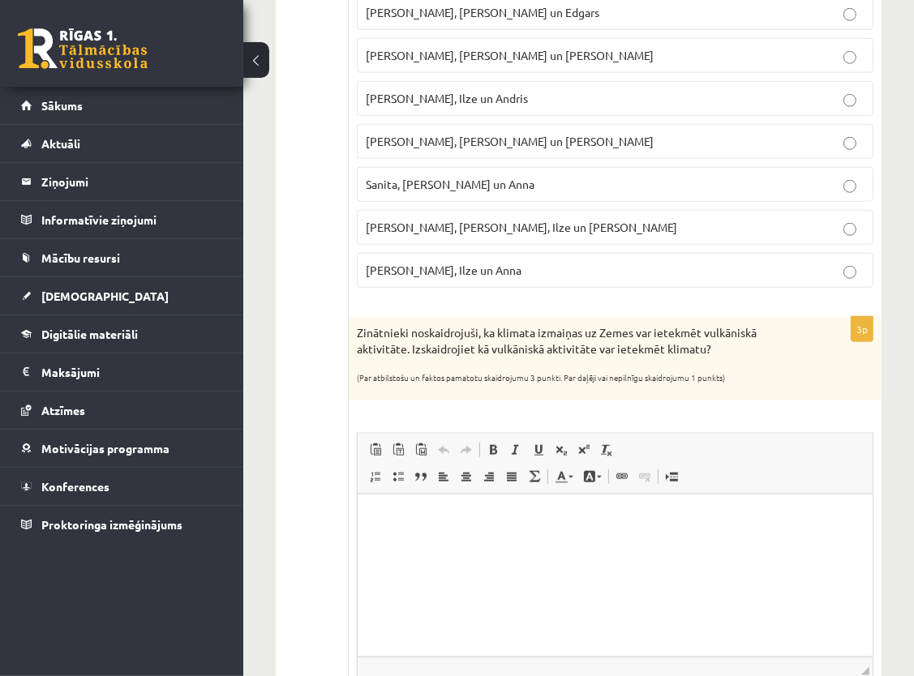
click at [769, 510] on p "Bagātinātā teksta redaktors, wiswyg-editor-user-answer-47433904393880" at bounding box center [614, 518] width 482 height 17
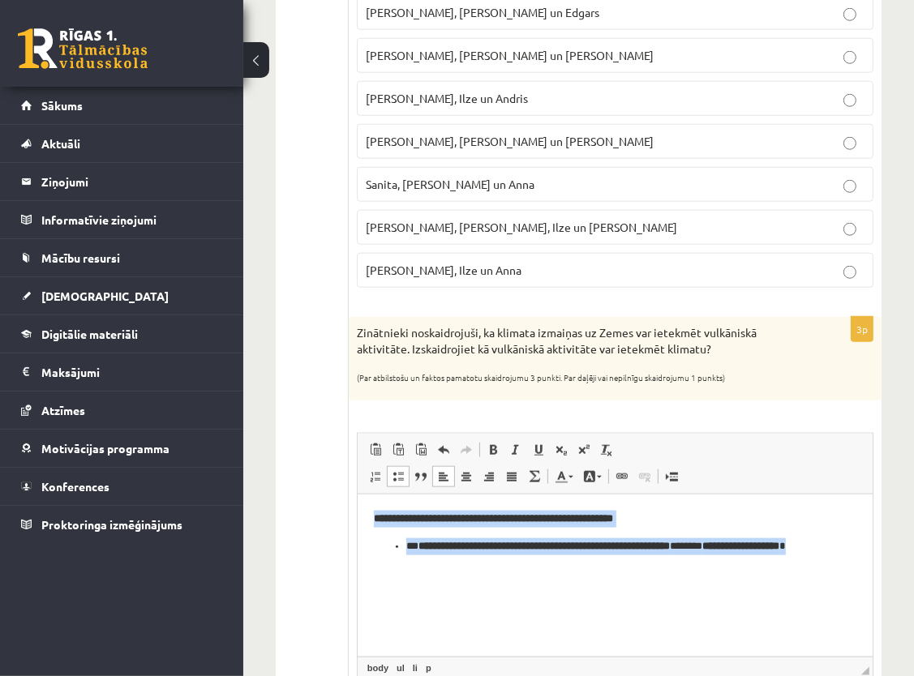
drag, startPoint x: 372, startPoint y: 516, endPoint x: 499, endPoint y: 564, distance: 135.5
click at [499, 564] on body "**********" at bounding box center [614, 540] width 482 height 61
click at [508, 584] on html "**********" at bounding box center [614, 540] width 515 height 93
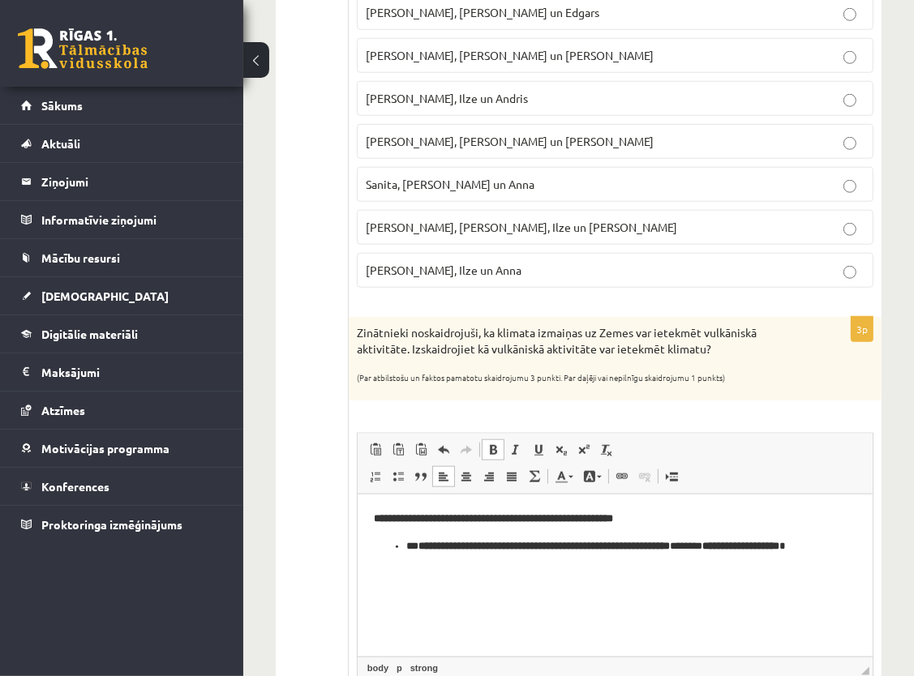
click at [506, 573] on html "**********" at bounding box center [614, 540] width 515 height 93
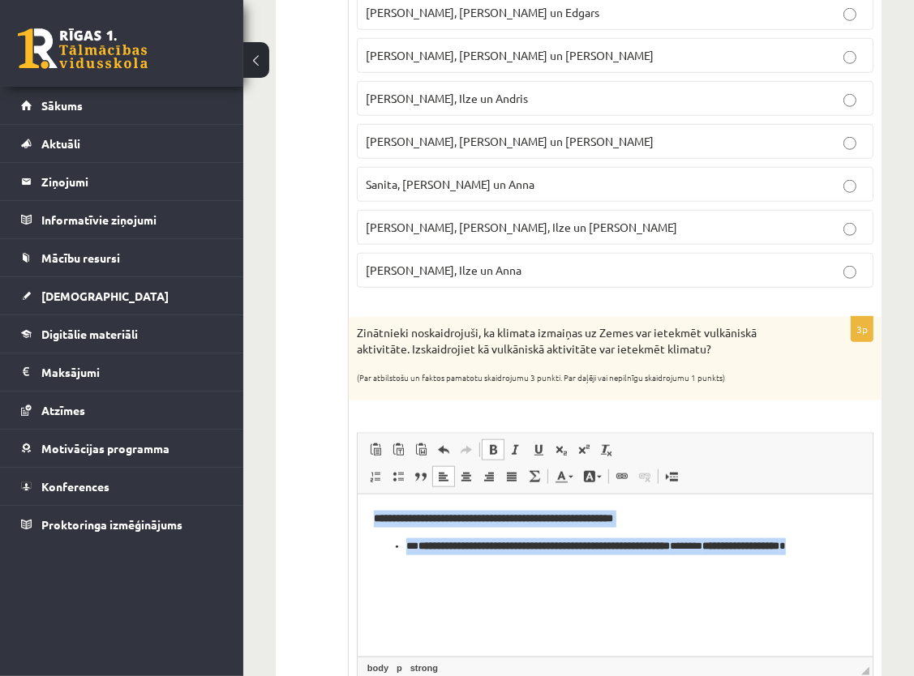
drag, startPoint x: 371, startPoint y: 517, endPoint x: 501, endPoint y: 593, distance: 150.7
click at [501, 587] on html "**********" at bounding box center [614, 540] width 515 height 93
click at [597, 476] on span at bounding box center [599, 477] width 5 height 2
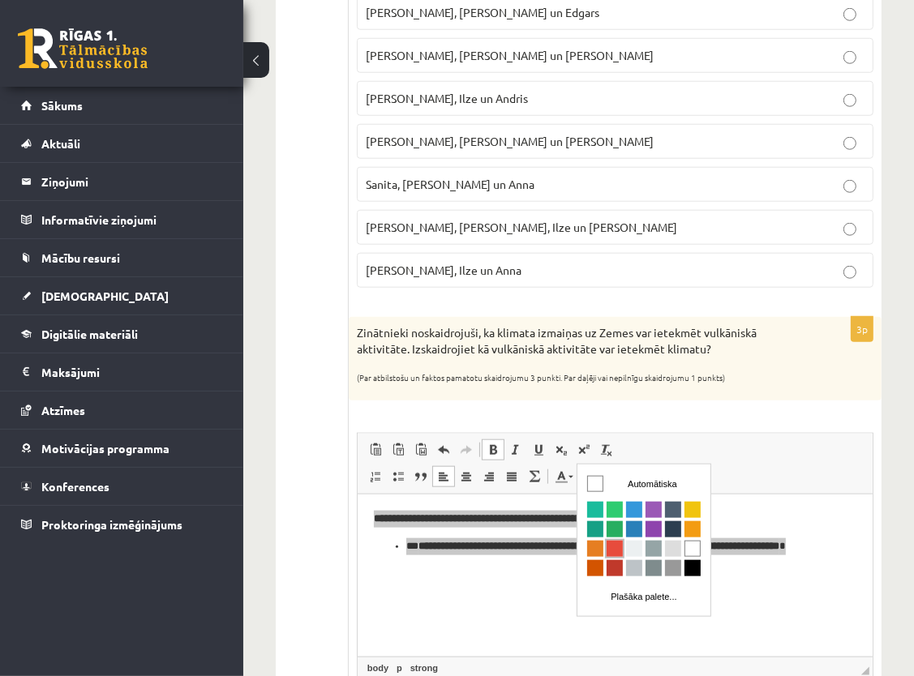
click at [615, 550] on span "Krāsa" at bounding box center [614, 549] width 16 height 16
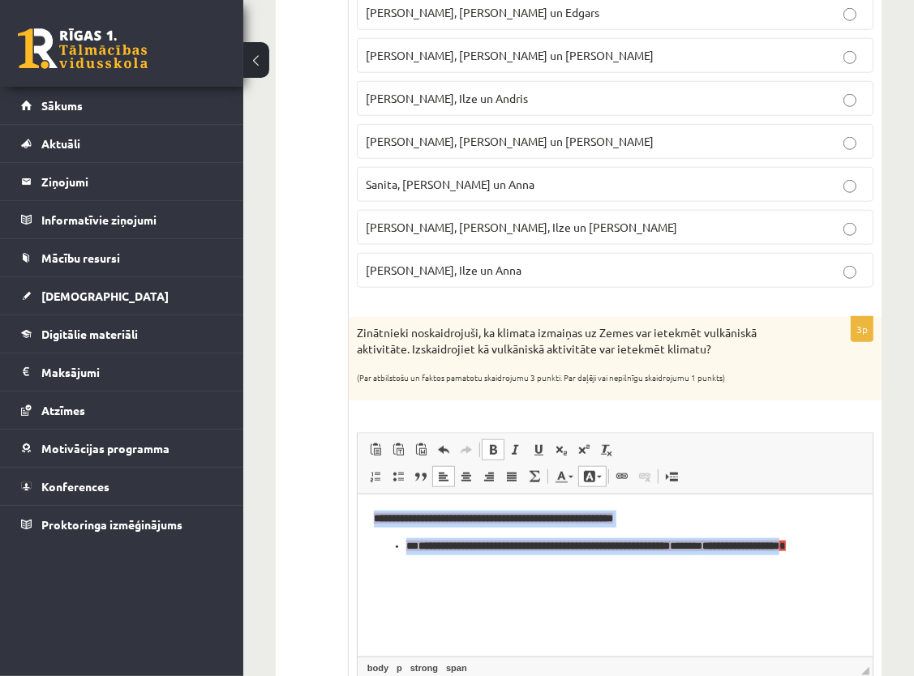
click at [616, 565] on p "**********" at bounding box center [614, 555] width 418 height 34
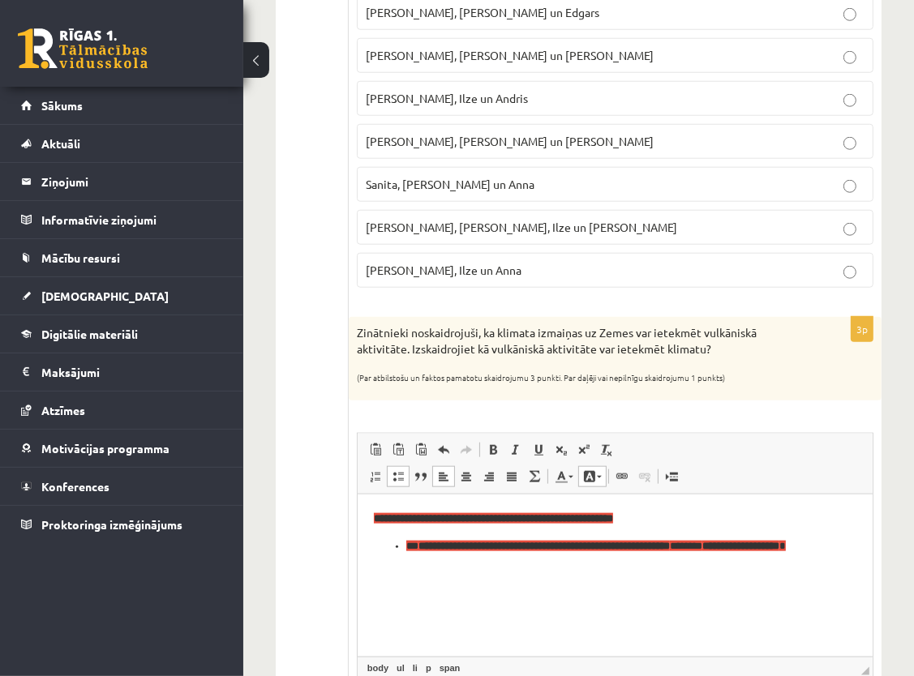
click at [403, 542] on ul "**********" at bounding box center [614, 555] width 482 height 34
click at [405, 546] on li "**********" at bounding box center [614, 555] width 418 height 34
click at [401, 547] on ul "**********" at bounding box center [614, 555] width 482 height 34
click at [401, 546] on ul "**********" at bounding box center [614, 555] width 482 height 34
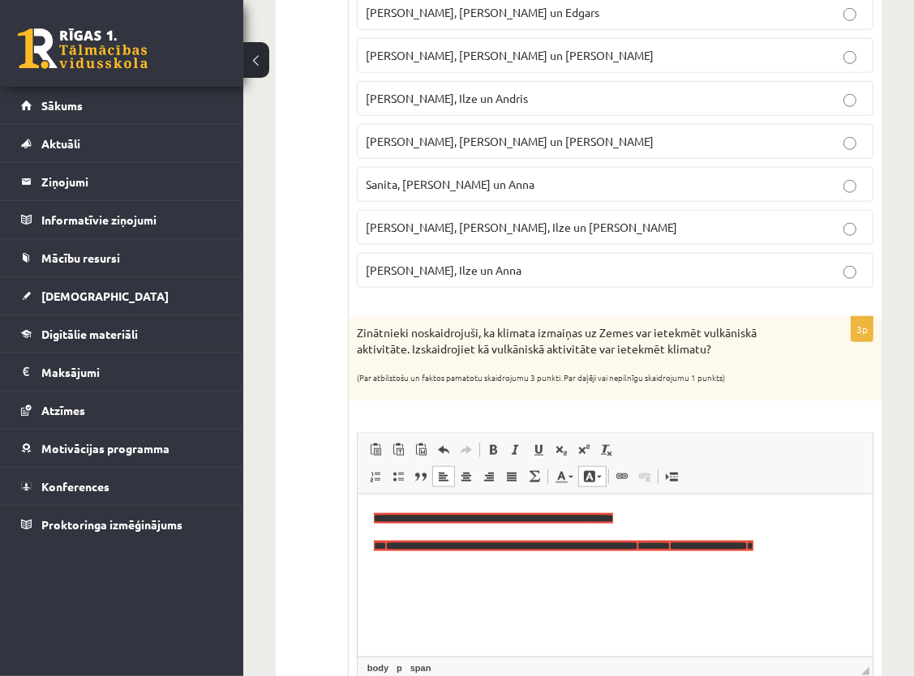
click at [752, 546] on span "*" at bounding box center [749, 545] width 6 height 11
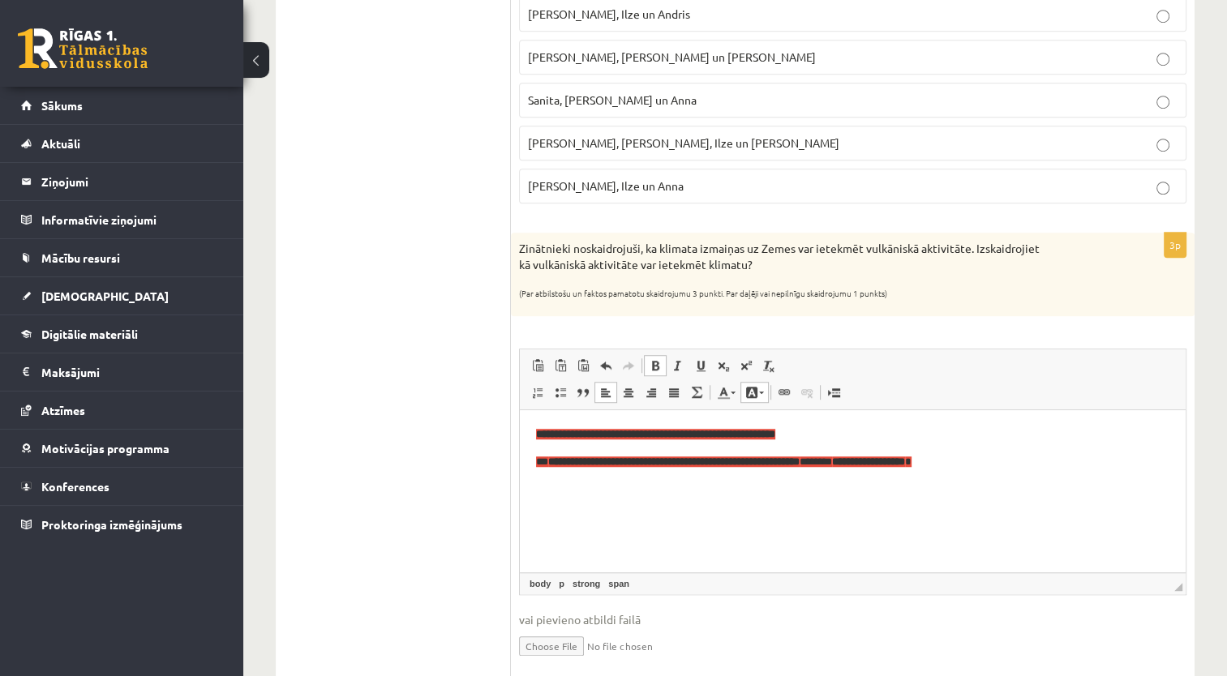
scroll to position [1239, 0]
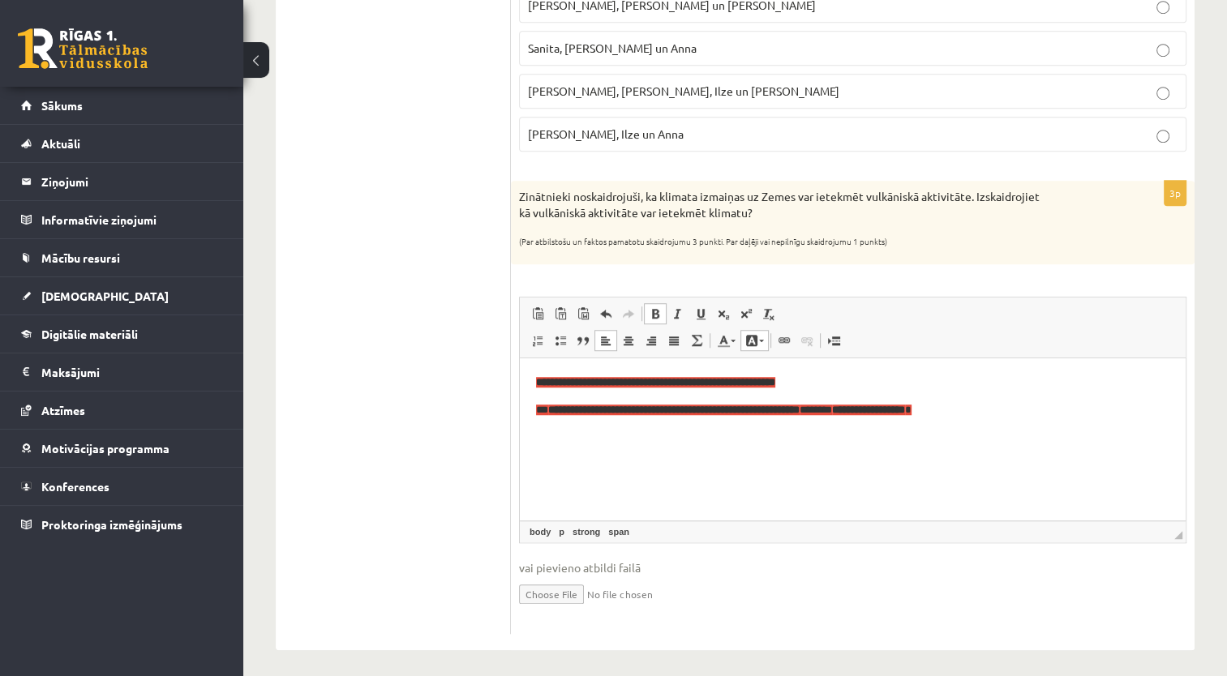
click at [548, 409] on span "**" at bounding box center [542, 409] width 12 height 11
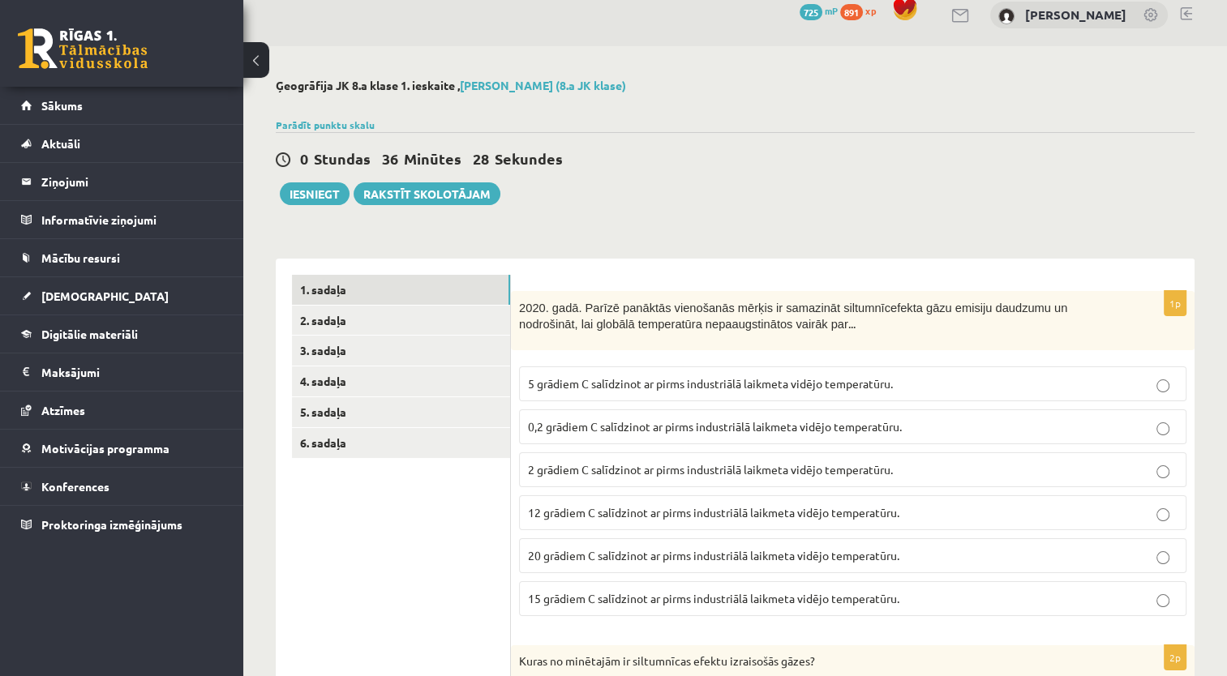
scroll to position [0, 0]
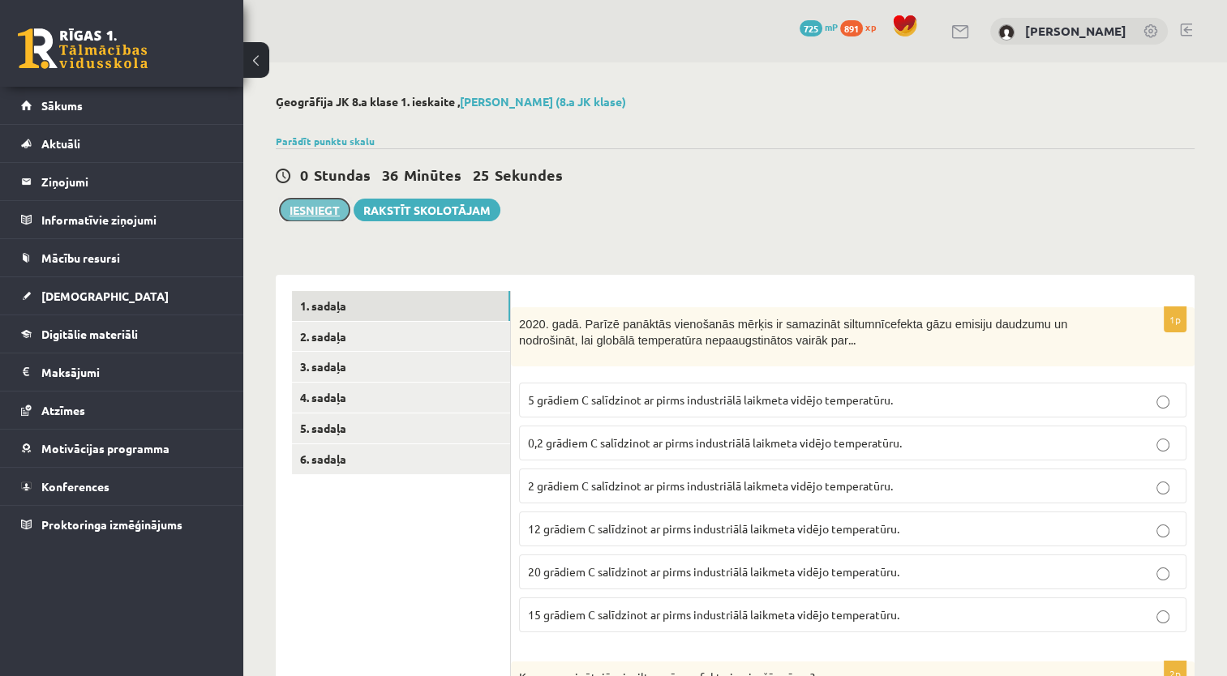
click at [334, 204] on button "Iesniegt" at bounding box center [315, 210] width 70 height 23
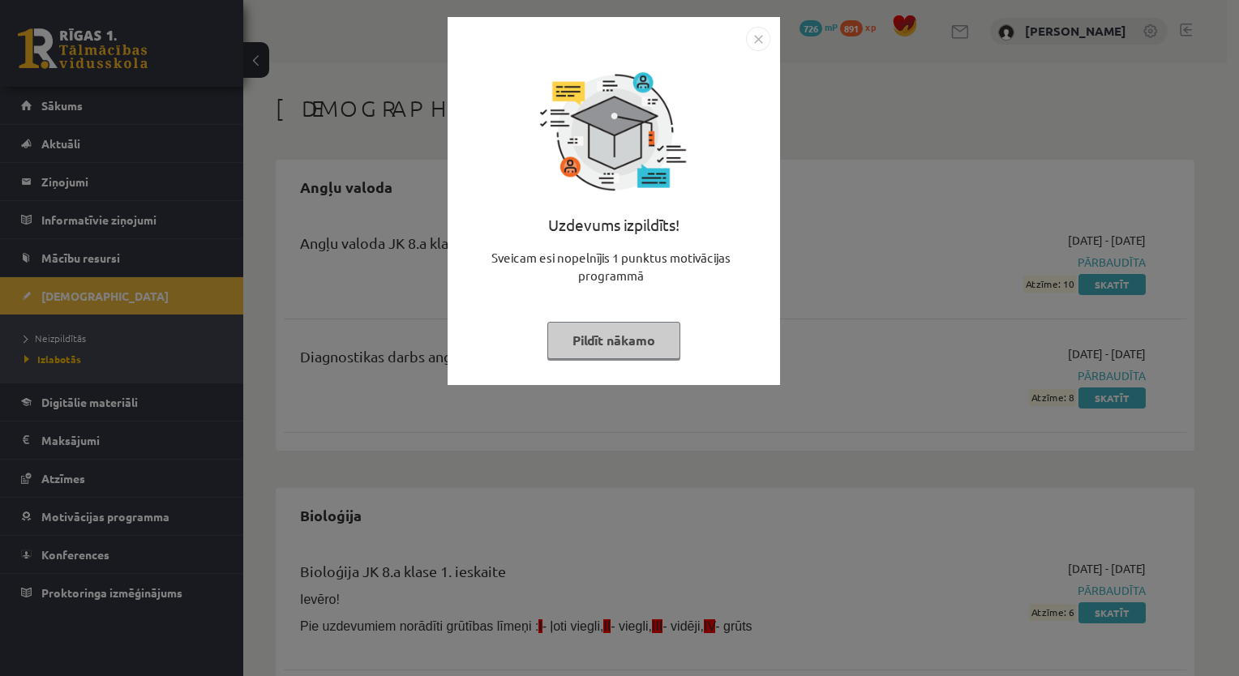
click at [613, 337] on button "Pildīt nākamo" at bounding box center [613, 340] width 133 height 37
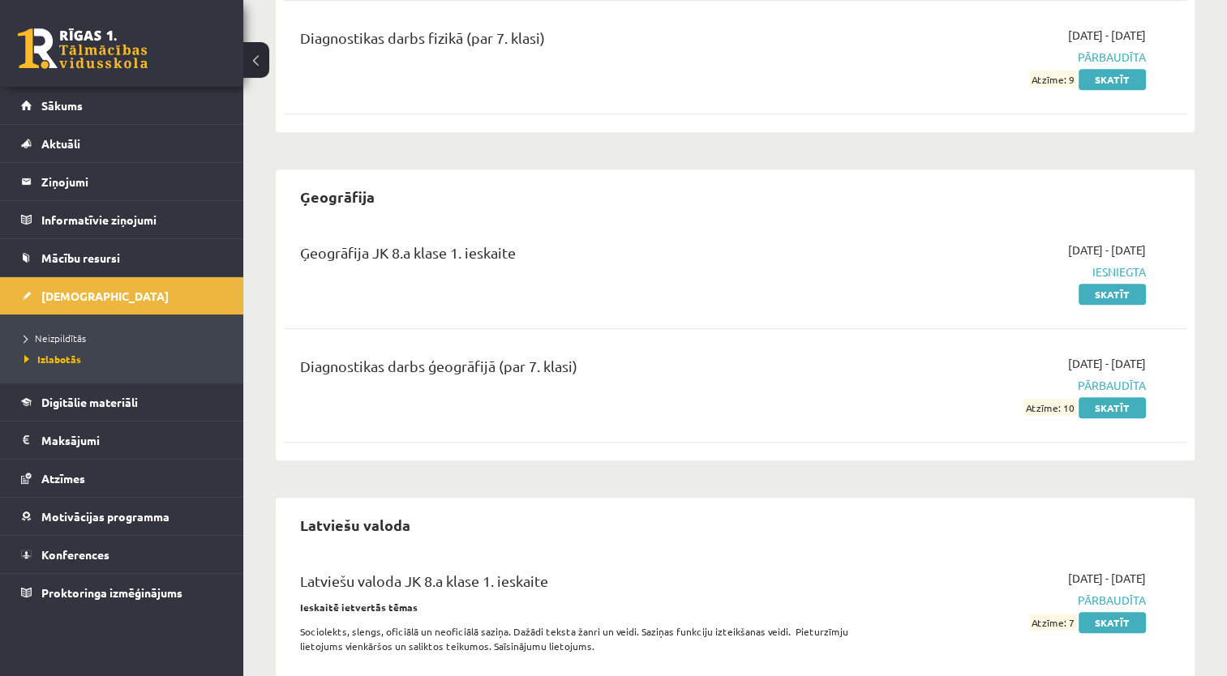
scroll to position [973, 0]
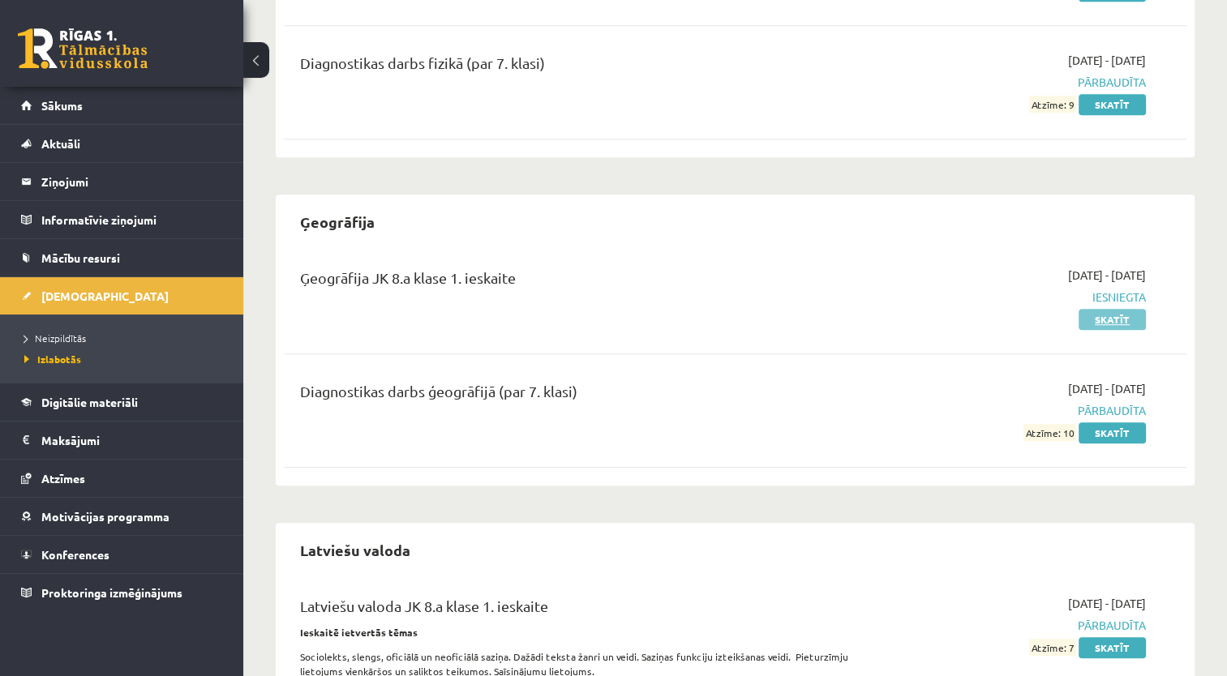
click at [1095, 318] on link "Skatīt" at bounding box center [1111, 319] width 67 height 21
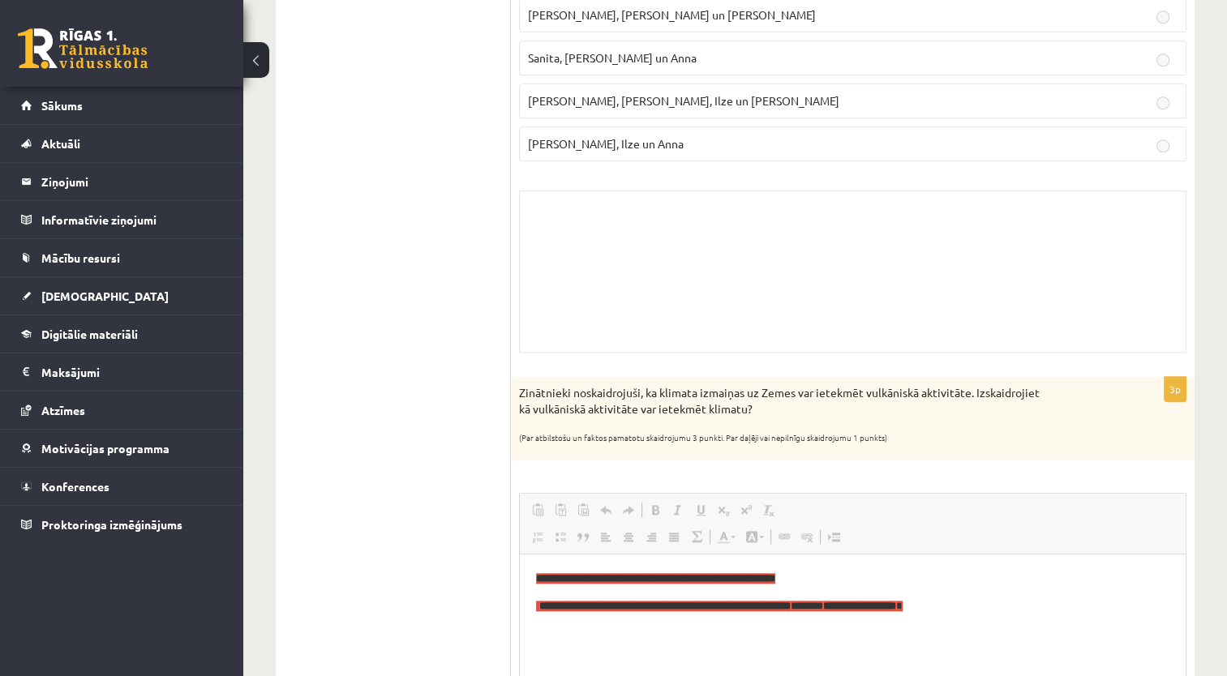
scroll to position [1459, 0]
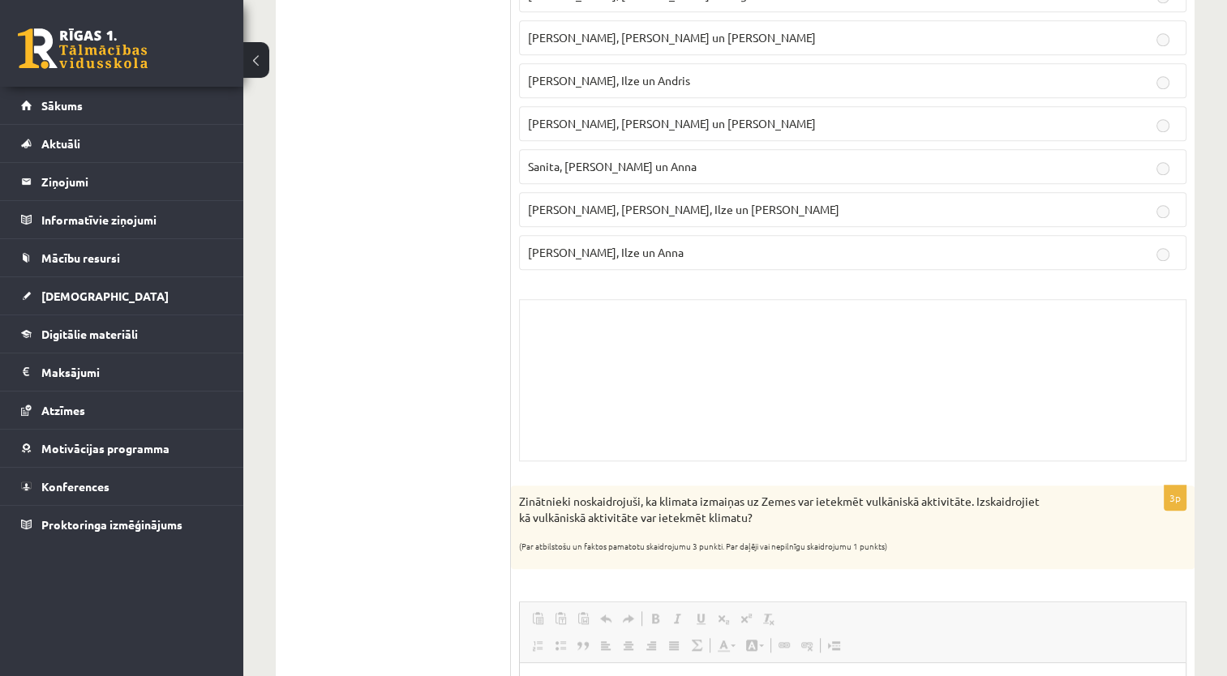
click at [933, 368] on div "Skolotāja pielikums" at bounding box center [852, 380] width 667 height 162
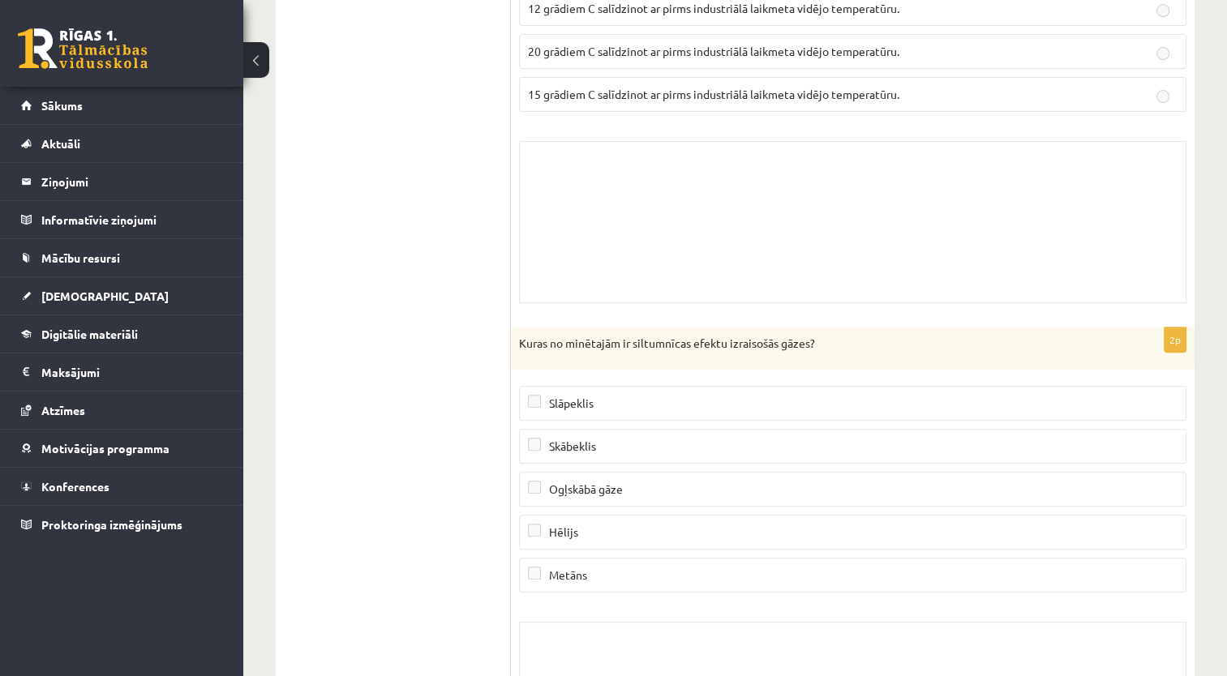
scroll to position [162, 0]
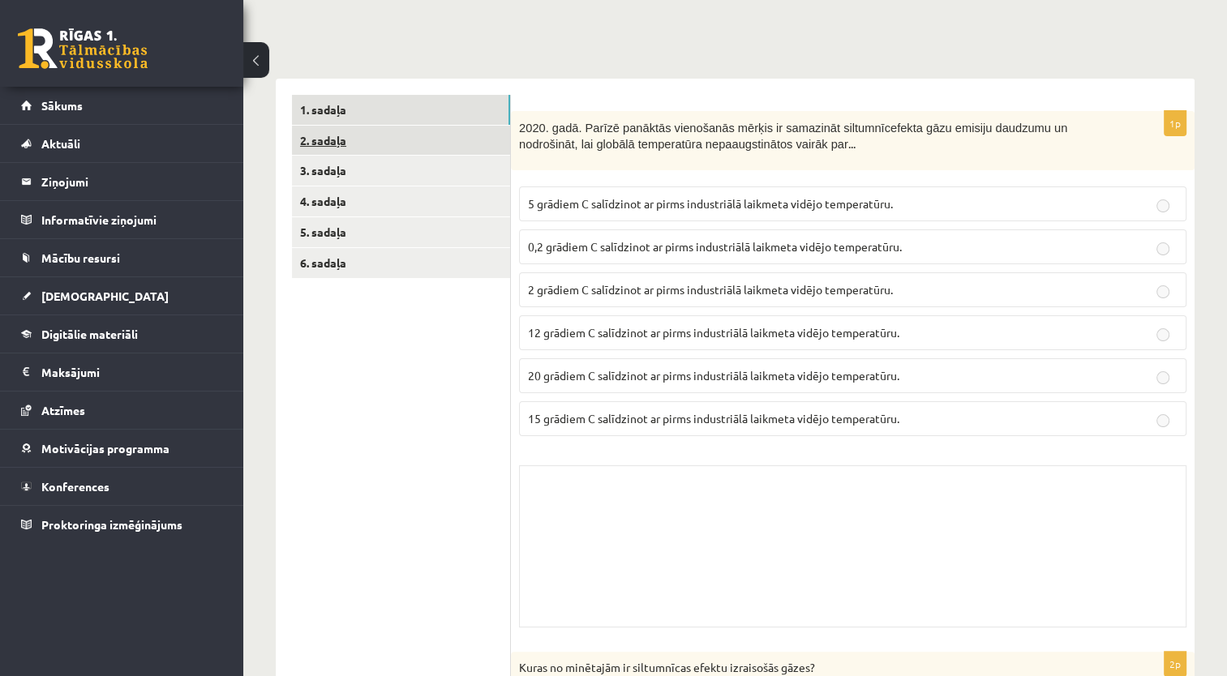
click at [344, 145] on link "2. sadaļa" at bounding box center [401, 141] width 218 height 30
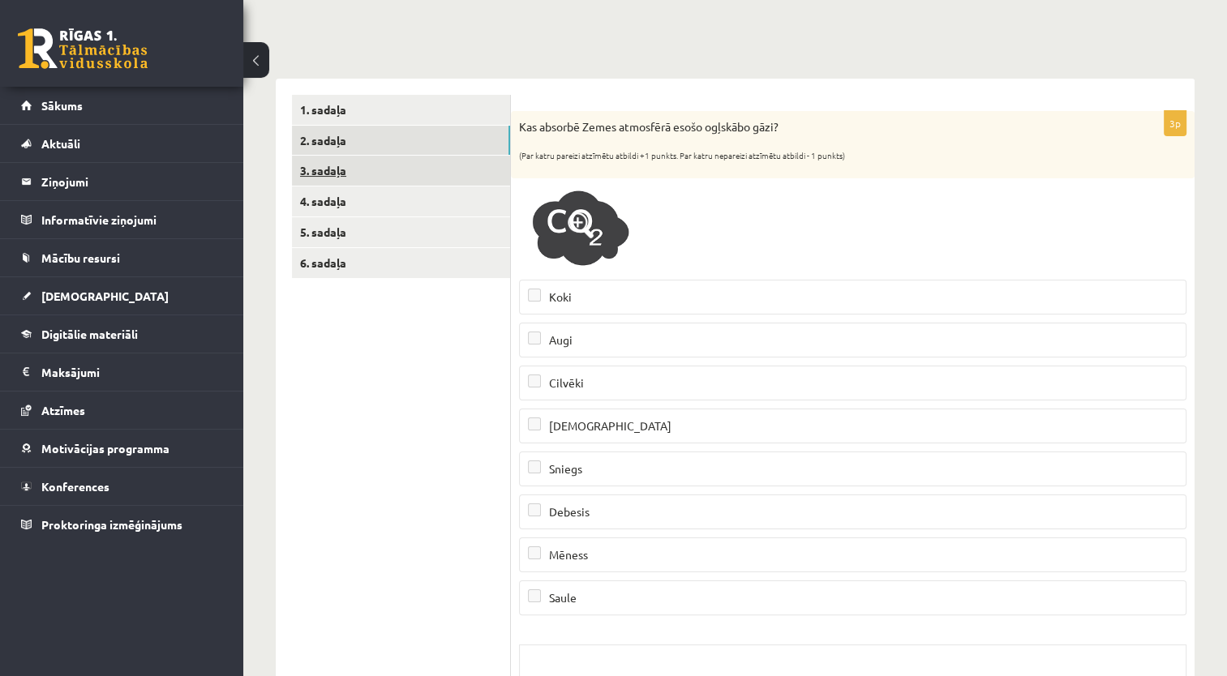
scroll to position [0, 0]
click at [324, 165] on link "3. sadaļa" at bounding box center [401, 171] width 218 height 30
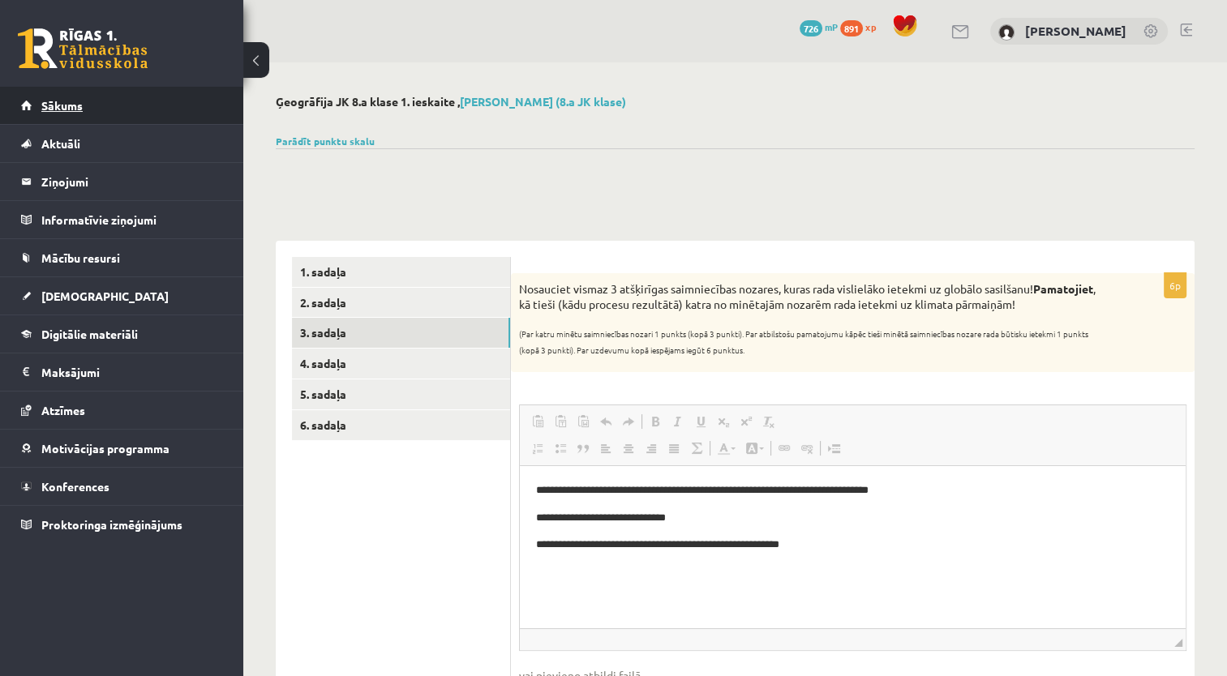
click at [65, 102] on span "Sākums" at bounding box center [61, 105] width 41 height 15
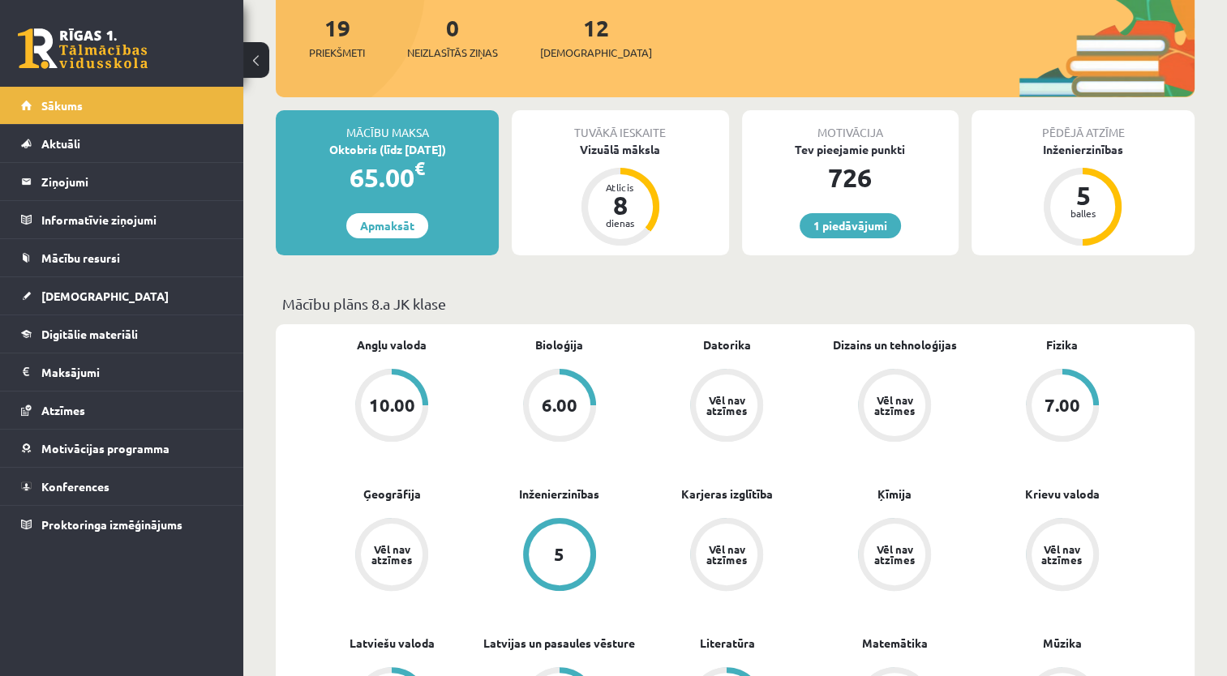
scroll to position [162, 0]
